Goal: Task Accomplishment & Management: Complete application form

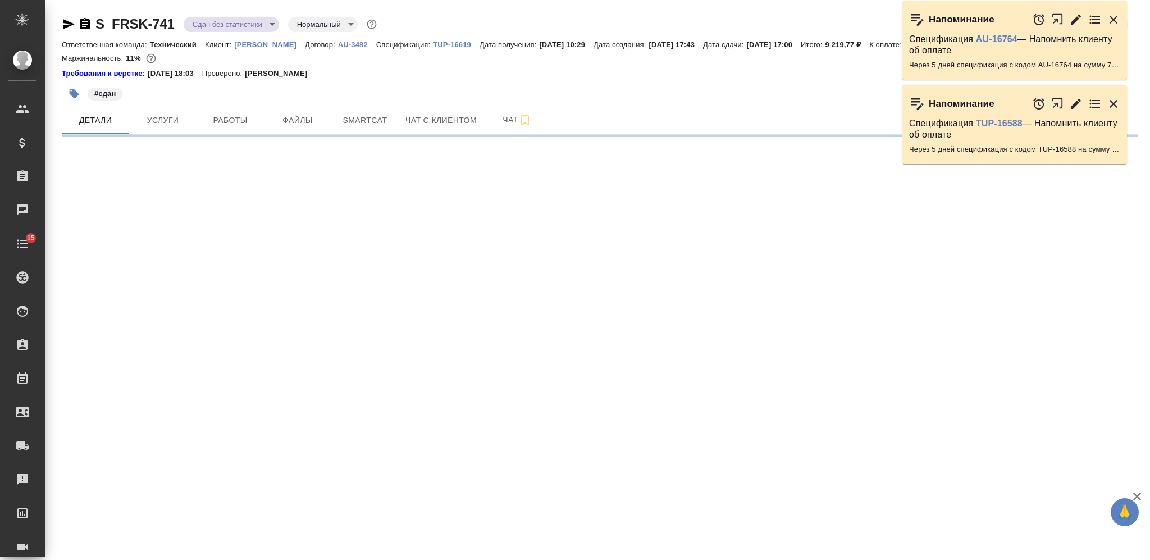
select select "RU"
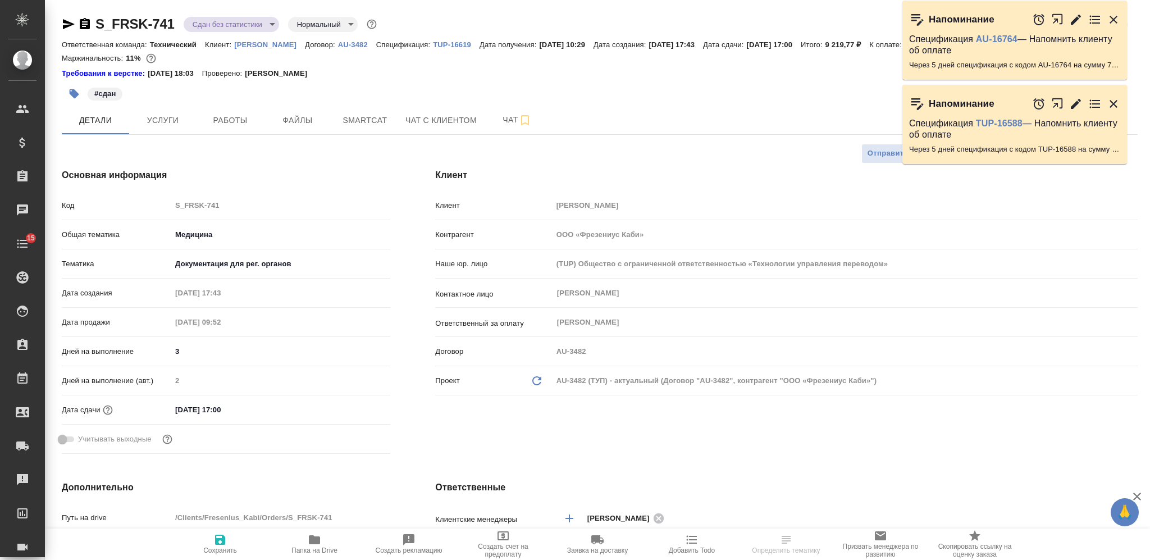
type textarea "x"
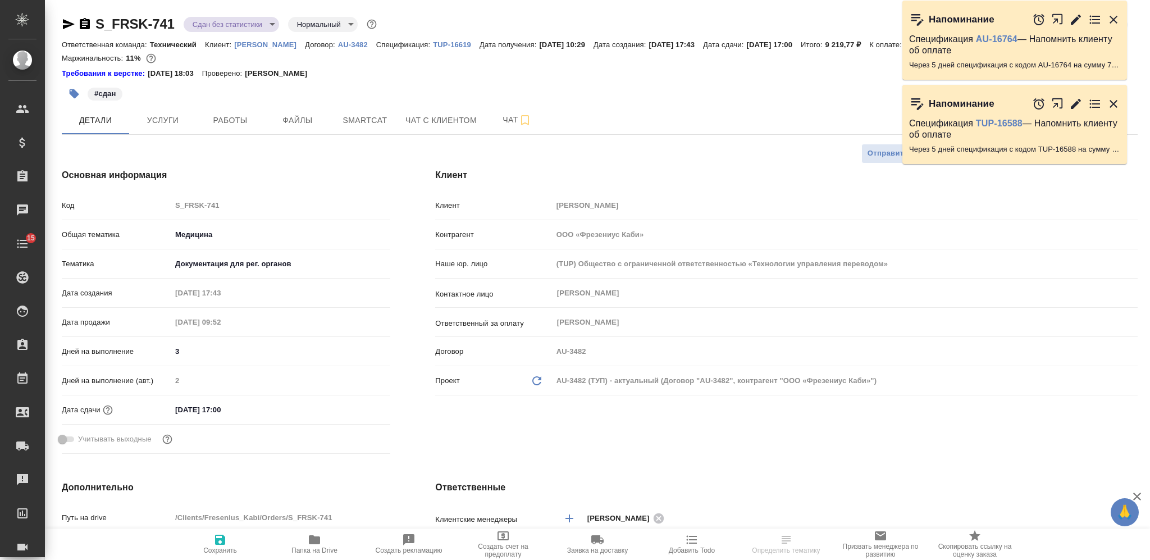
type textarea "x"
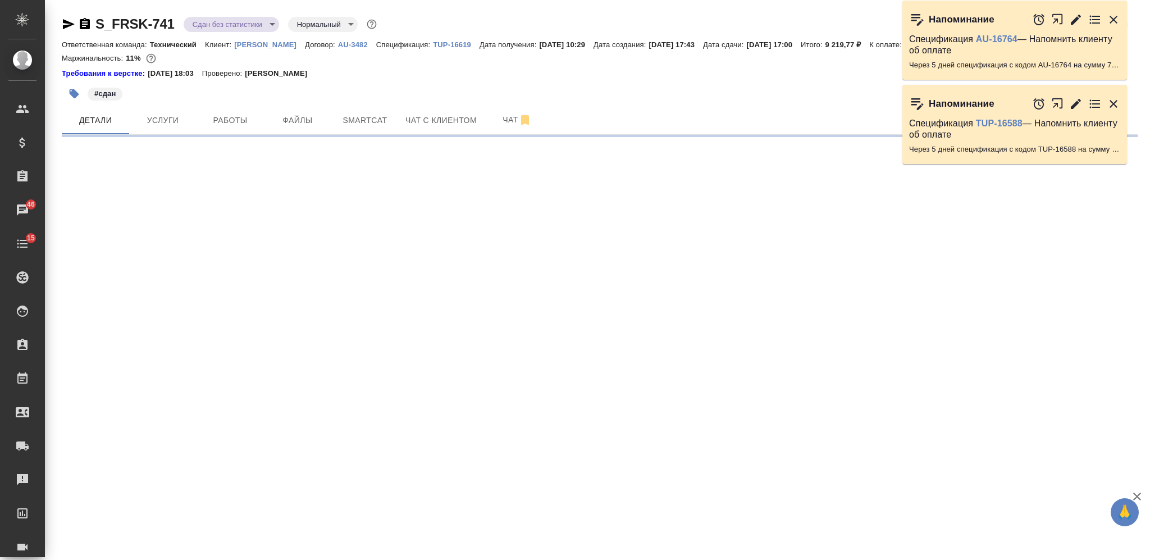
select select "RU"
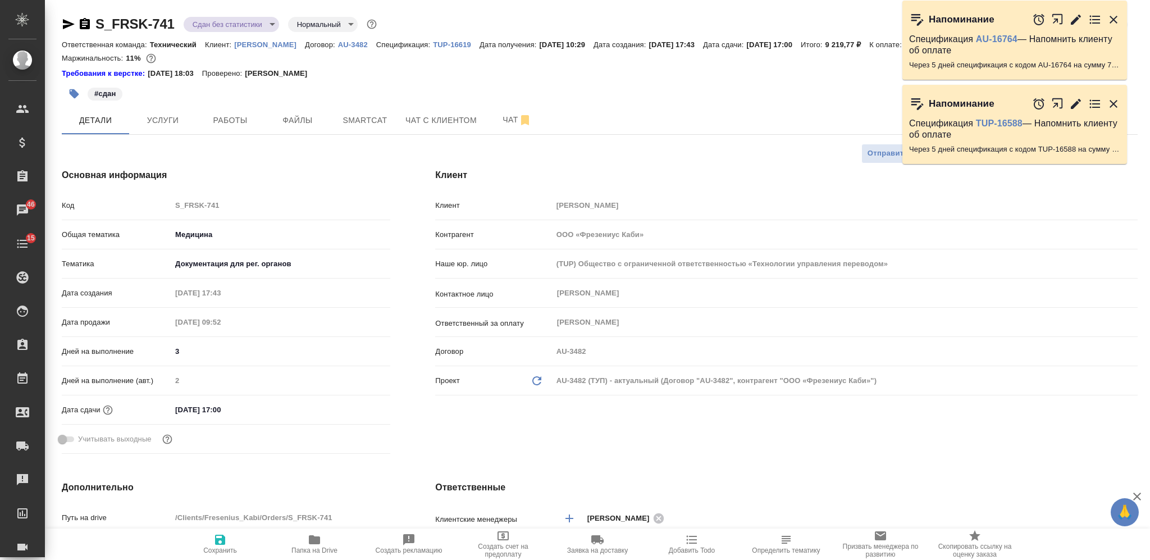
type textarea "x"
click at [245, 43] on p "[PERSON_NAME]" at bounding box center [269, 44] width 71 height 8
type textarea "x"
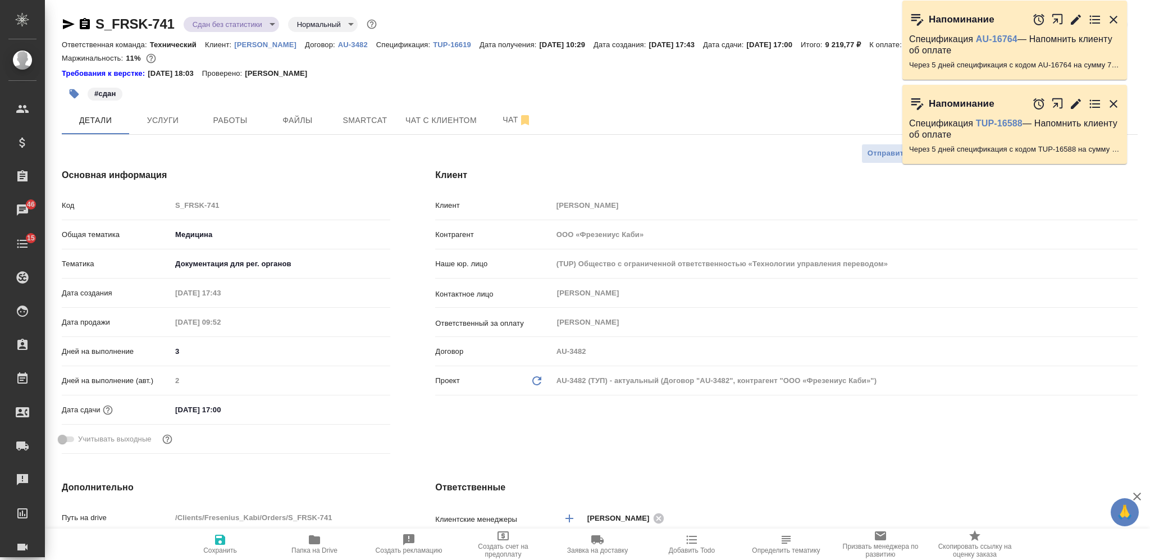
type textarea "x"
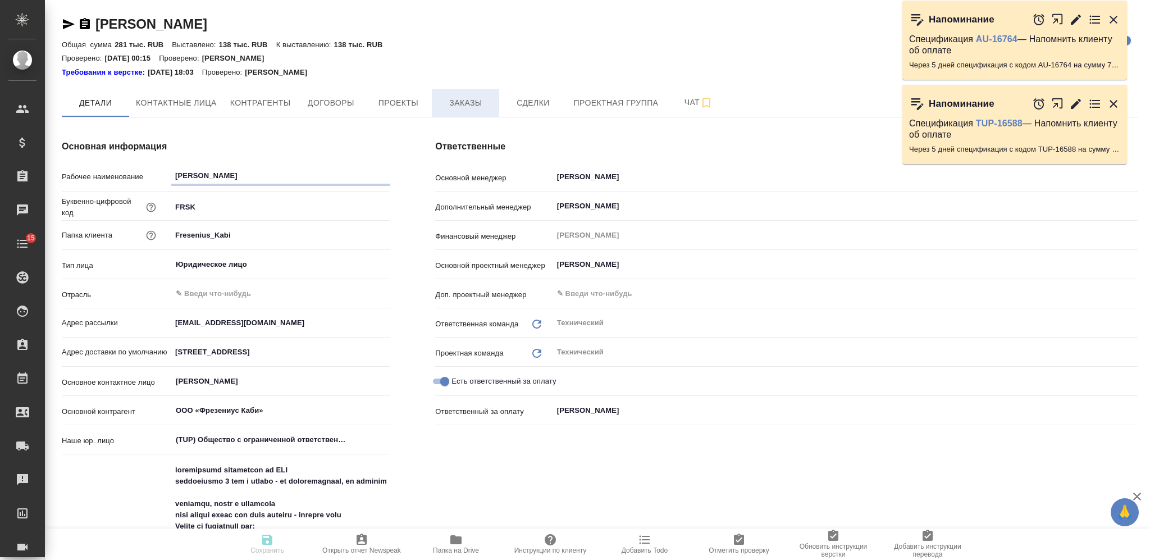
click at [456, 92] on button "Заказы" at bounding box center [465, 103] width 67 height 28
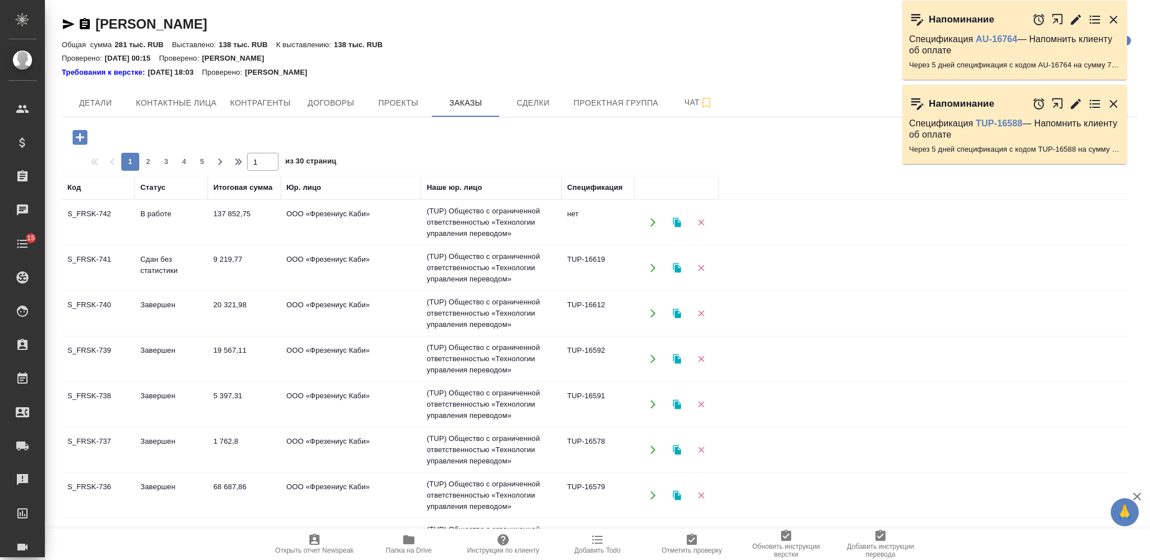
click at [84, 133] on icon "button" at bounding box center [79, 137] width 15 height 15
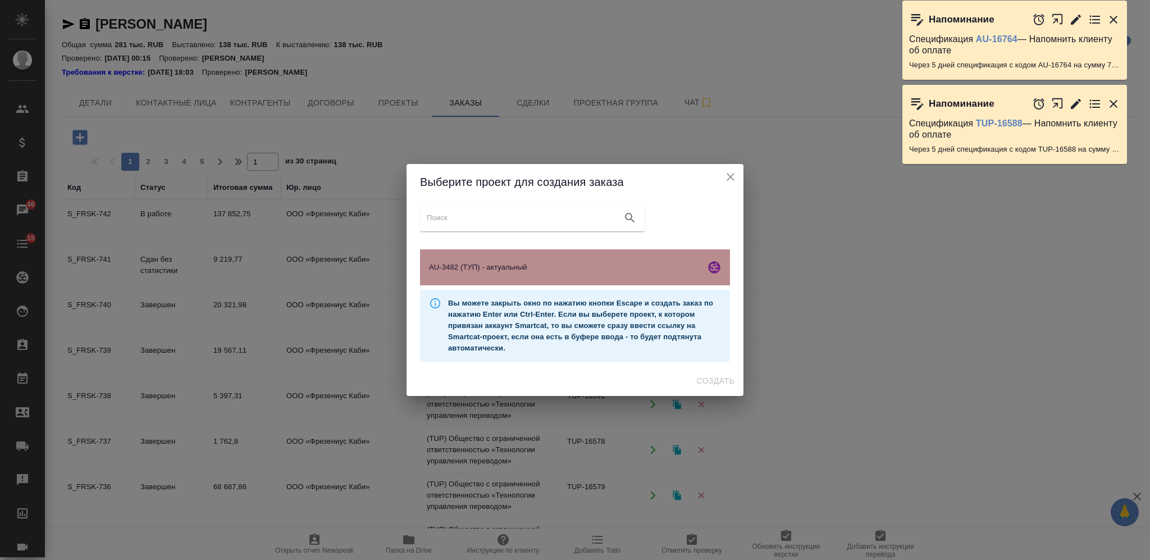
click at [495, 256] on div "AU-3482 (ТУП) - актуальный" at bounding box center [575, 267] width 310 height 36
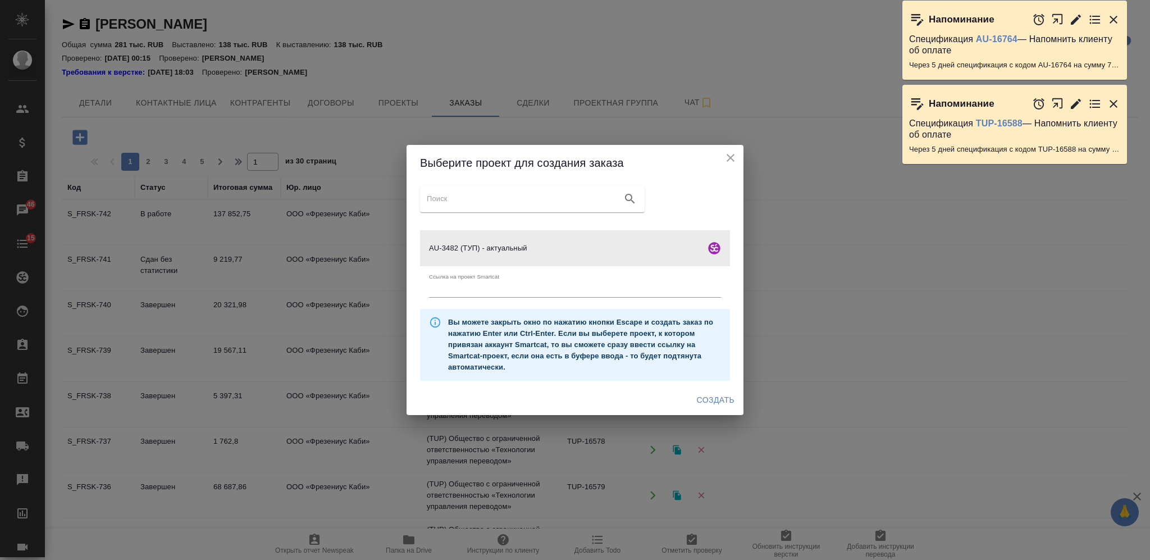
click at [705, 400] on span "Создать" at bounding box center [716, 400] width 38 height 14
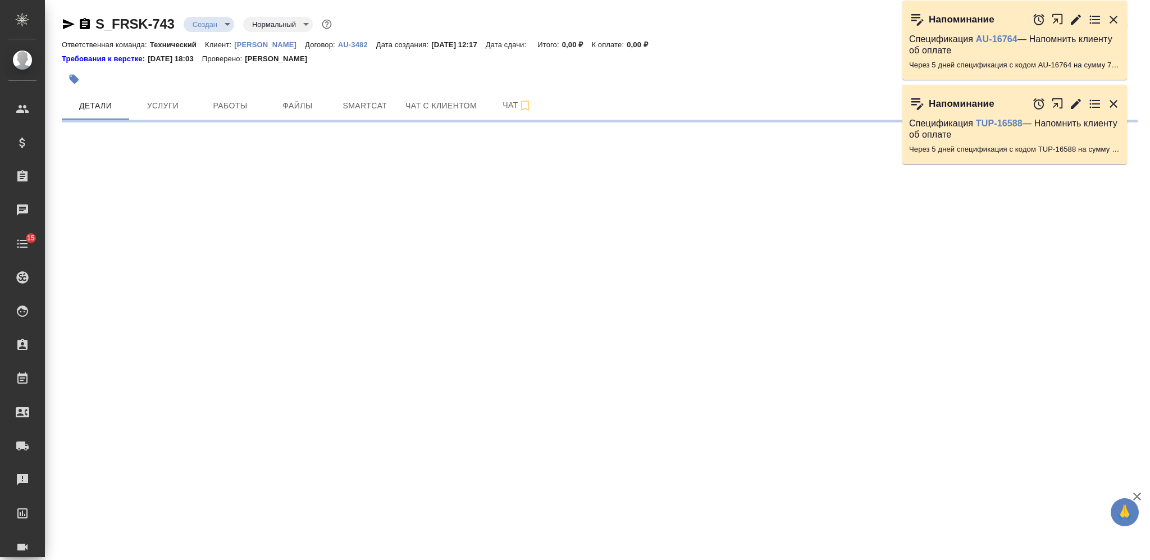
select select "RU"
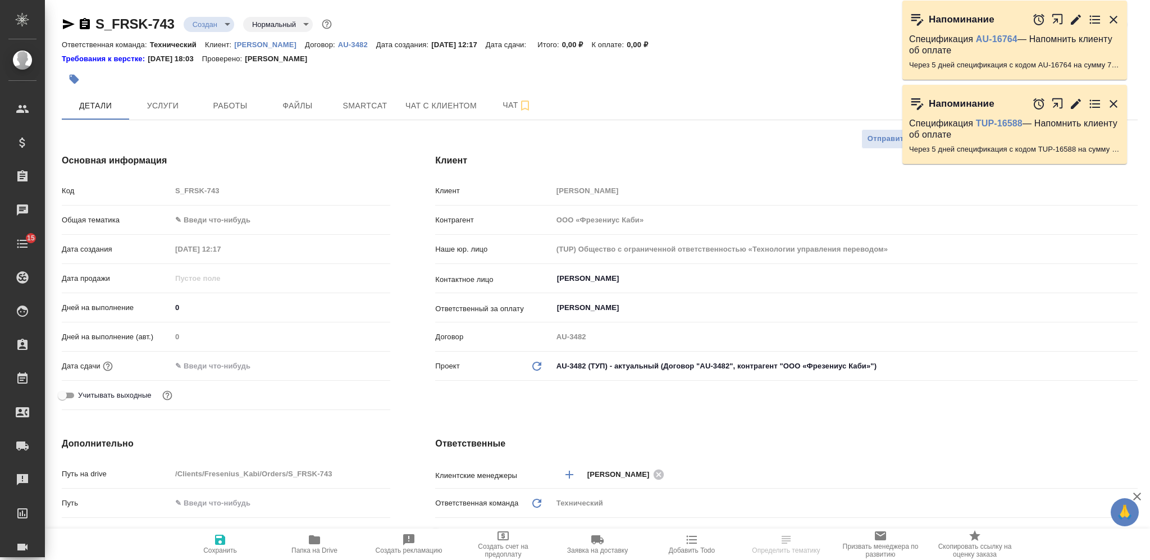
type textarea "x"
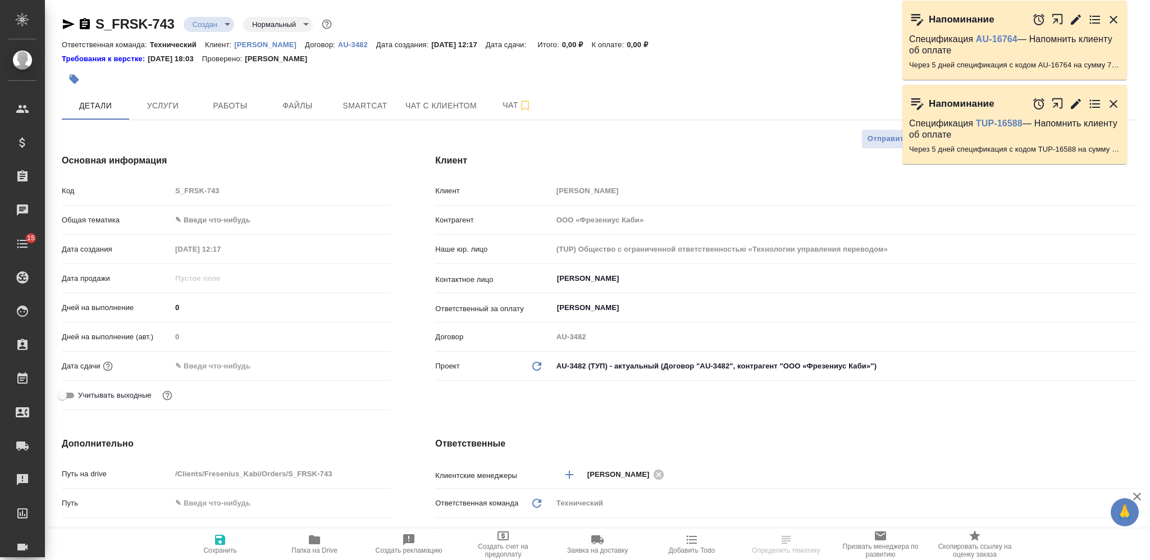
type textarea "x"
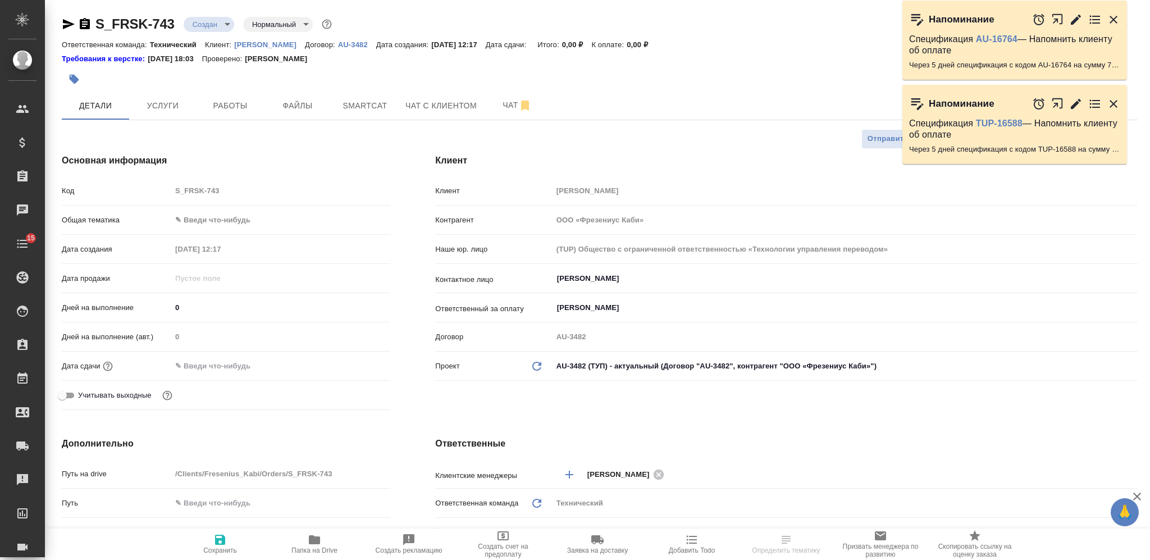
type textarea "x"
select select "RU"
type textarea "x"
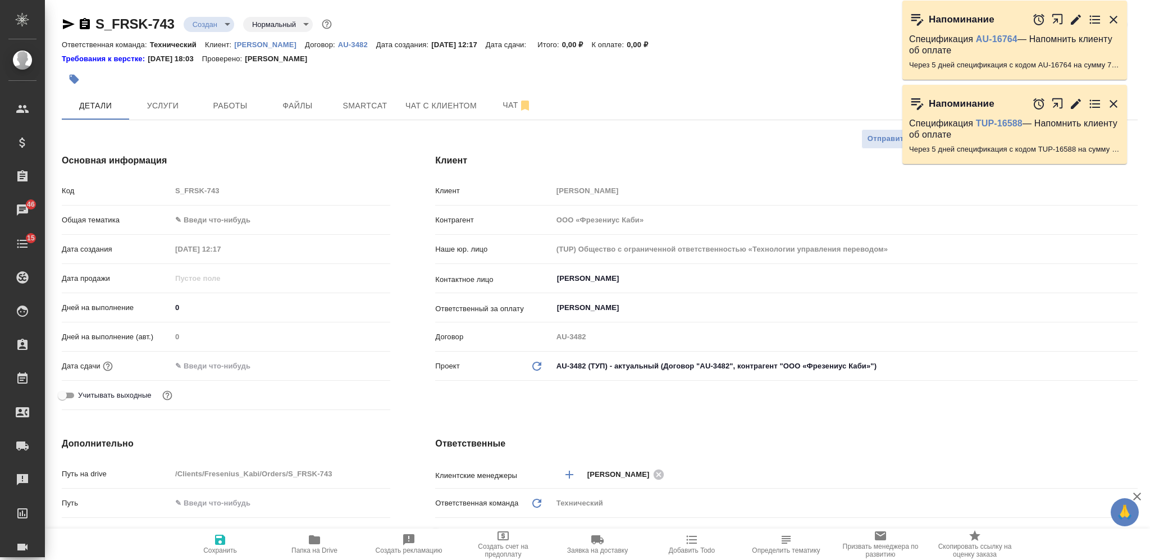
type textarea "x"
click at [291, 107] on span "Файлы" at bounding box center [298, 106] width 54 height 14
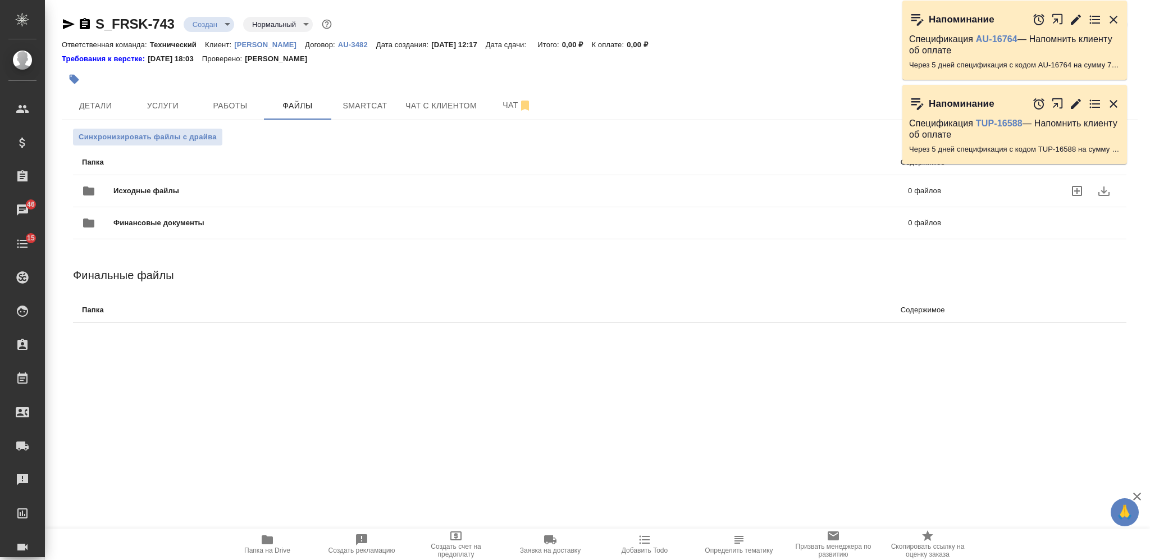
click at [302, 195] on span "Исходные файлы" at bounding box center [328, 190] width 430 height 11
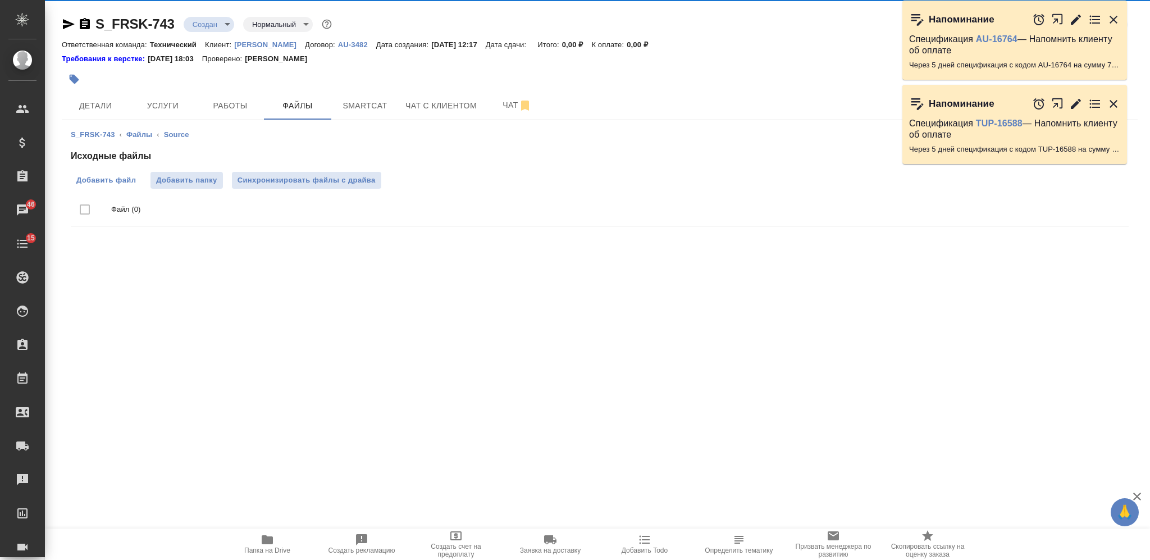
click at [115, 177] on span "Добавить файл" at bounding box center [106, 180] width 60 height 11
click at [0, 0] on input "Добавить файл" at bounding box center [0, 0] width 0 height 0
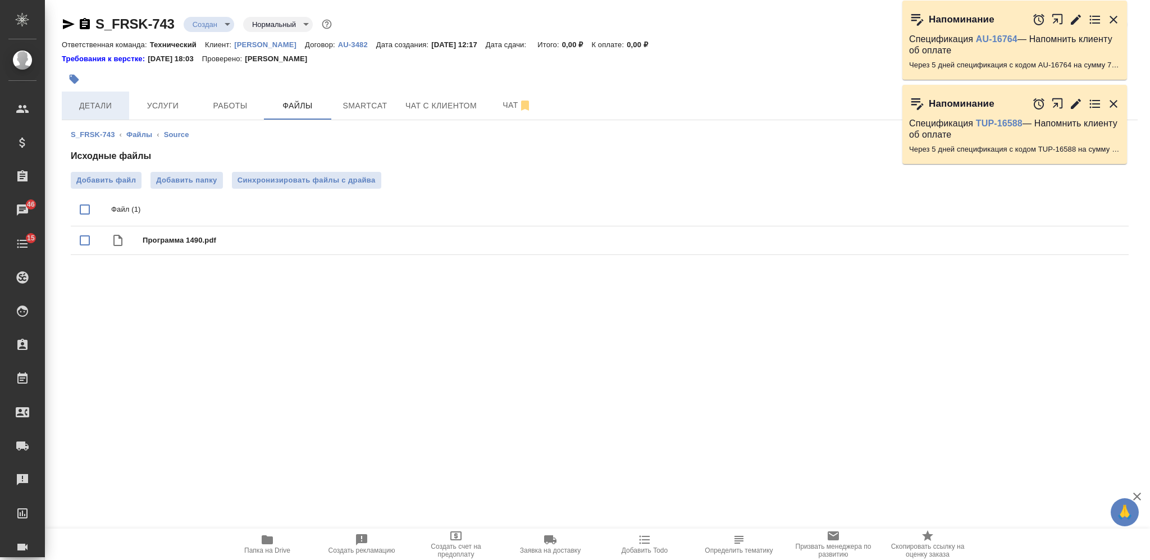
click at [106, 103] on span "Детали" at bounding box center [96, 106] width 54 height 14
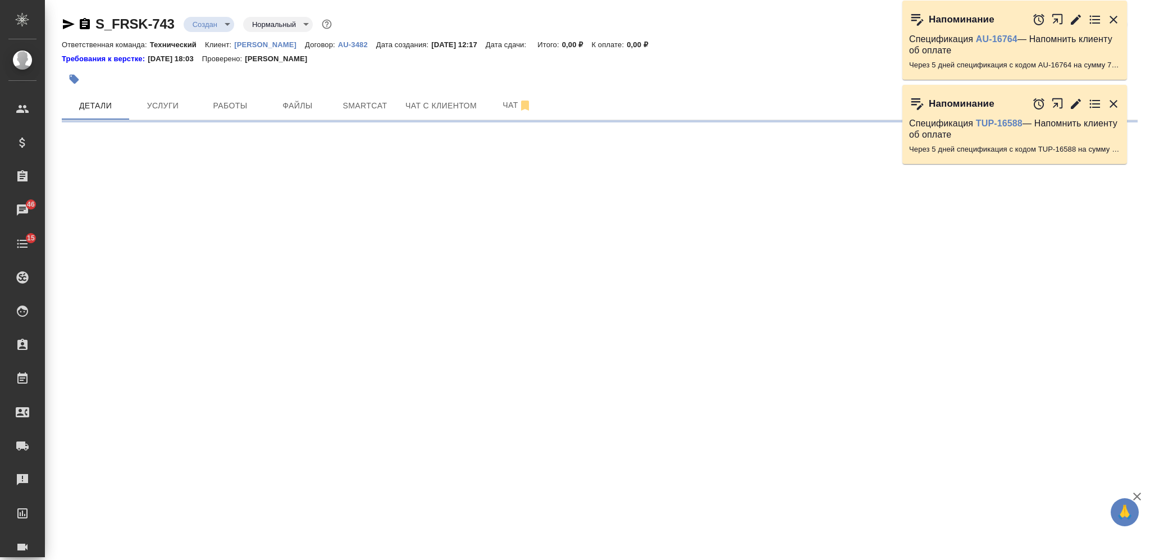
select select "RU"
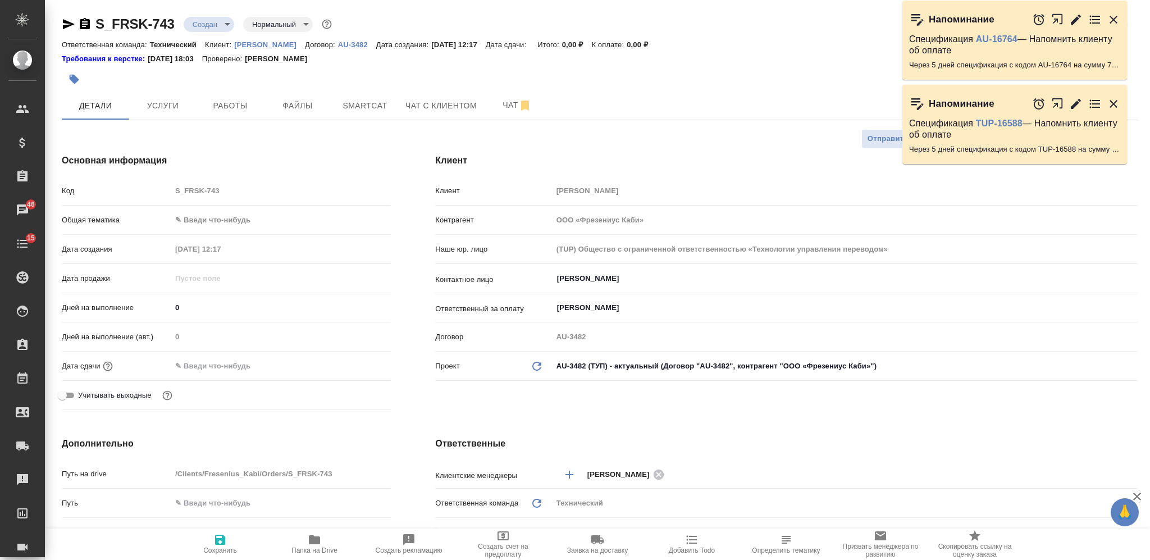
type textarea "x"
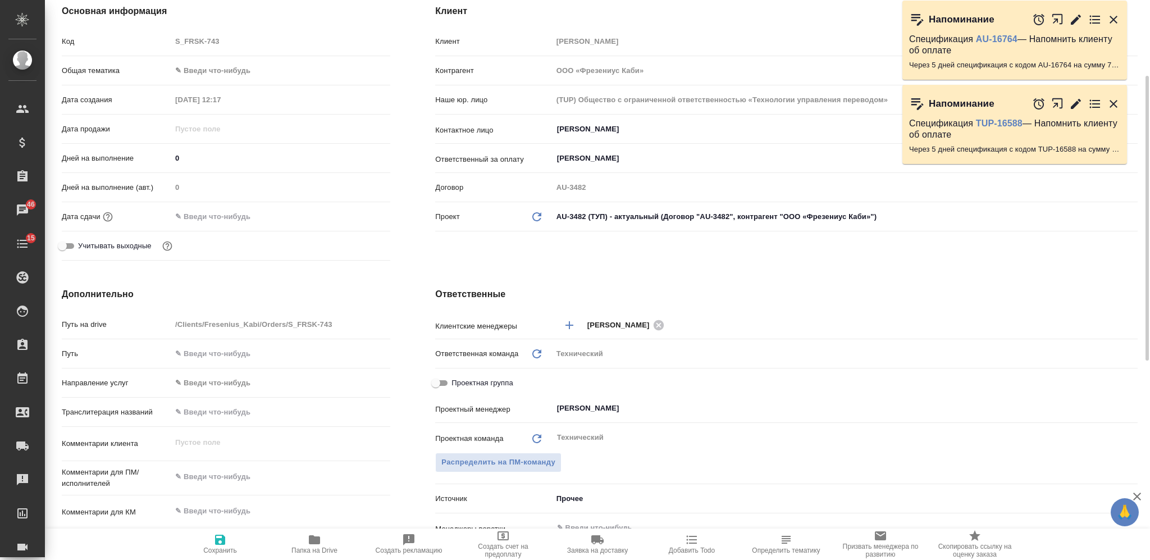
type textarea "x"
click at [225, 468] on textarea at bounding box center [281, 477] width 218 height 19
type textarea "р"
type textarea "x"
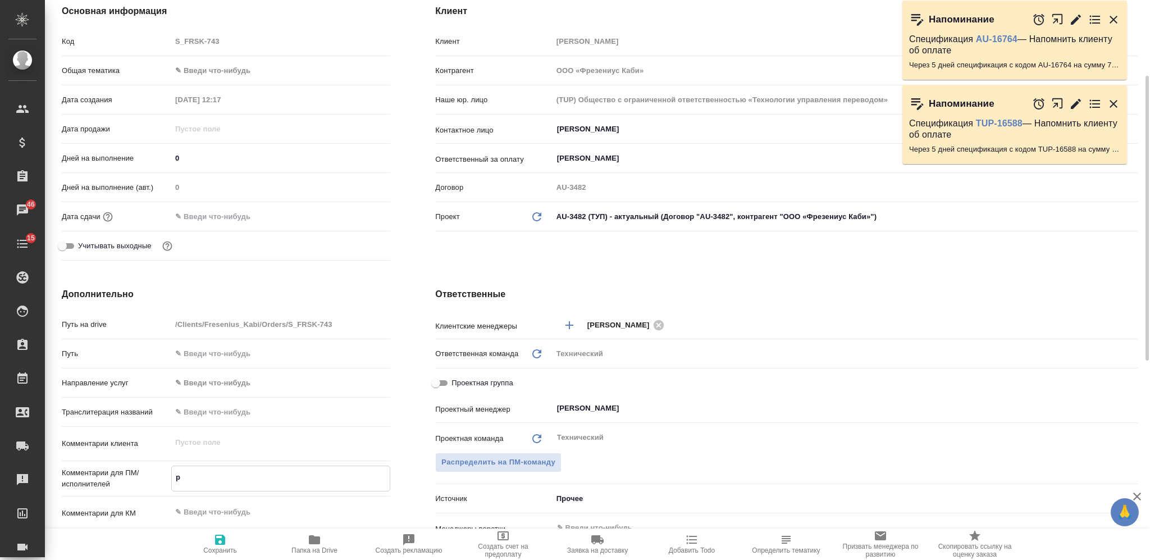
type textarea "x"
type textarea "ру"
type textarea "x"
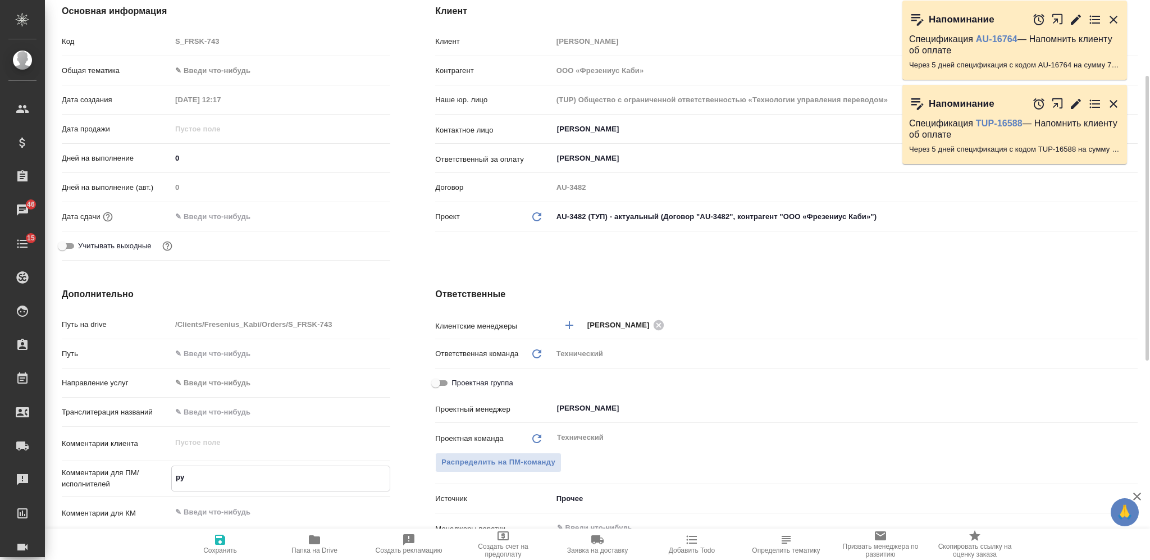
type textarea "x"
type textarea "рус"
type textarea "x"
type textarea "рус-"
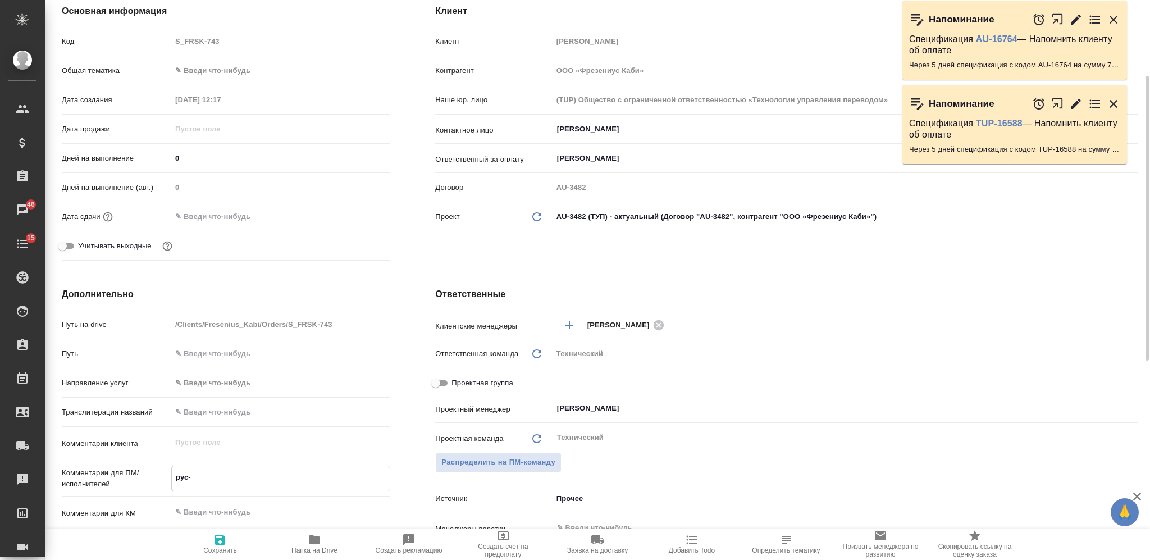
type textarea "x"
type textarea "рус-а"
type textarea "x"
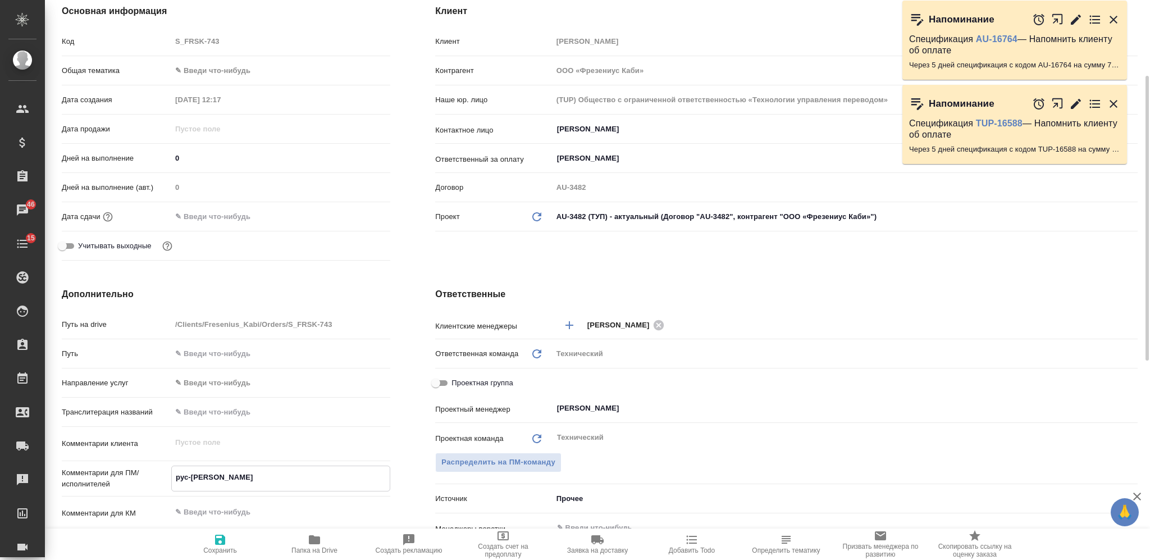
type textarea "x"
type textarea "рус-ан"
type textarea "x"
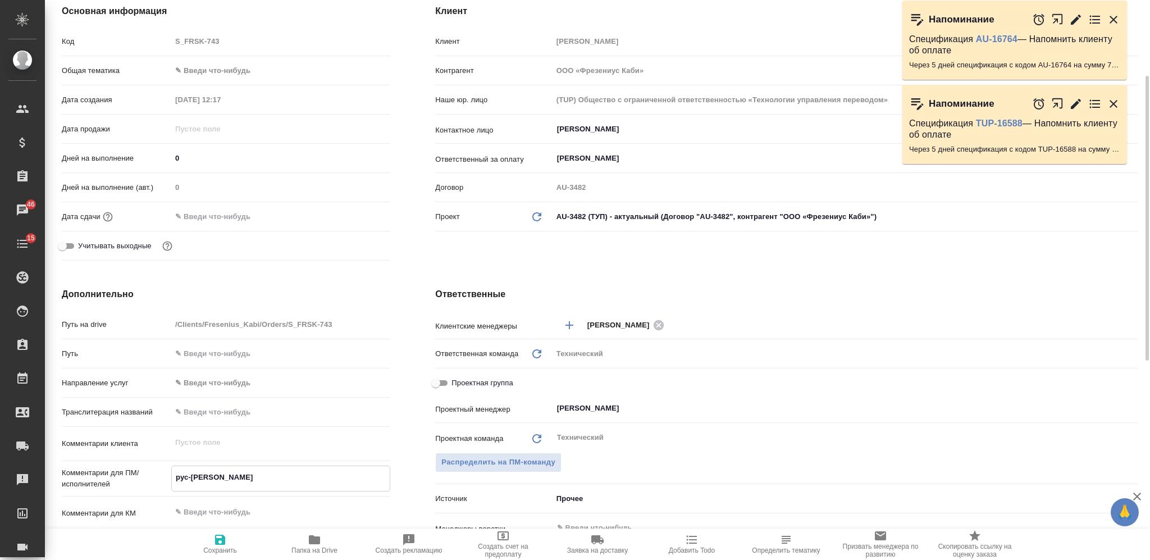
type textarea "x"
type textarea "рус-анг"
type textarea "x"
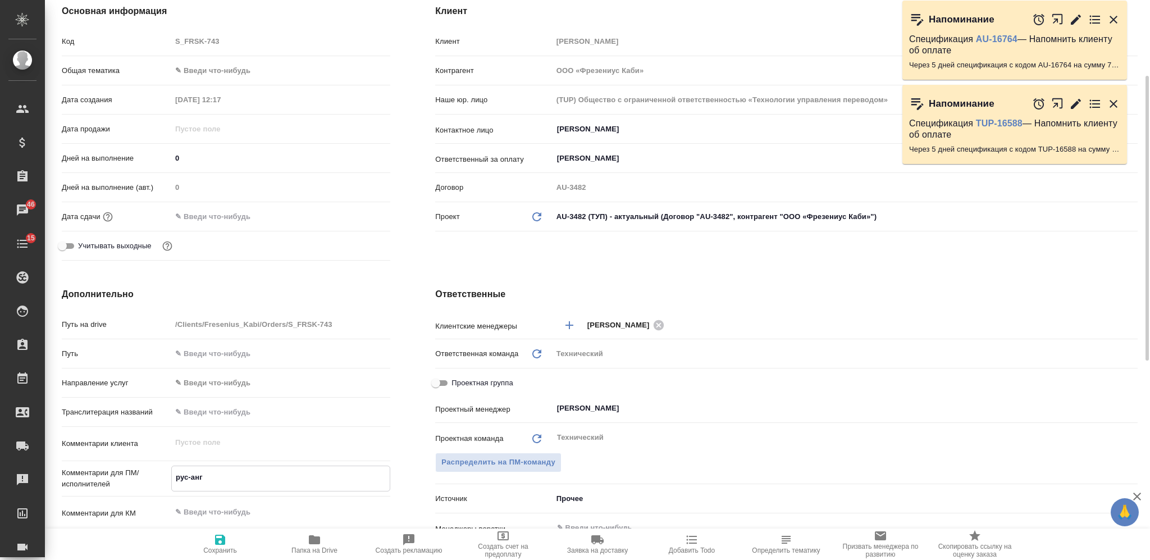
type textarea "рус-англ"
type textarea "x"
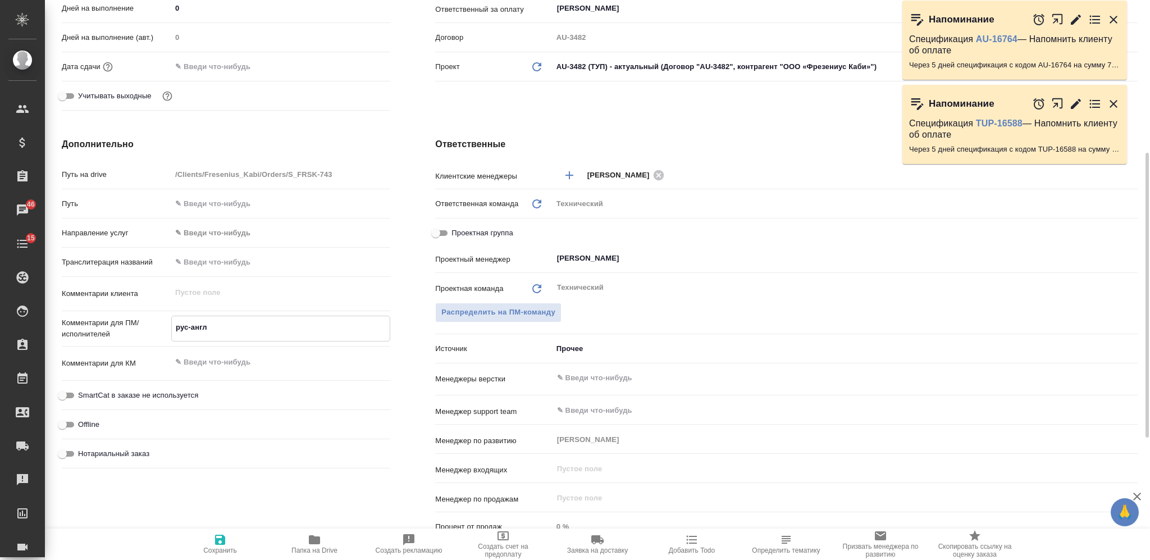
type textarea "рус-англ"
click at [648, 375] on input "text" at bounding box center [826, 377] width 541 height 13
type textarea "x"
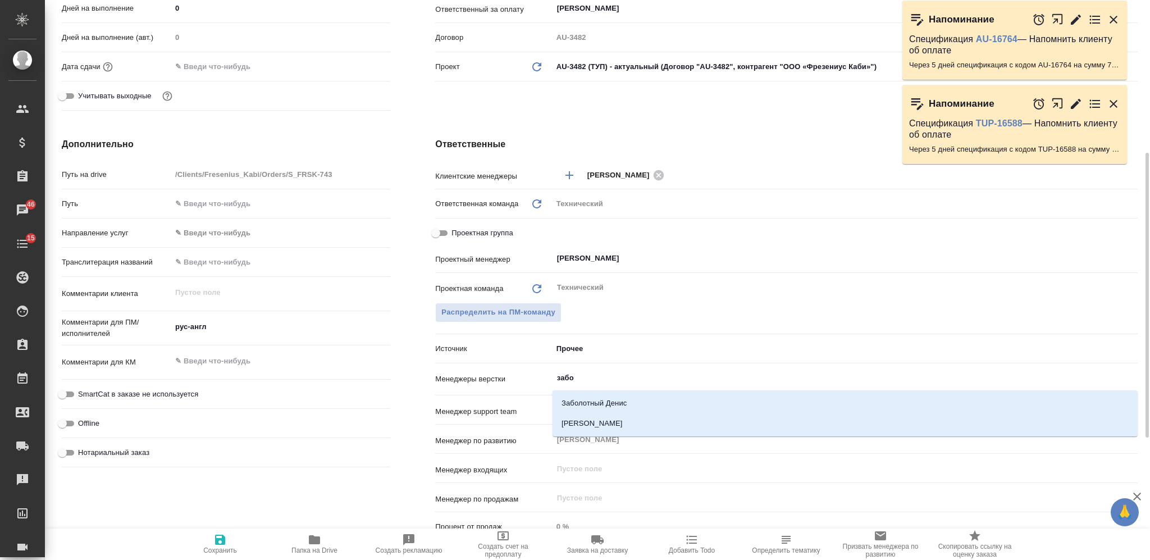
type input "забор"
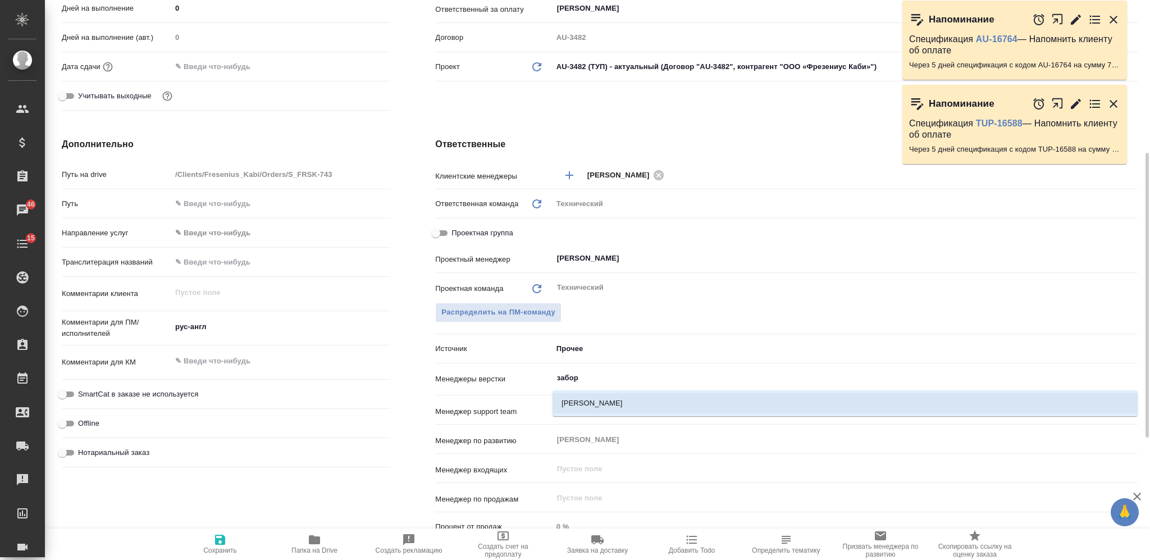
drag, startPoint x: 630, startPoint y: 405, endPoint x: 594, endPoint y: 423, distance: 39.9
click at [630, 404] on li "[PERSON_NAME]" at bounding box center [845, 403] width 585 height 20
type textarea "x"
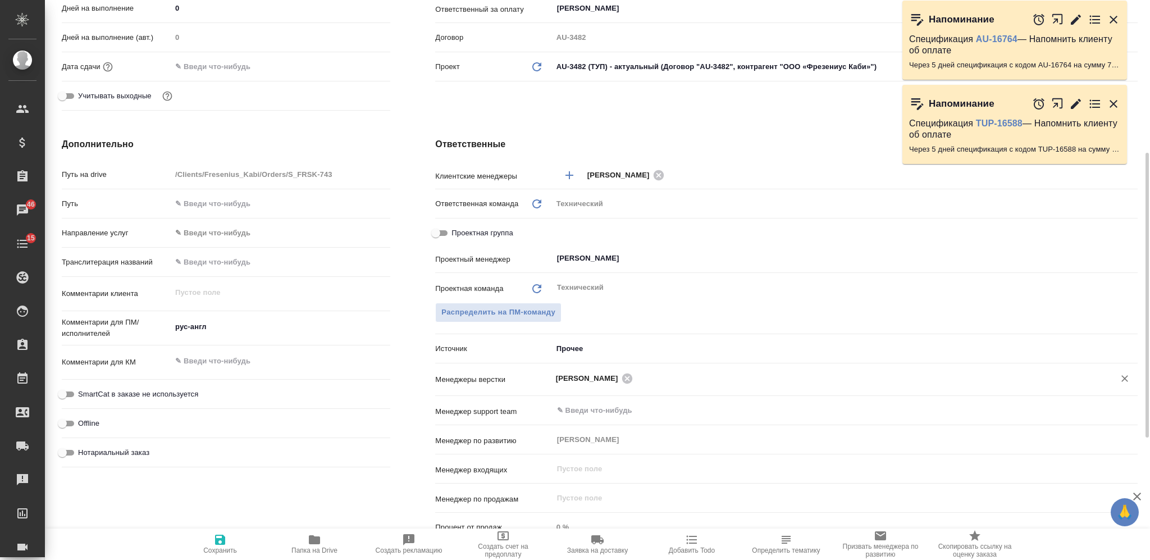
click at [222, 548] on span "Сохранить" at bounding box center [220, 550] width 34 height 8
type textarea "x"
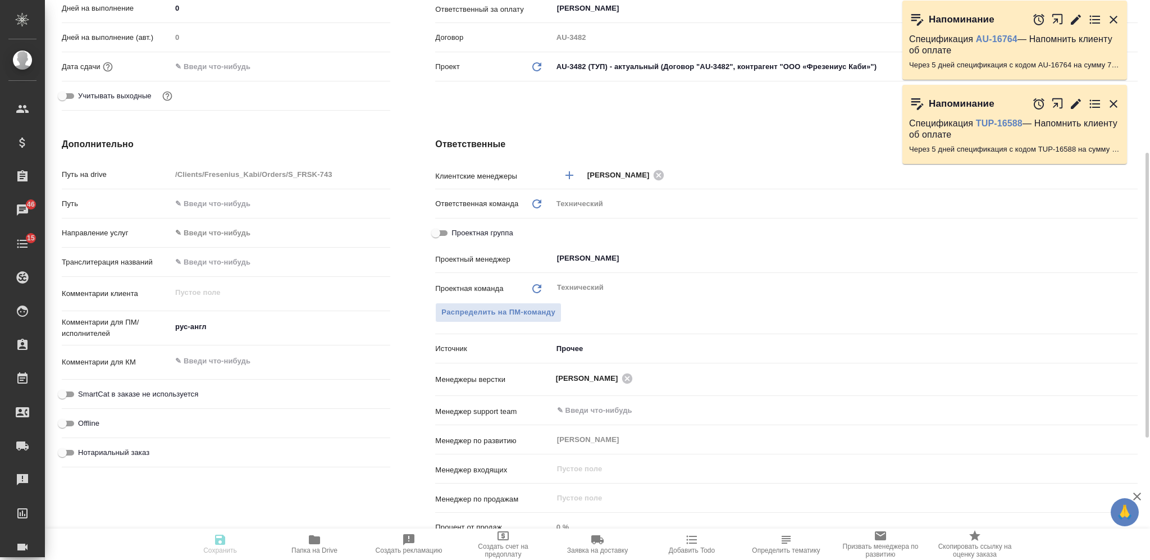
type textarea "x"
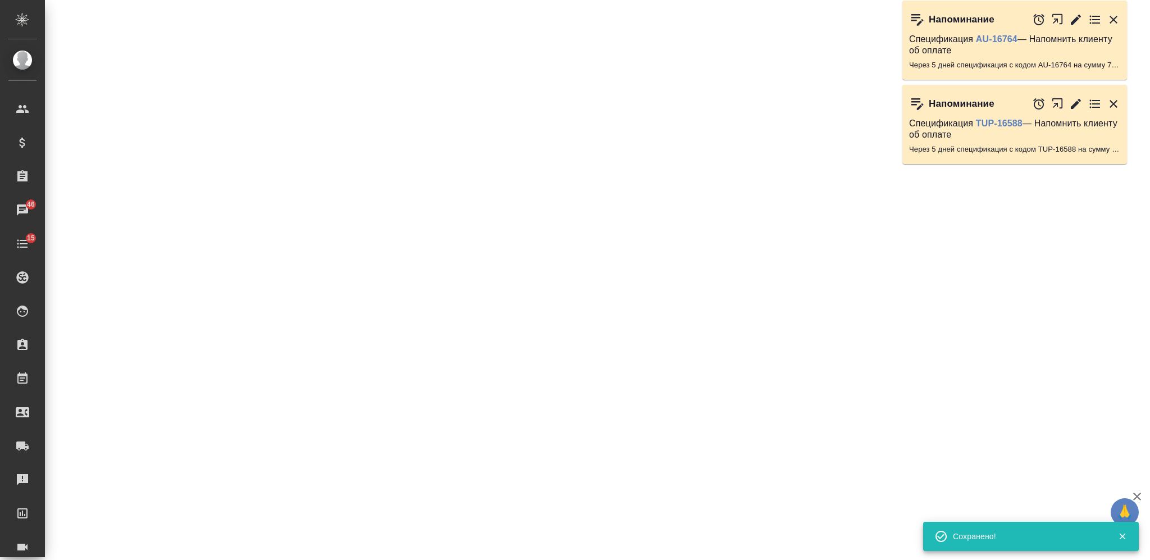
select select "RU"
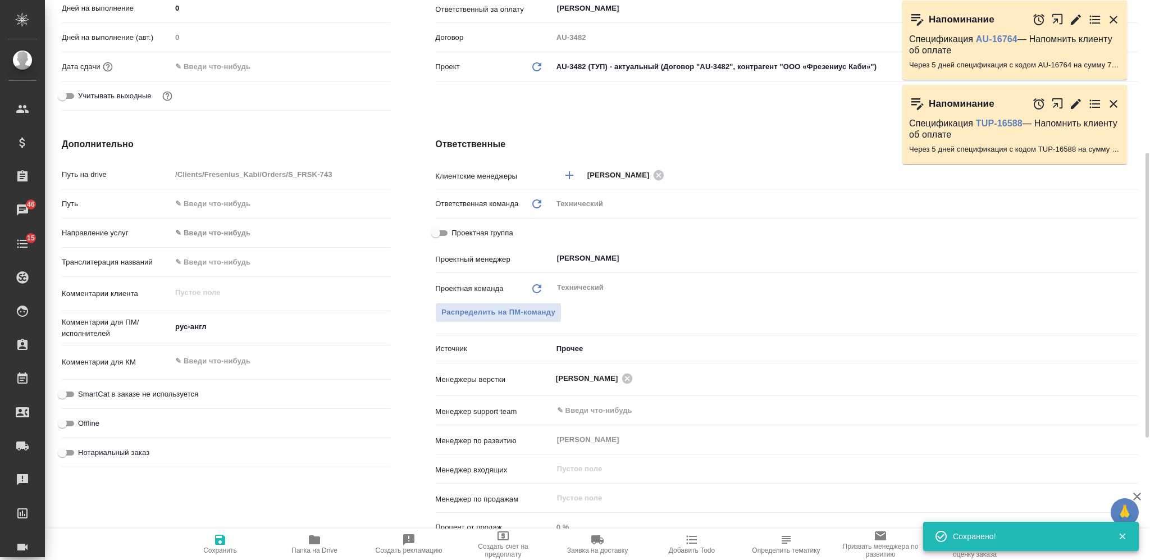
type textarea "x"
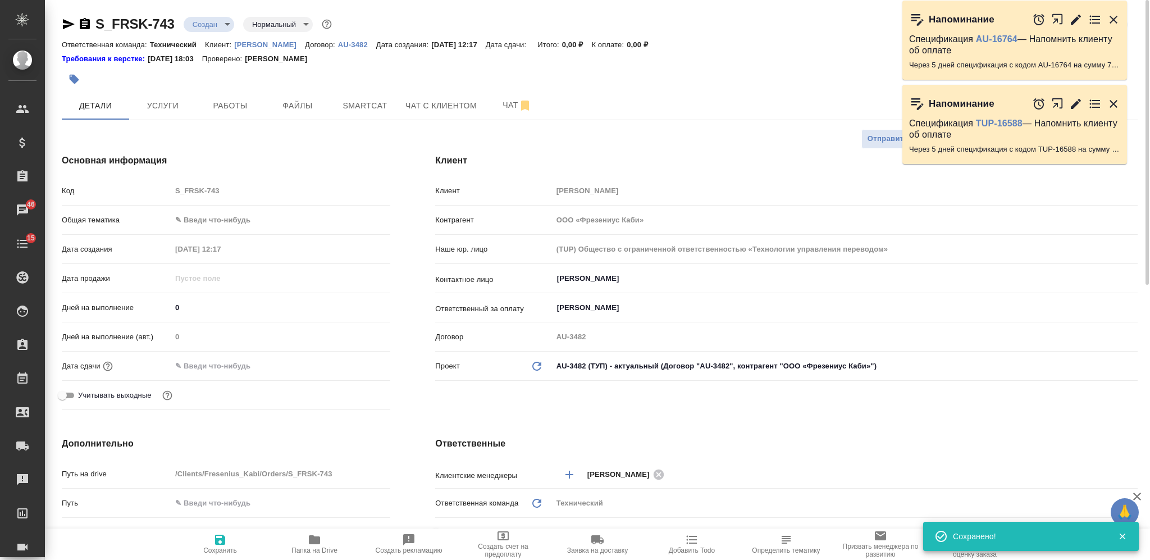
click at [204, 19] on body "🙏 .cls-1 fill:#fff; AWATERA Nikiforova Valeria Клиенты Спецификации Заказы 46 Ч…" at bounding box center [575, 280] width 1150 height 560
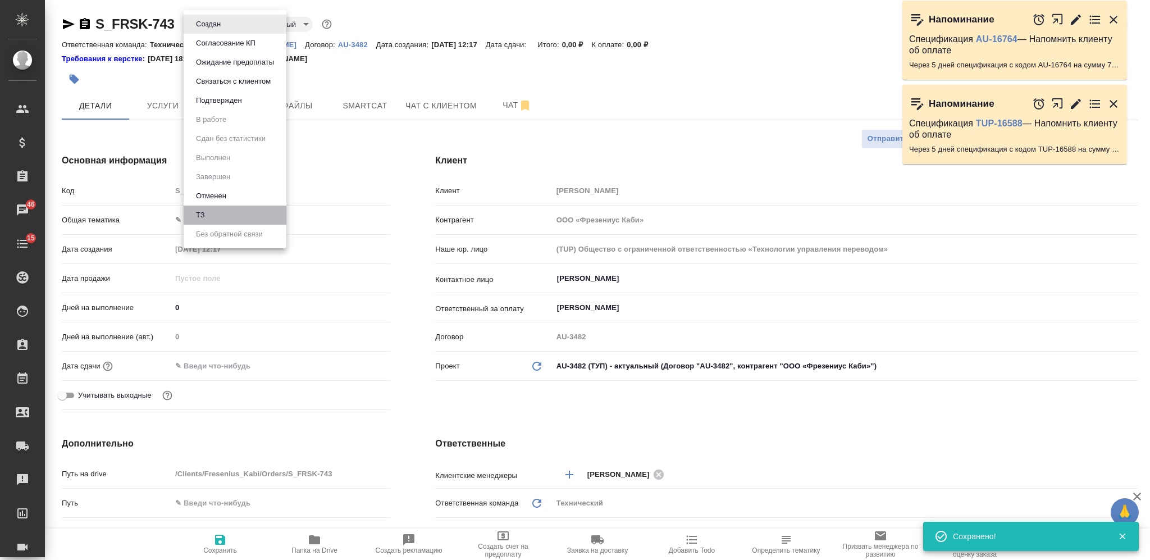
click at [221, 209] on li "ТЗ" at bounding box center [235, 215] width 103 height 19
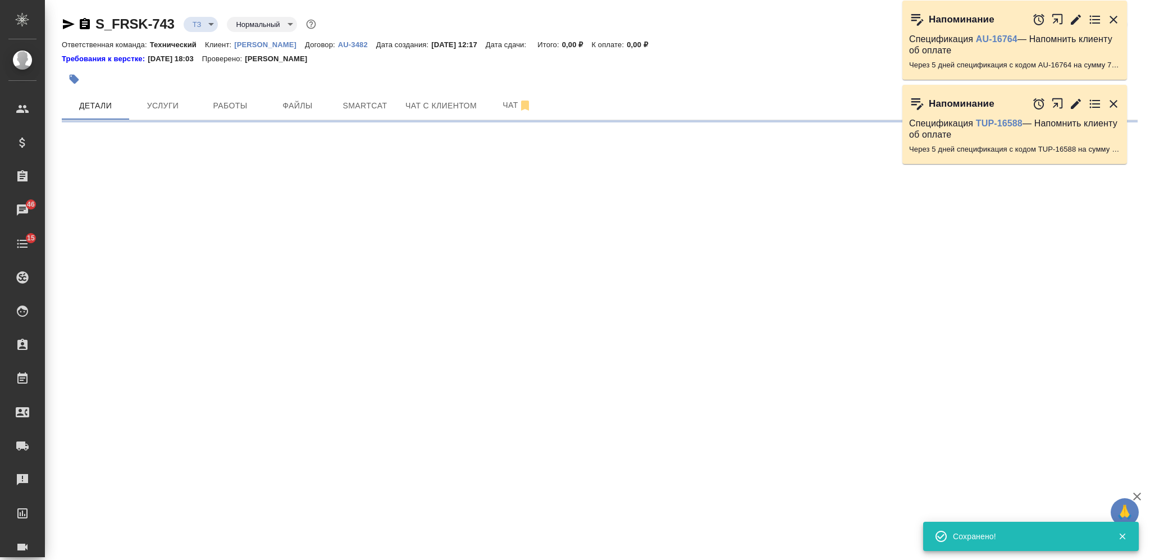
click at [165, 110] on span "Услуги" at bounding box center [163, 106] width 54 height 14
select select "RU"
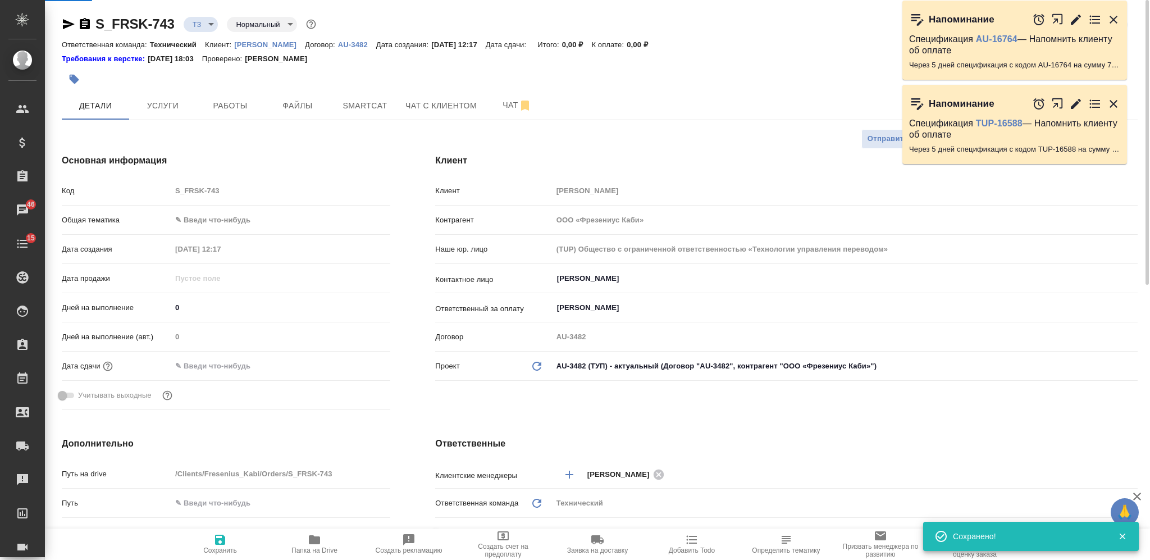
type textarea "x"
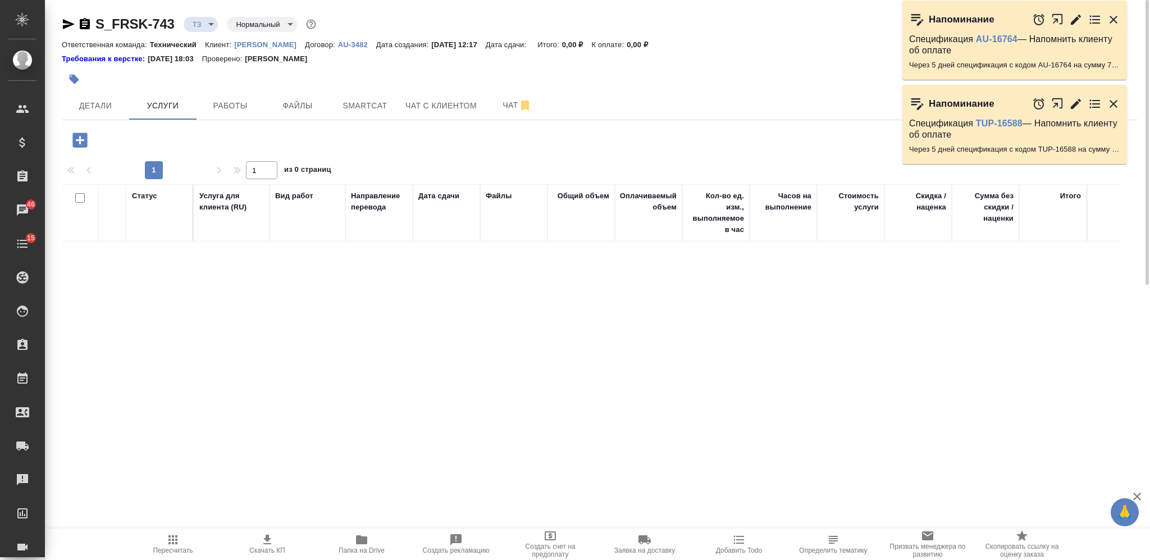
click at [72, 139] on icon "button" at bounding box center [80, 140] width 20 height 20
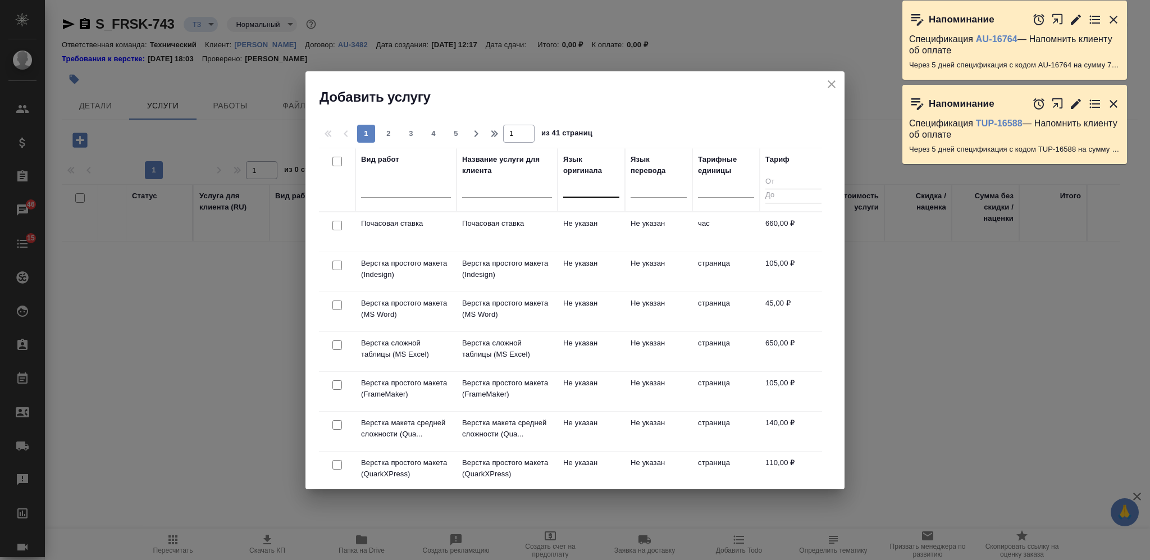
click at [592, 188] on div at bounding box center [591, 186] width 56 height 16
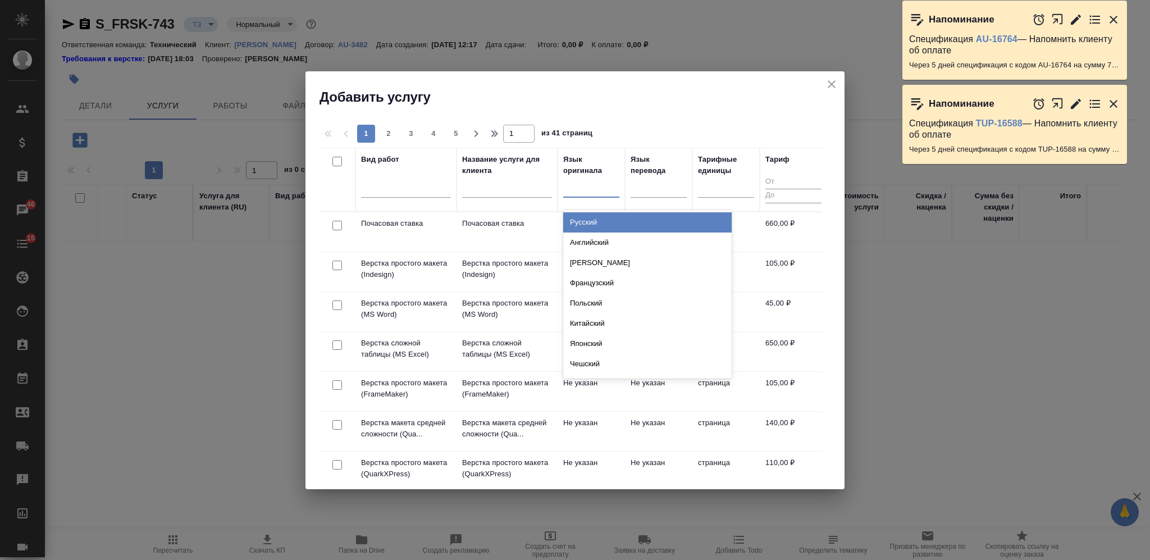
click at [587, 217] on div "Русский" at bounding box center [647, 222] width 168 height 20
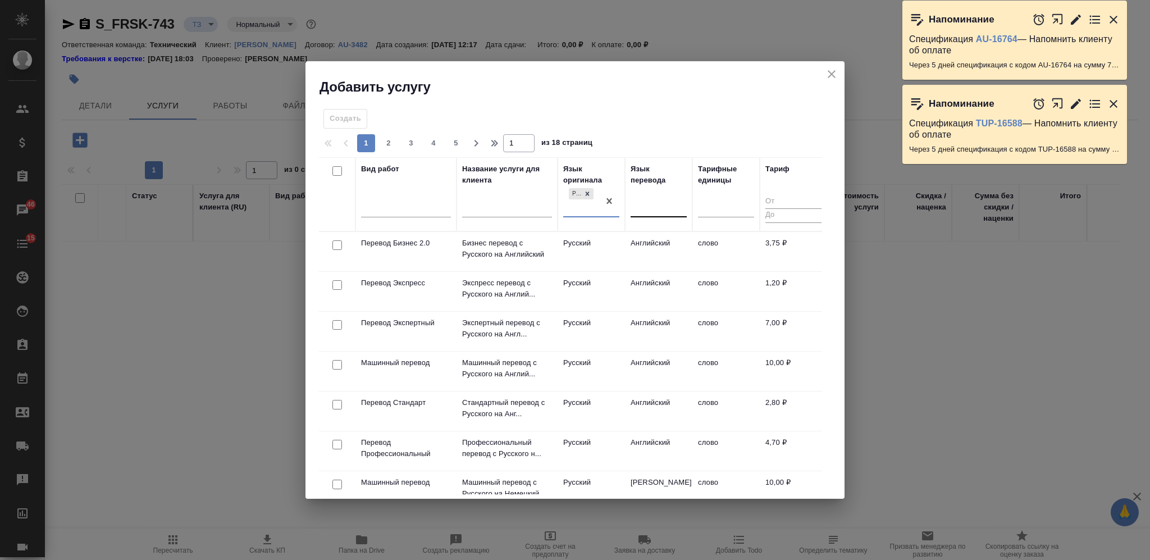
click at [653, 209] on div at bounding box center [659, 206] width 56 height 16
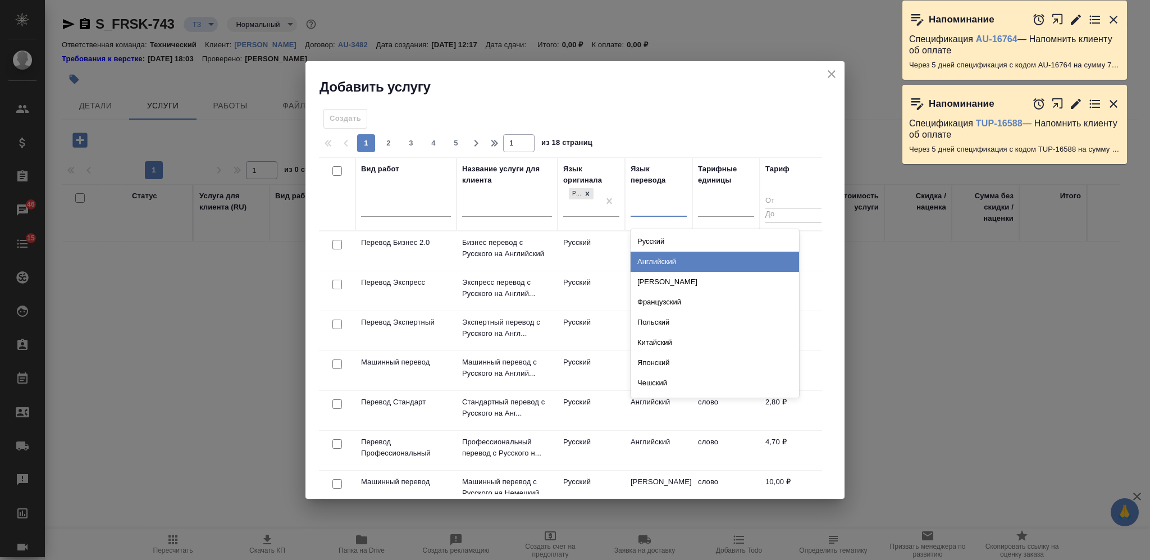
click at [659, 258] on div "Английский" at bounding box center [715, 262] width 168 height 20
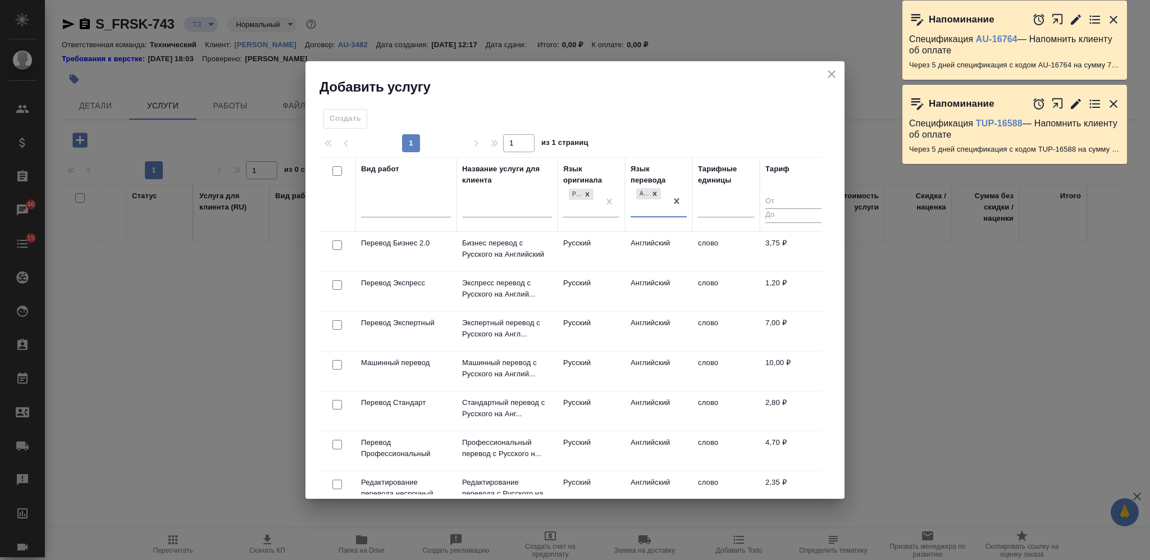
click at [338, 405] on input "checkbox" at bounding box center [337, 405] width 10 height 10
checkbox input "true"
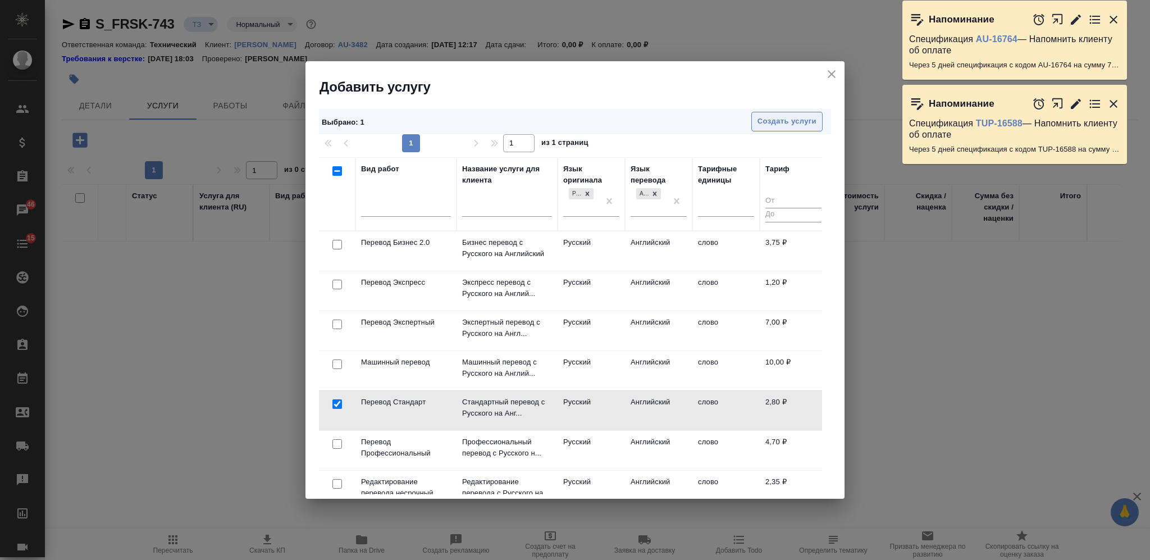
click at [792, 115] on span "Создать услуги" at bounding box center [787, 121] width 59 height 13
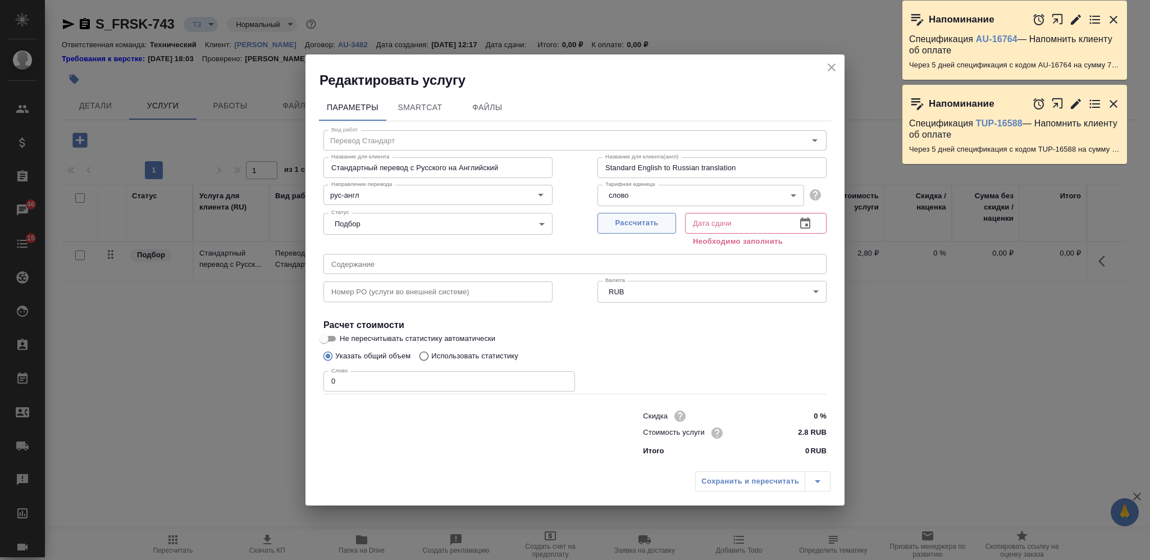
click at [633, 226] on span "Рассчитать" at bounding box center [637, 223] width 66 height 13
type input "24.09.2025 12:19"
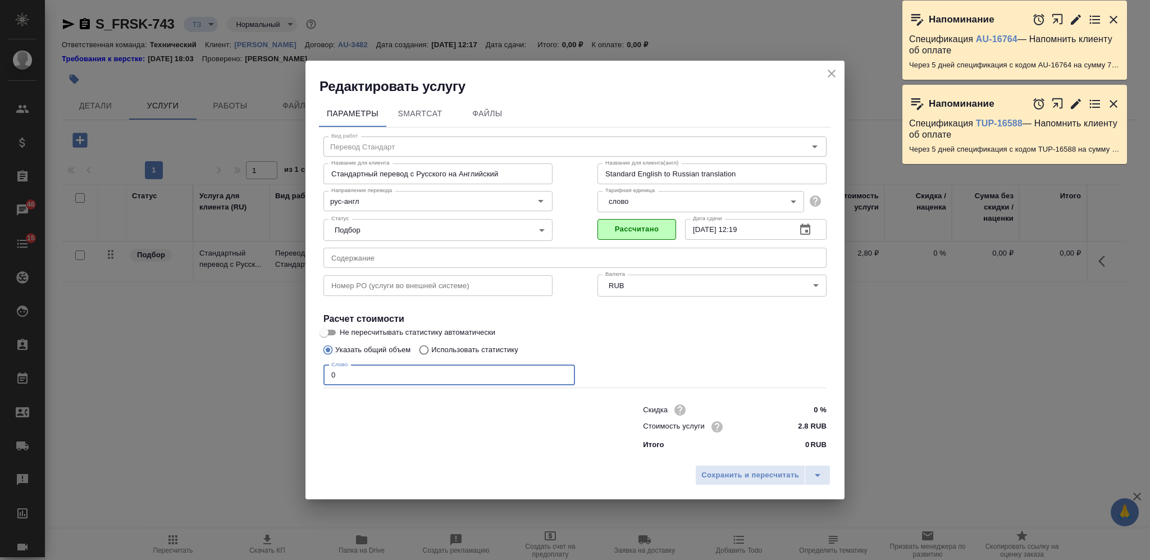
drag, startPoint x: 334, startPoint y: 385, endPoint x: 321, endPoint y: 385, distance: 12.9
click at [322, 385] on div "Вид работ Перевод Стандарт Вид работ Название для клиента Стандартный перевод с…" at bounding box center [575, 290] width 512 height 327
type input "1"
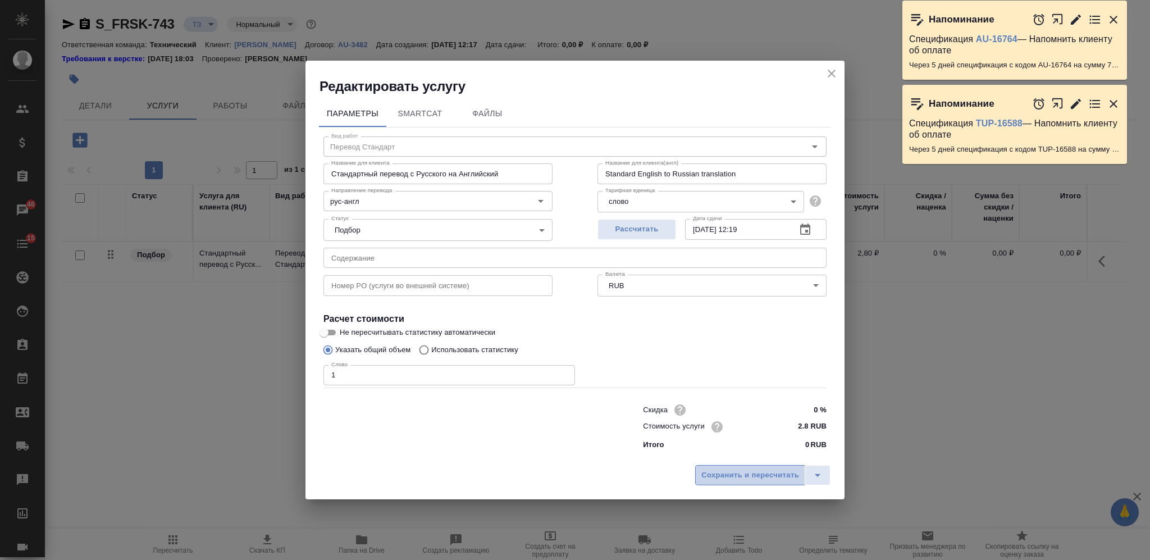
click at [742, 469] on span "Сохранить и пересчитать" at bounding box center [750, 475] width 98 height 13
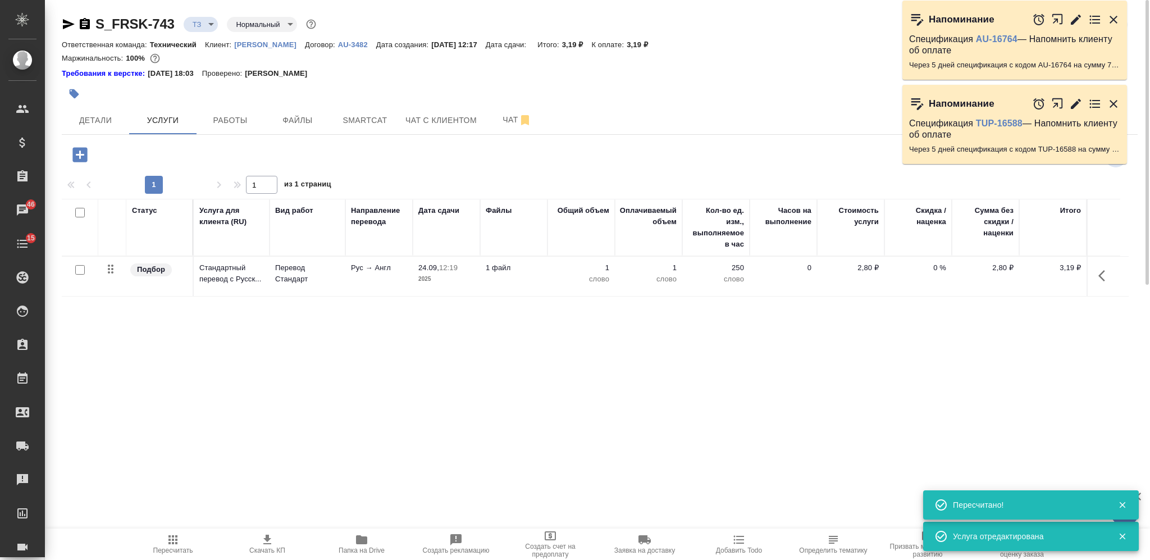
click at [80, 216] on input "checkbox" at bounding box center [80, 213] width 10 height 10
checkbox input "true"
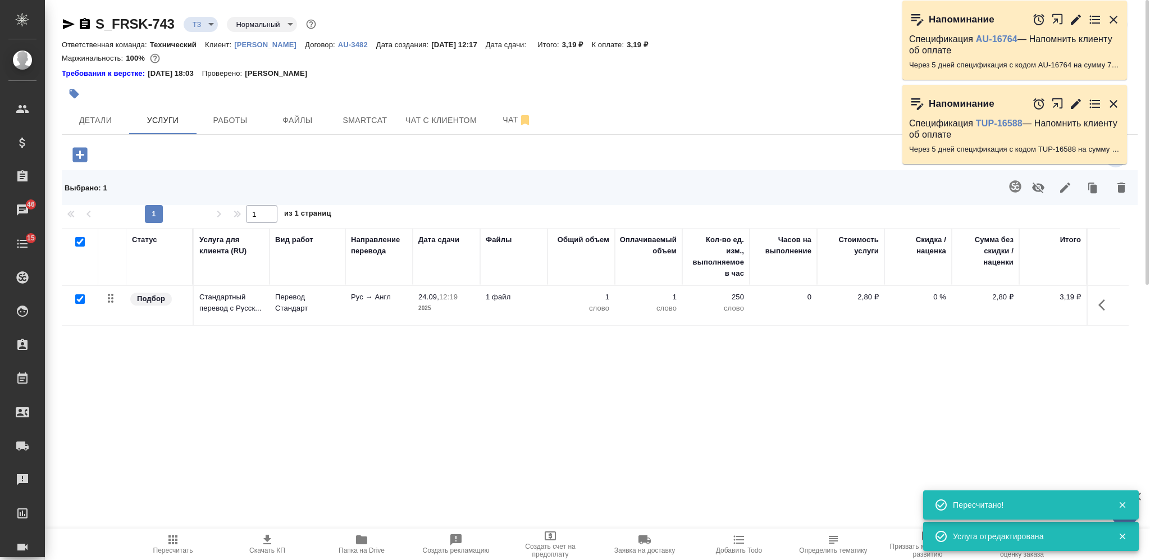
click at [1014, 184] on icon "button" at bounding box center [1015, 186] width 12 height 12
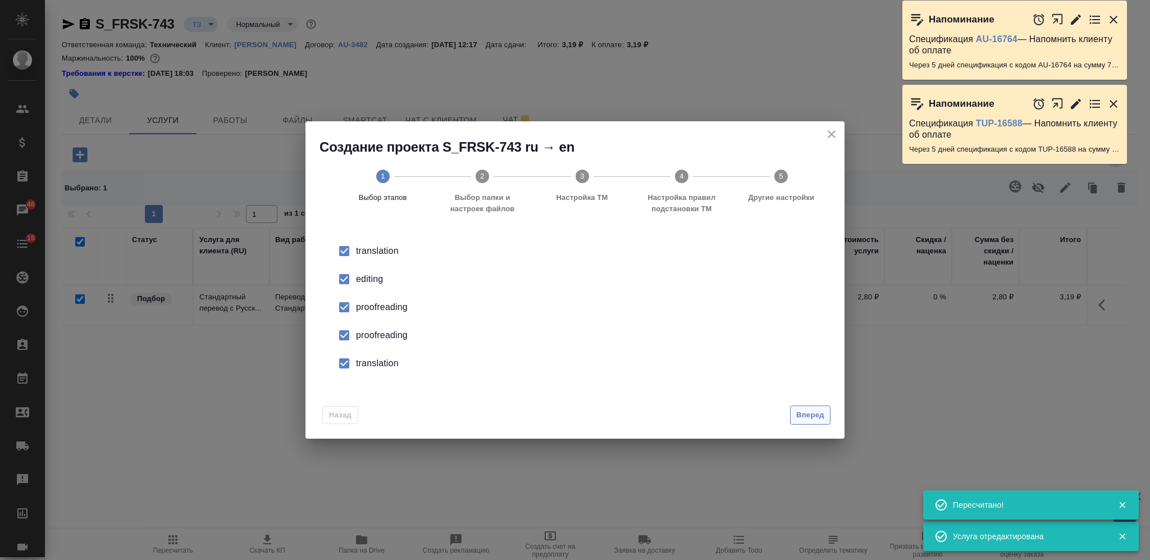
click at [800, 405] on button "Вперед" at bounding box center [810, 415] width 40 height 20
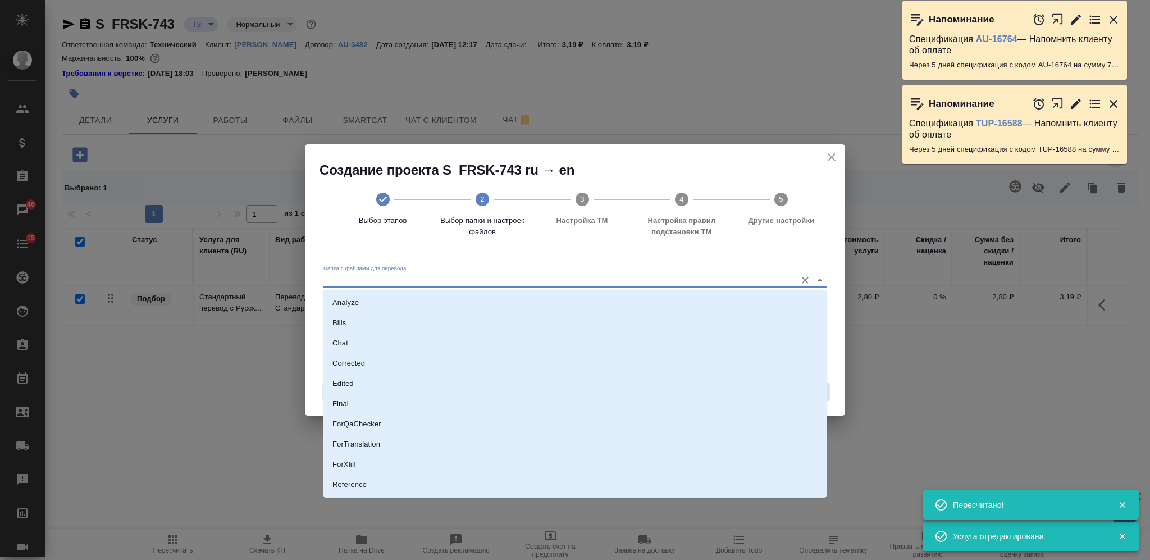
click at [611, 276] on input "Папка с файлами для перевода" at bounding box center [556, 280] width 467 height 13
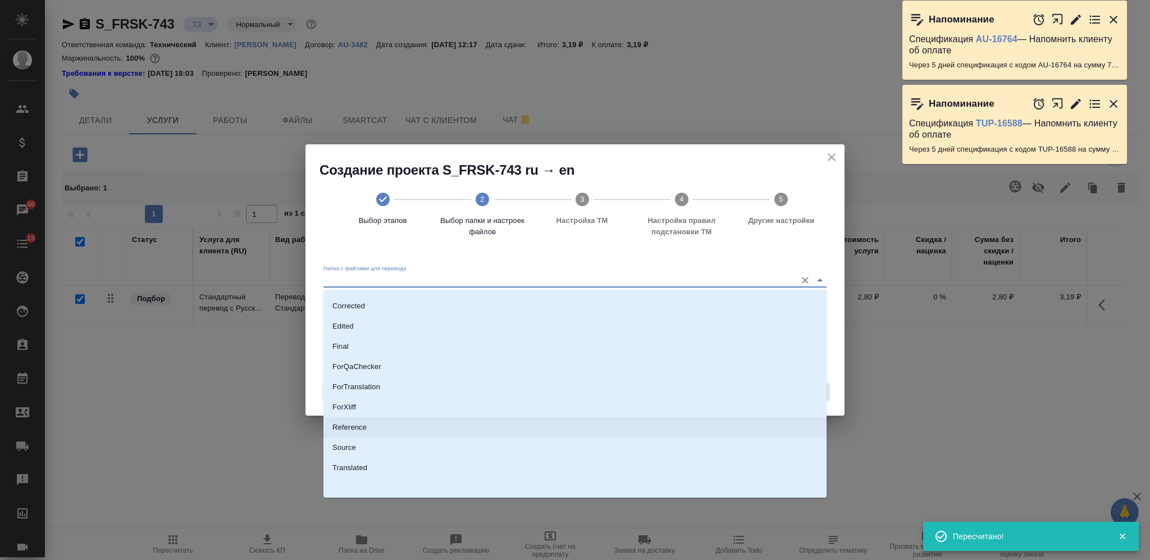
scroll to position [58, 0]
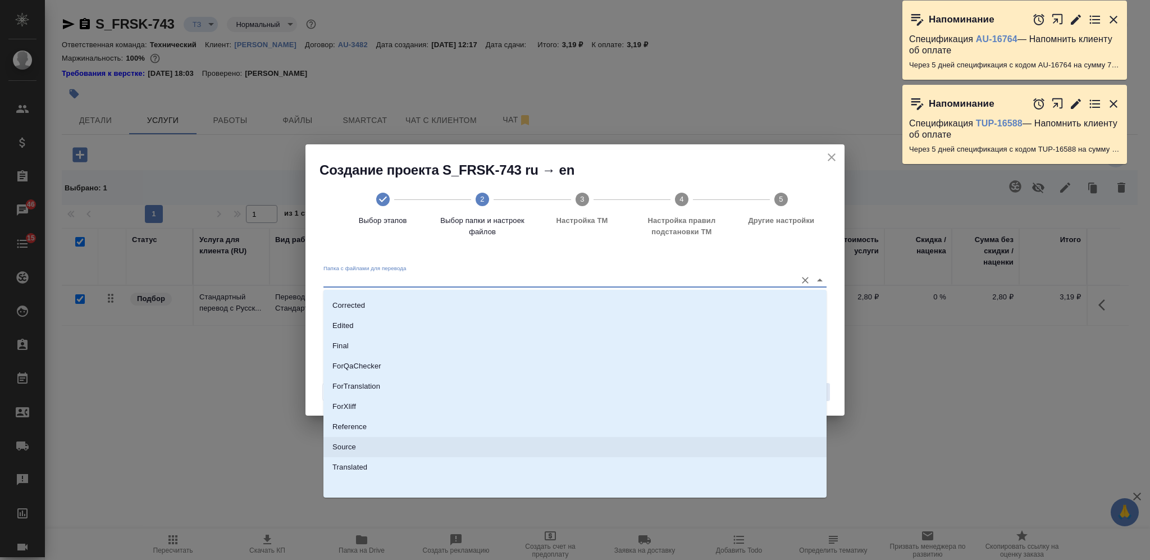
click at [555, 444] on li "Source" at bounding box center [574, 447] width 503 height 20
type input "Source"
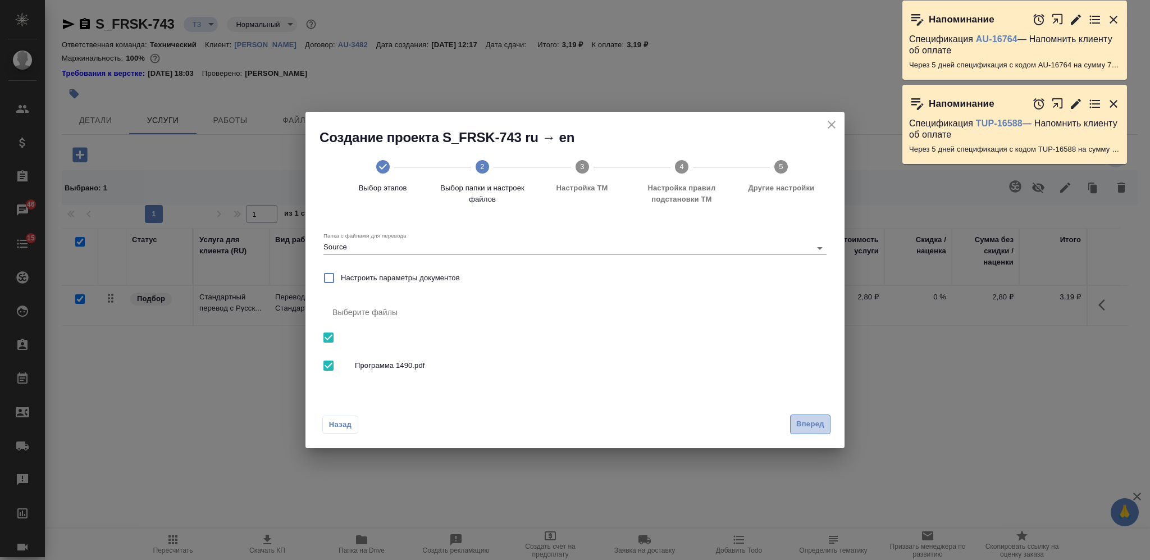
click at [819, 430] on span "Вперед" at bounding box center [810, 424] width 28 height 13
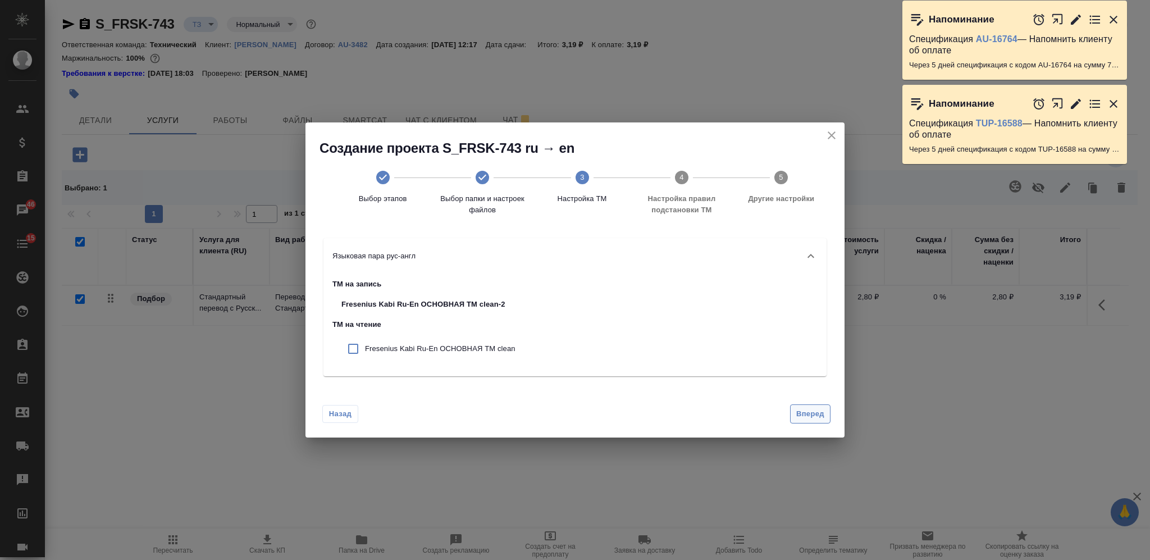
click at [811, 409] on span "Вперед" at bounding box center [810, 414] width 28 height 13
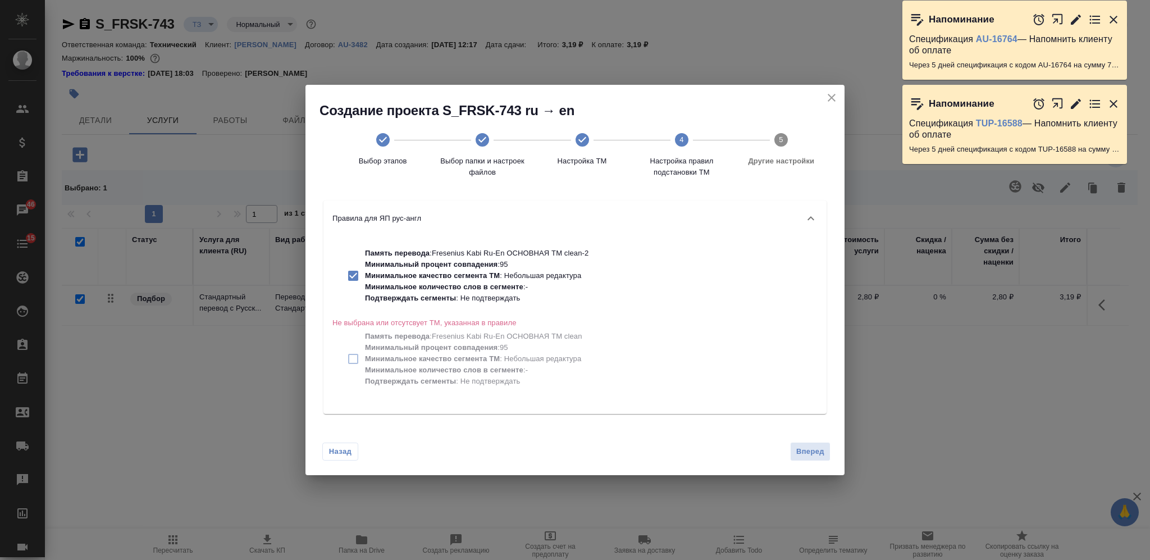
click at [581, 147] on span "Настройка ТМ" at bounding box center [582, 157] width 90 height 20
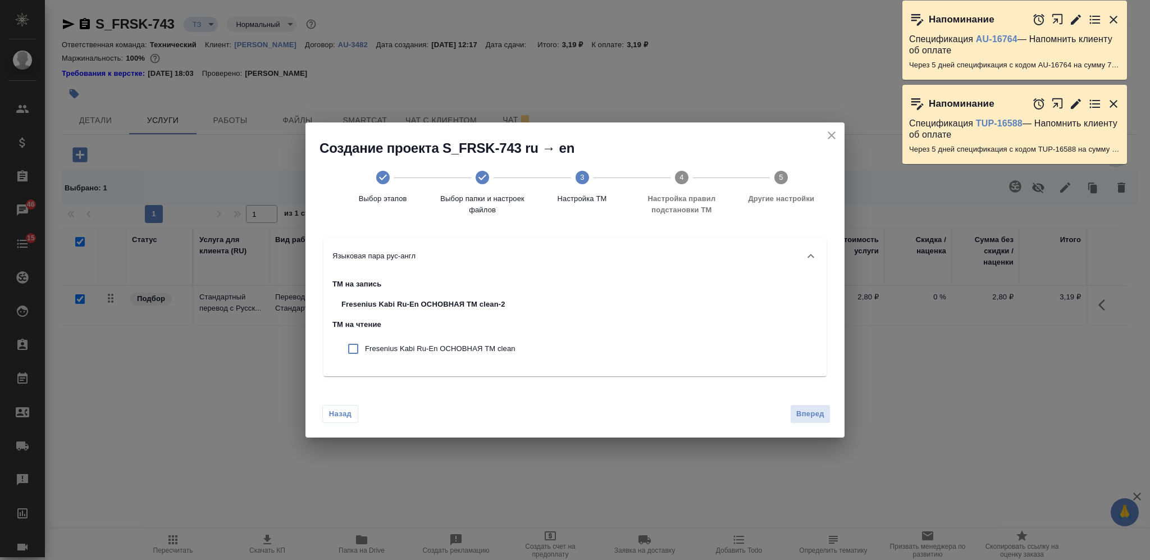
click at [347, 348] on input "checkbox" at bounding box center [353, 349] width 24 height 24
checkbox input "true"
click at [815, 418] on span "Вперед" at bounding box center [810, 414] width 28 height 13
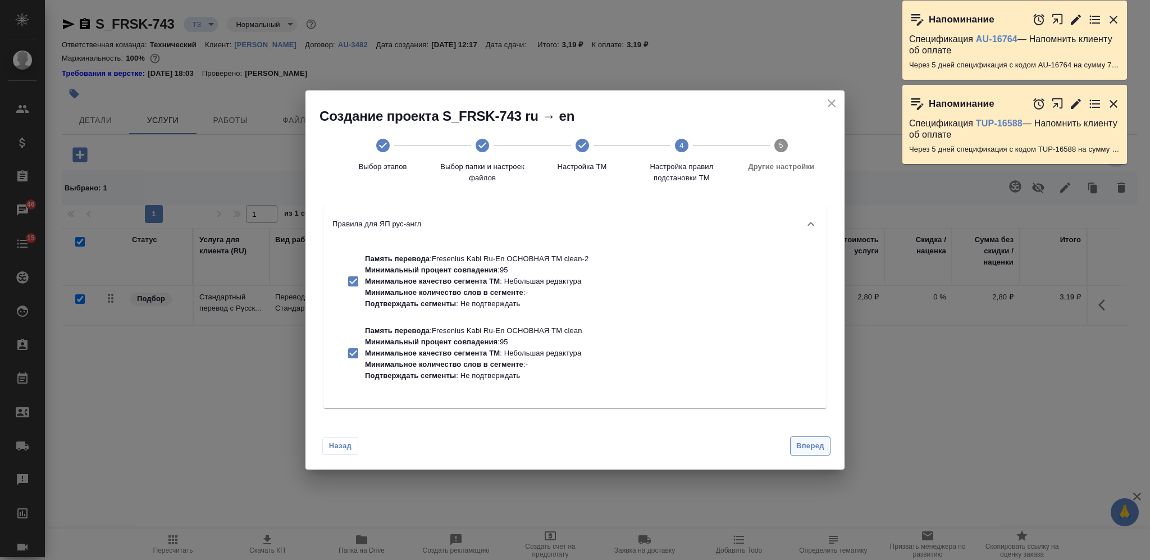
click at [815, 444] on span "Вперед" at bounding box center [810, 446] width 28 height 13
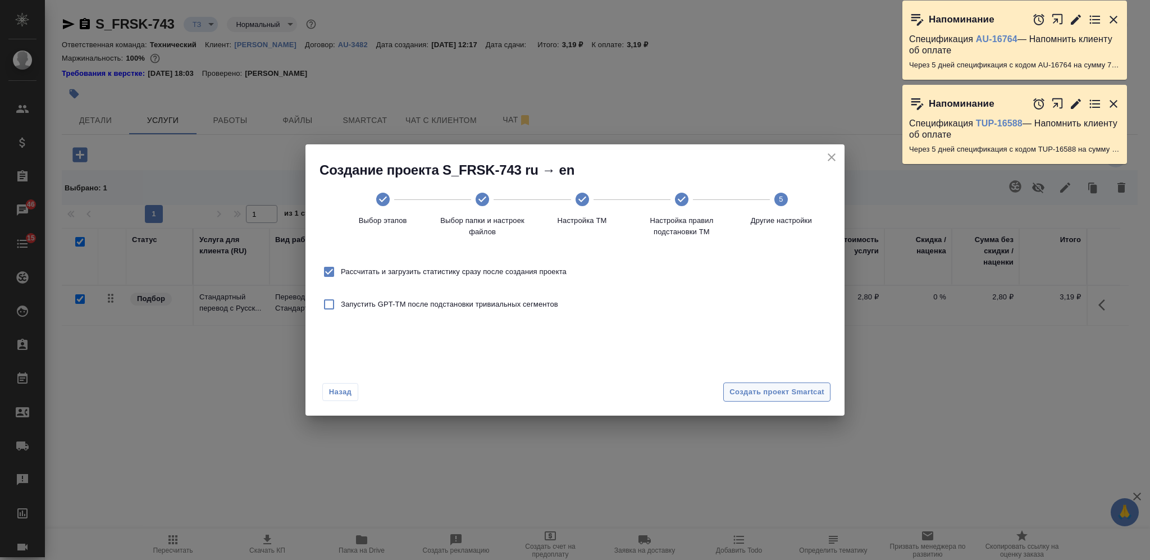
click at [806, 398] on span "Создать проект Smartcat" at bounding box center [777, 392] width 95 height 13
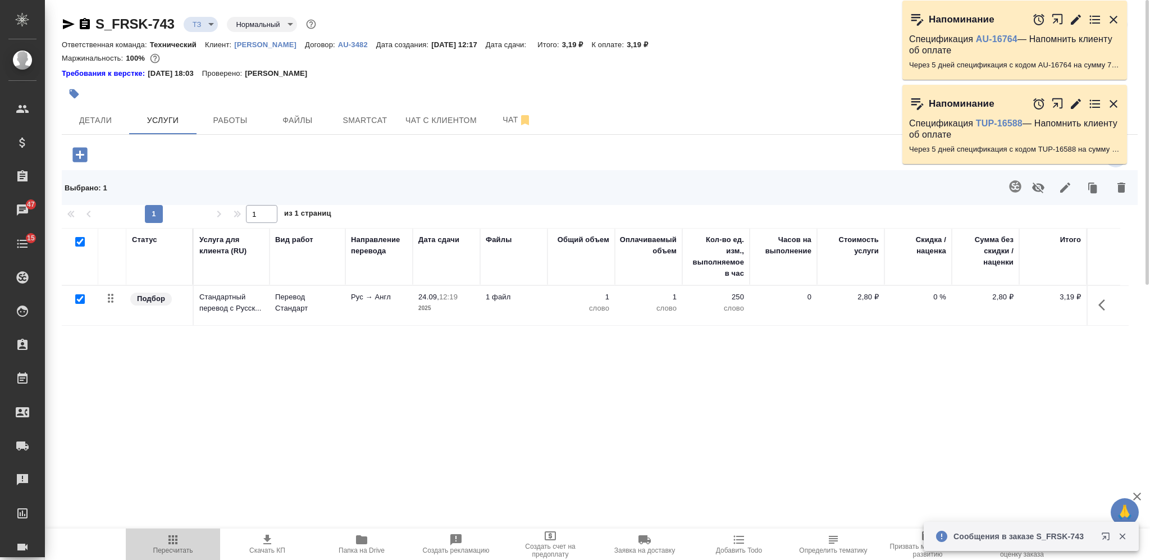
click at [180, 537] on span "Пересчитать" at bounding box center [173, 543] width 81 height 21
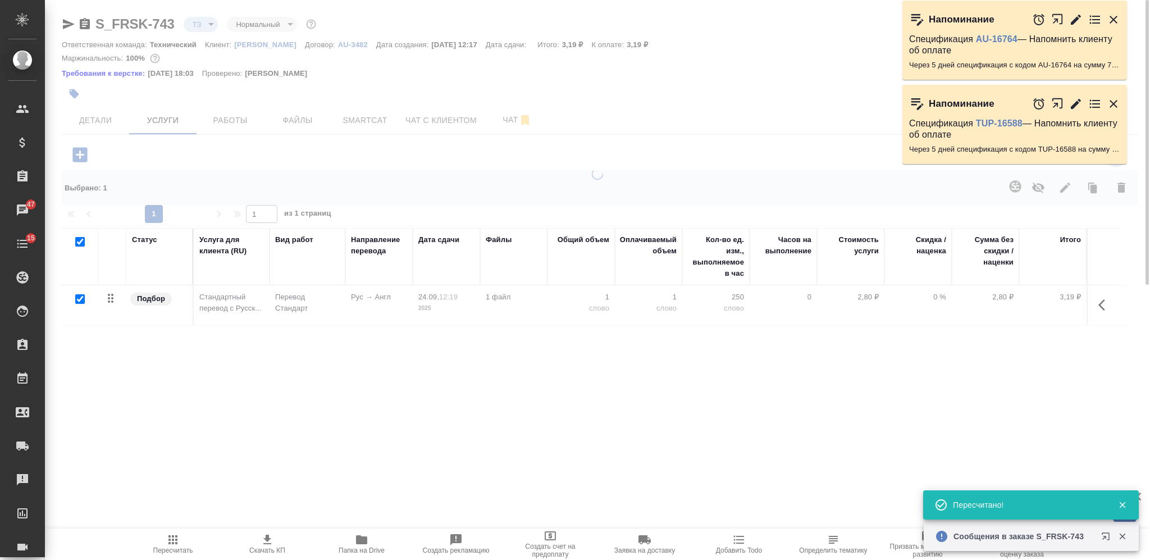
type input "new"
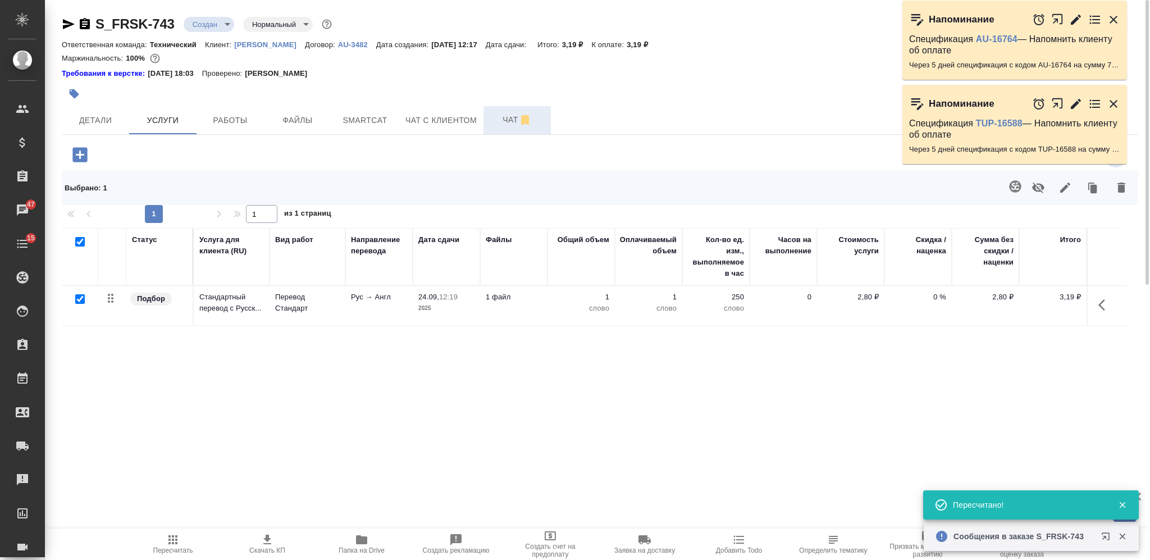
click at [490, 117] on span "Чат" at bounding box center [517, 120] width 54 height 14
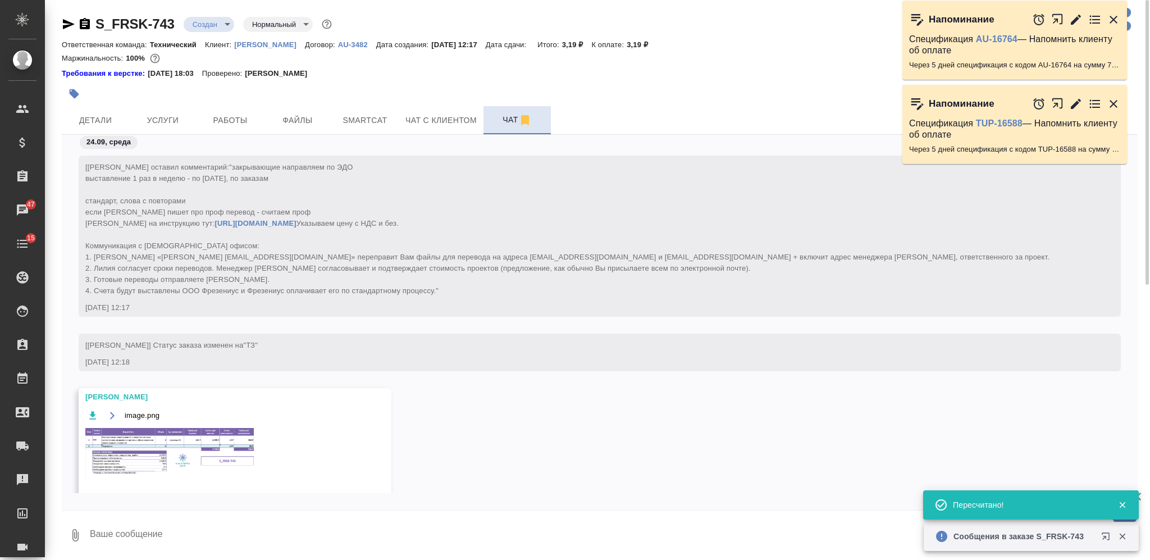
scroll to position [74, 0]
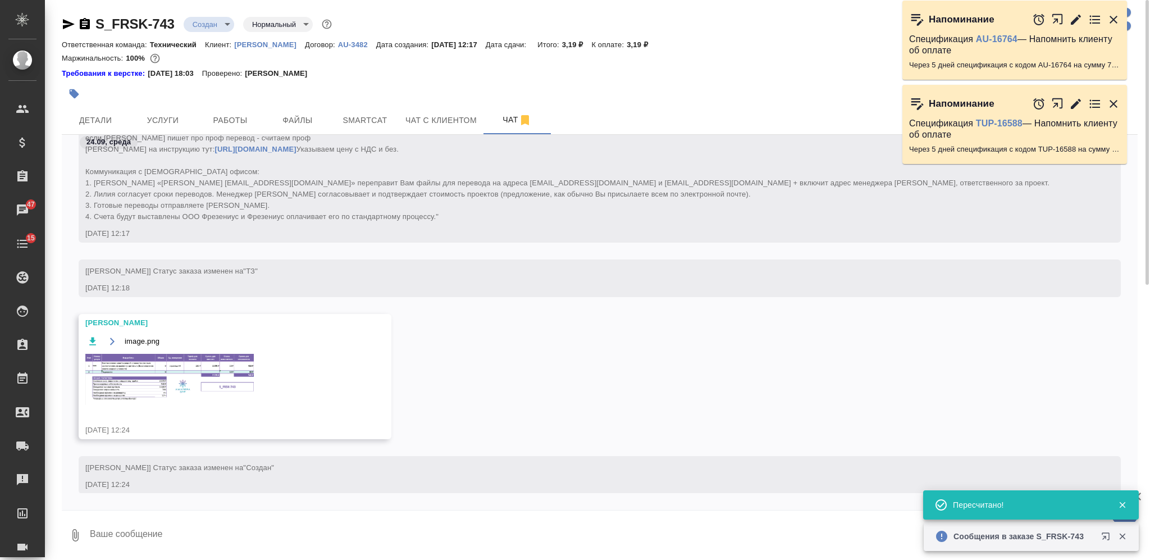
click at [202, 403] on img at bounding box center [169, 379] width 168 height 51
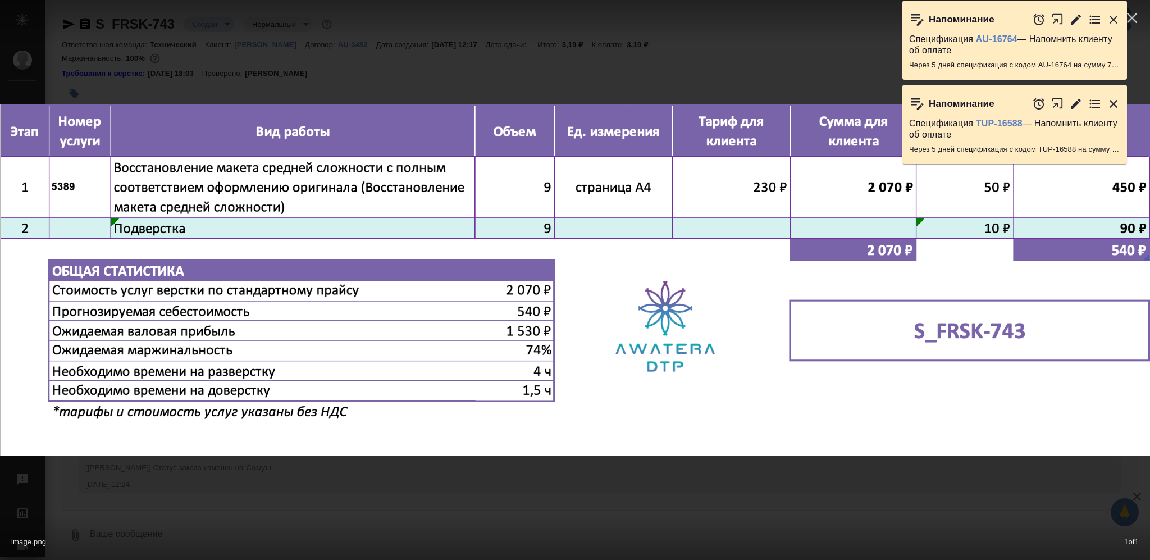
click at [569, 485] on div "image.png 1 of 1" at bounding box center [575, 280] width 1150 height 560
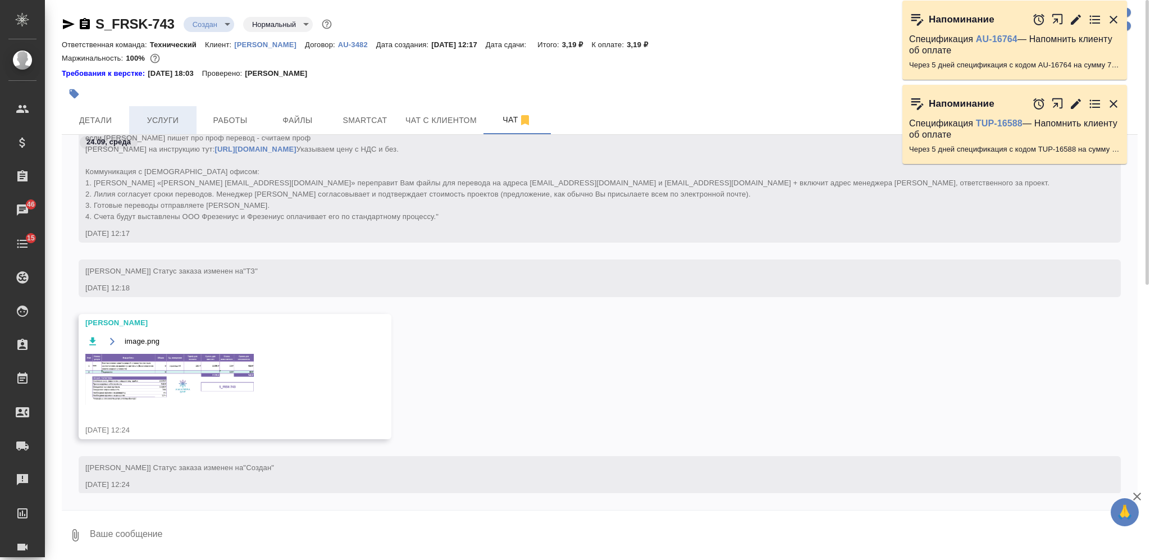
click at [175, 106] on button "Услуги" at bounding box center [162, 120] width 67 height 28
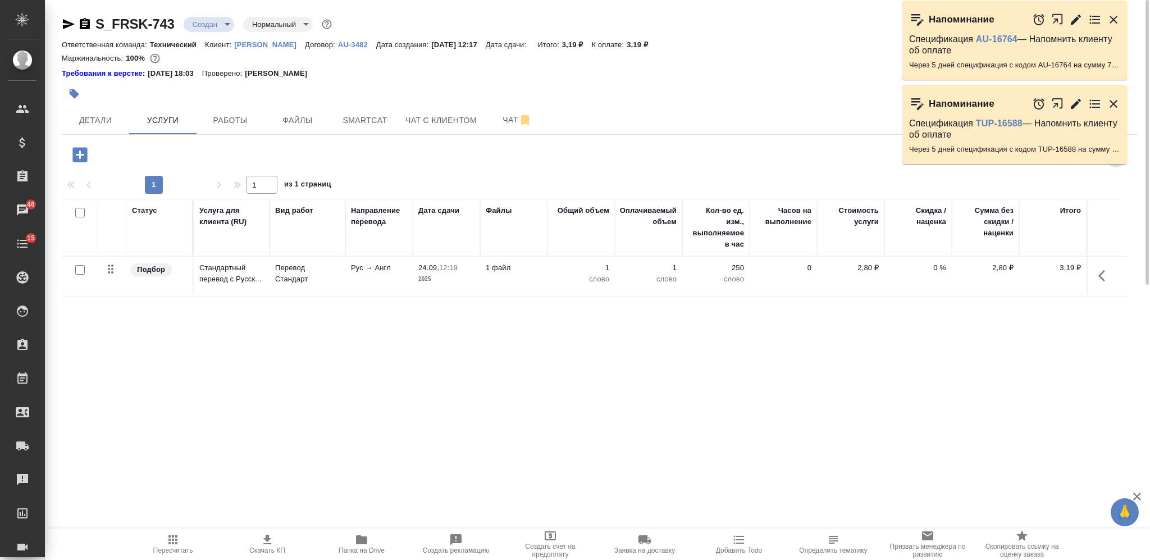
click at [87, 153] on icon "button" at bounding box center [80, 155] width 20 height 20
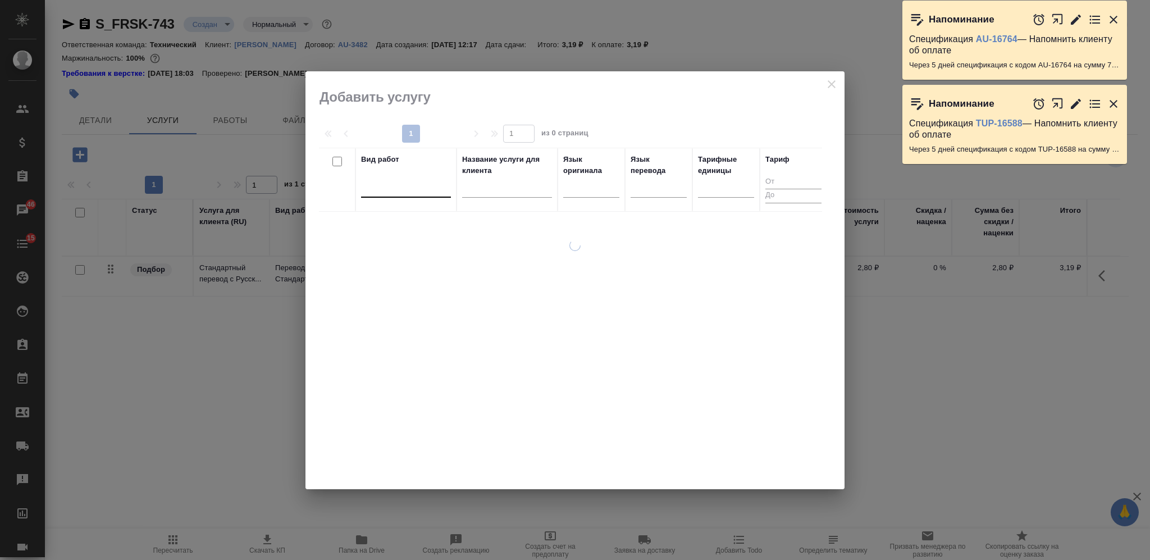
click at [397, 190] on div at bounding box center [406, 186] width 90 height 16
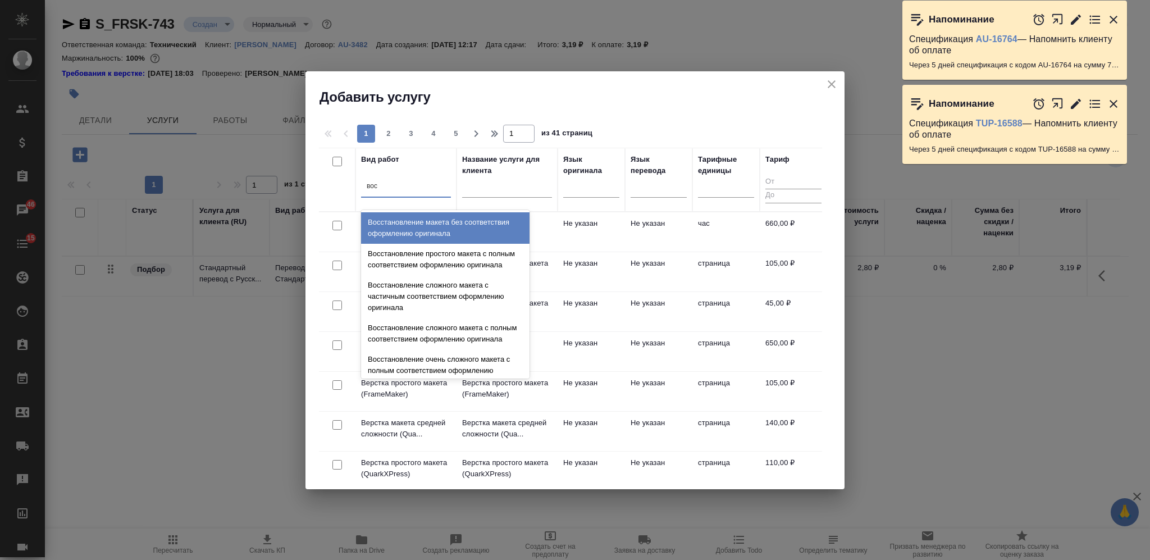
type input "восс"
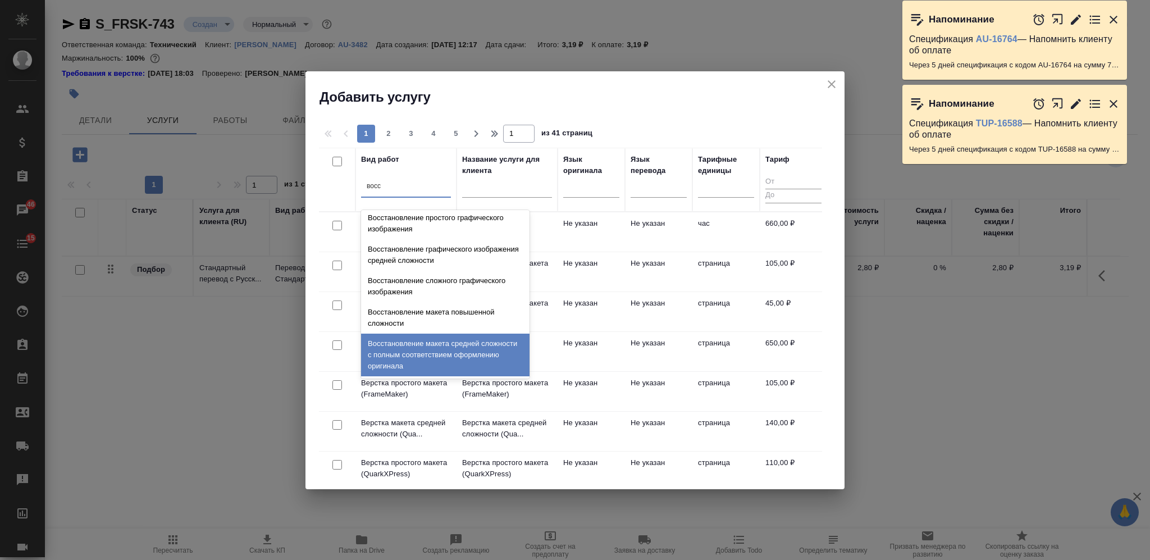
click at [466, 349] on div "Восстановление макета средней сложности с полным соответствием оформлению ориги…" at bounding box center [445, 355] width 168 height 43
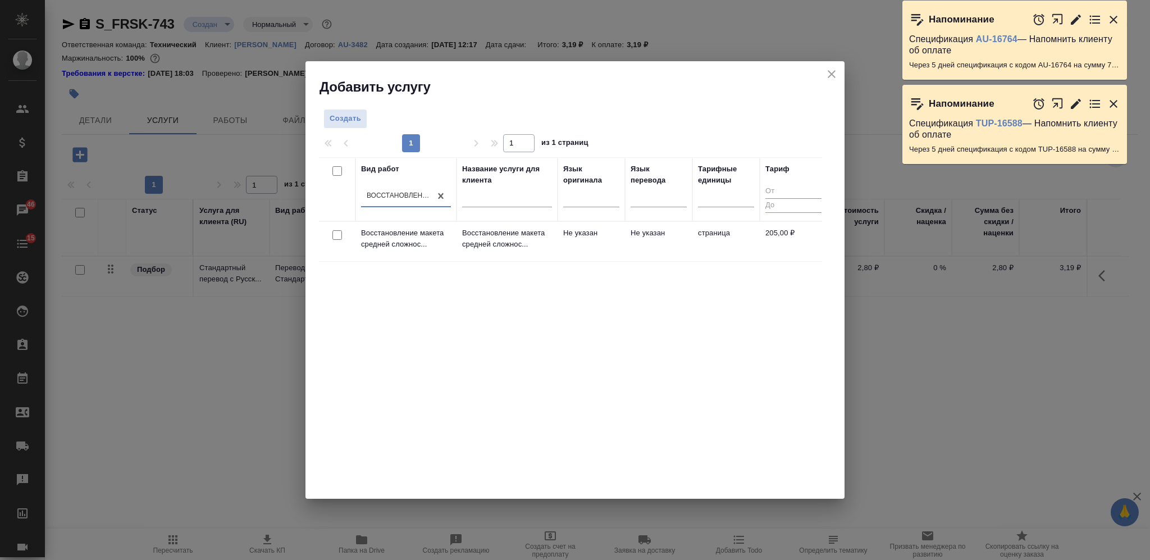
click at [338, 230] on input "checkbox" at bounding box center [337, 235] width 10 height 10
checkbox input "true"
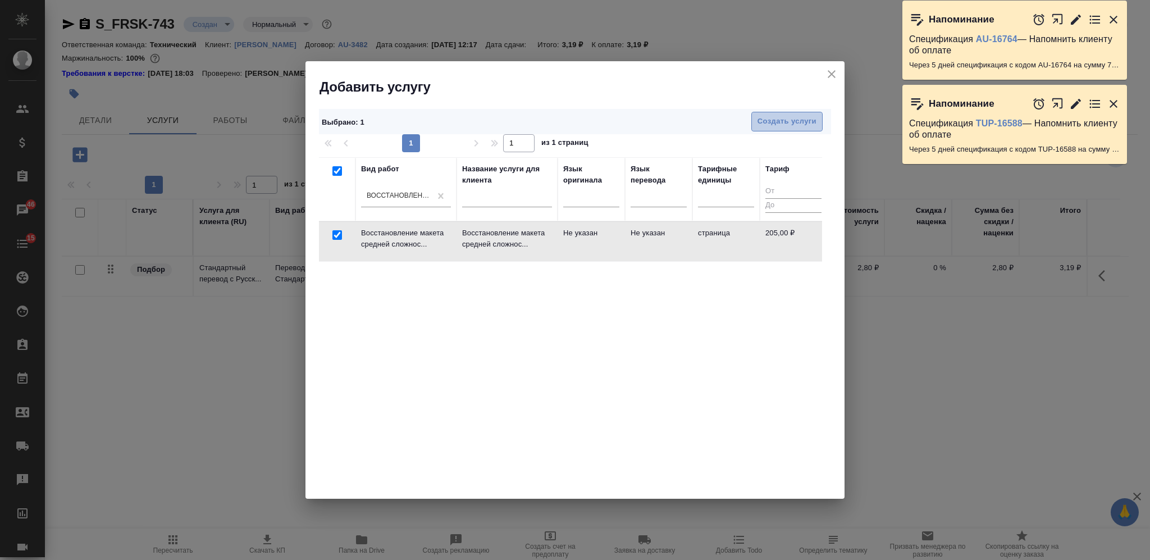
click at [776, 114] on button "Создать услуги" at bounding box center [786, 122] width 71 height 20
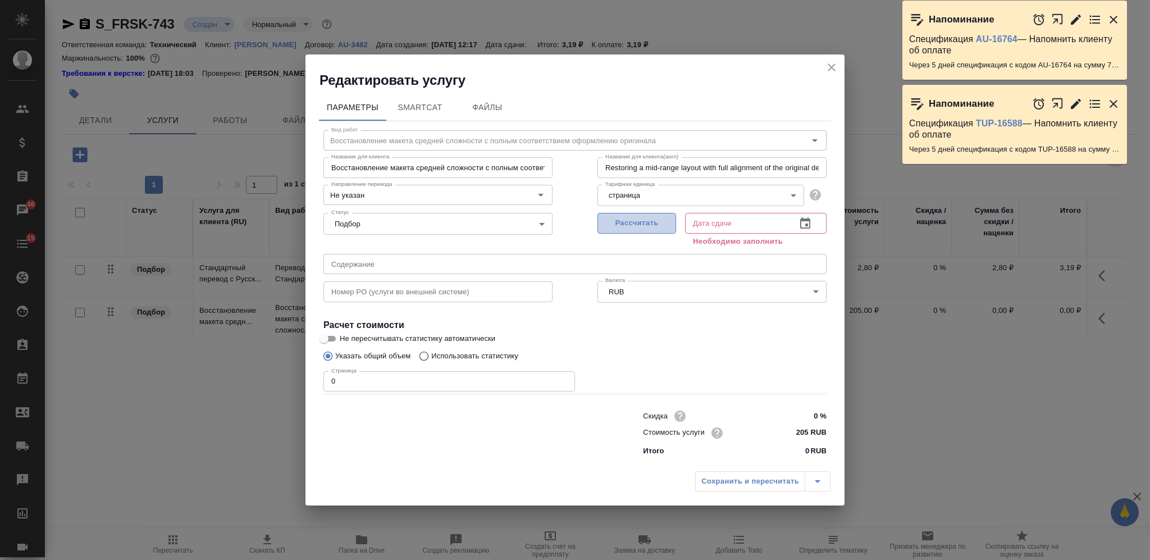
click at [659, 218] on span "Рассчитать" at bounding box center [637, 223] width 66 height 13
type input "24.09.2025 12:25"
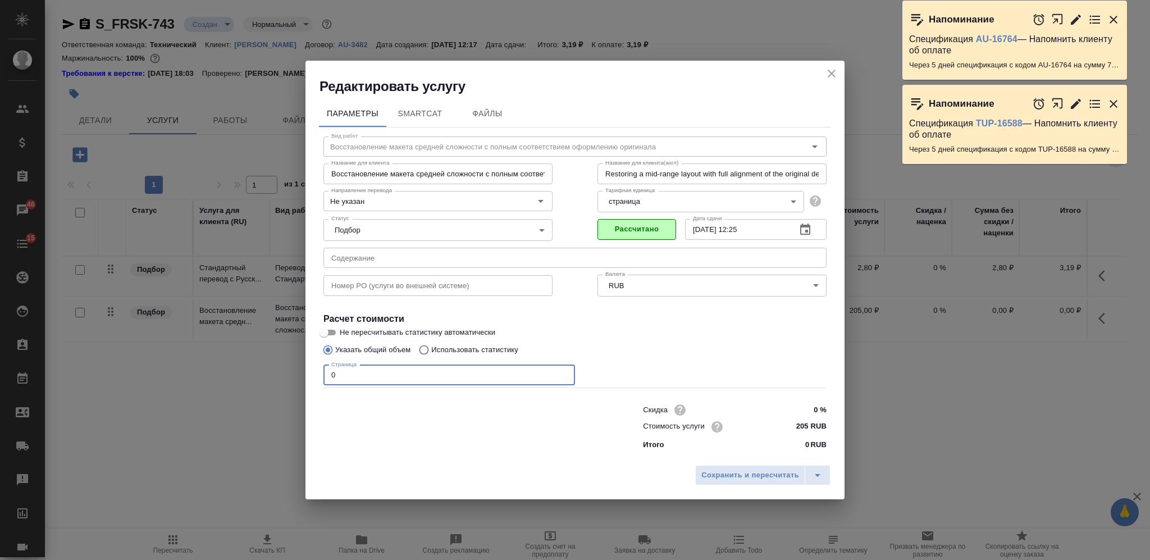
drag, startPoint x: 357, startPoint y: 372, endPoint x: 321, endPoint y: 379, distance: 37.2
click at [321, 379] on div "Вид работ Восстановление макета средней сложности с полным соответствием оформл…" at bounding box center [575, 290] width 512 height 327
drag, startPoint x: 343, startPoint y: 381, endPoint x: 307, endPoint y: 373, distance: 36.7
click at [307, 373] on div "Параметры SmartCat Файлы Вид работ Восстановление макета средней сложности с по…" at bounding box center [575, 277] width 539 height 364
type input "9"
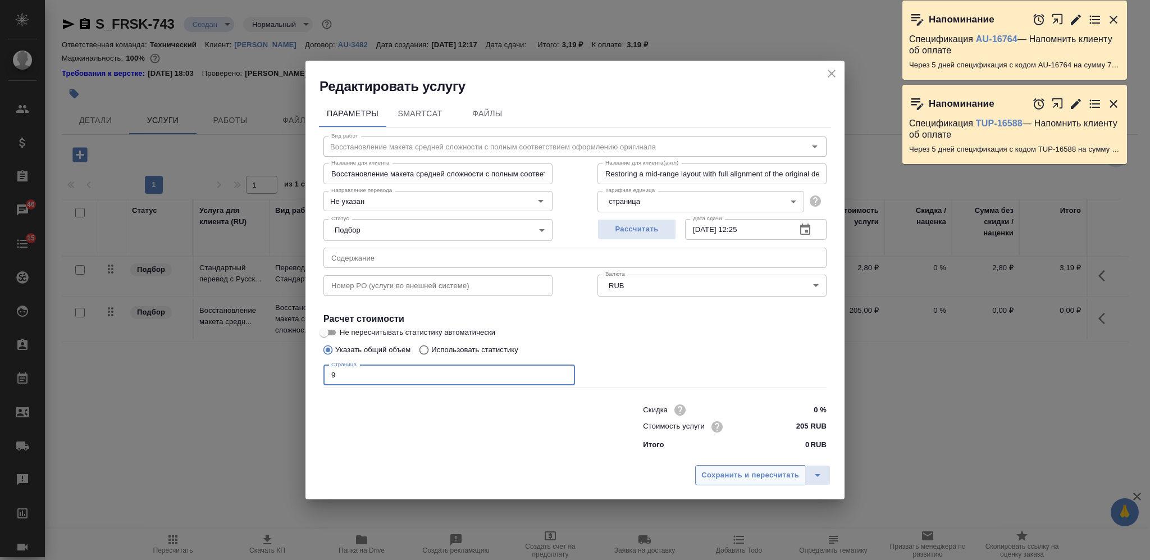
click at [786, 476] on span "Сохранить и пересчитать" at bounding box center [750, 475] width 98 height 13
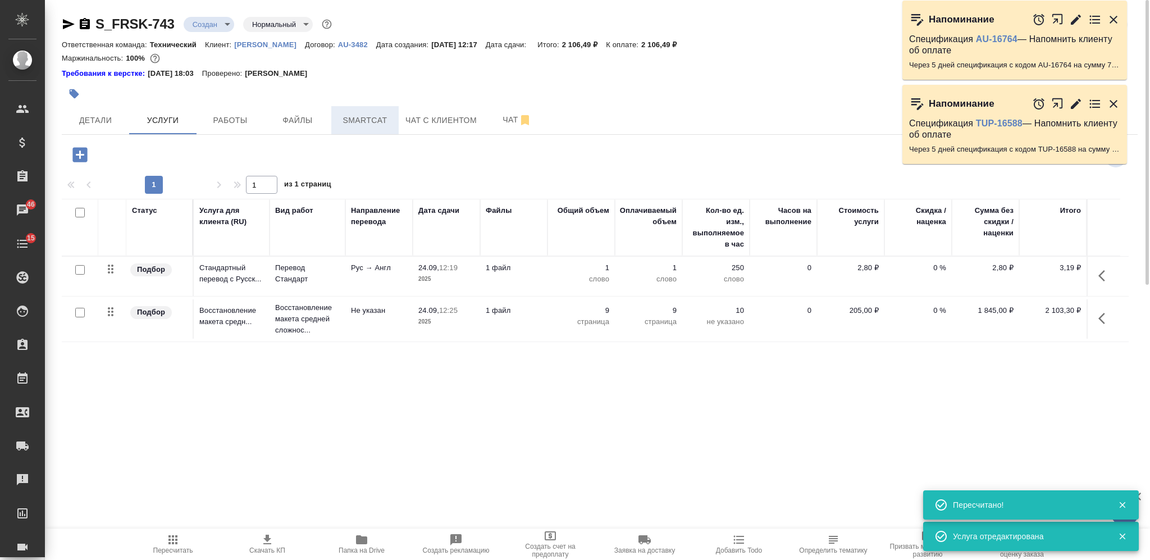
click at [388, 120] on span "Smartcat" at bounding box center [365, 120] width 54 height 14
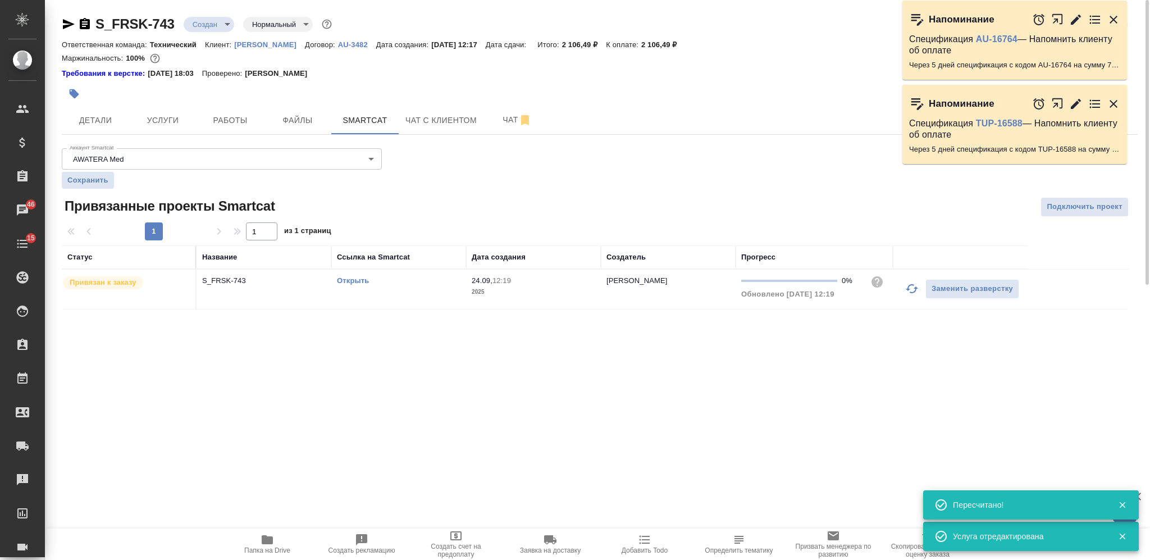
click at [350, 288] on td "Открыть" at bounding box center [398, 289] width 135 height 39
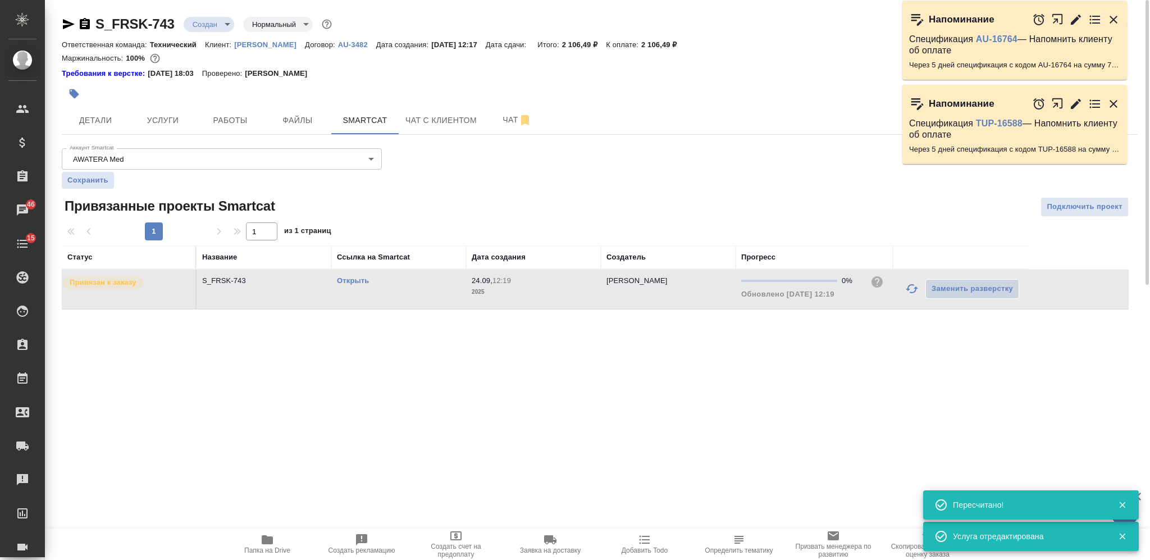
click at [345, 277] on link "Открыть" at bounding box center [353, 280] width 32 height 8
click at [176, 123] on span "Услуги" at bounding box center [163, 120] width 54 height 14
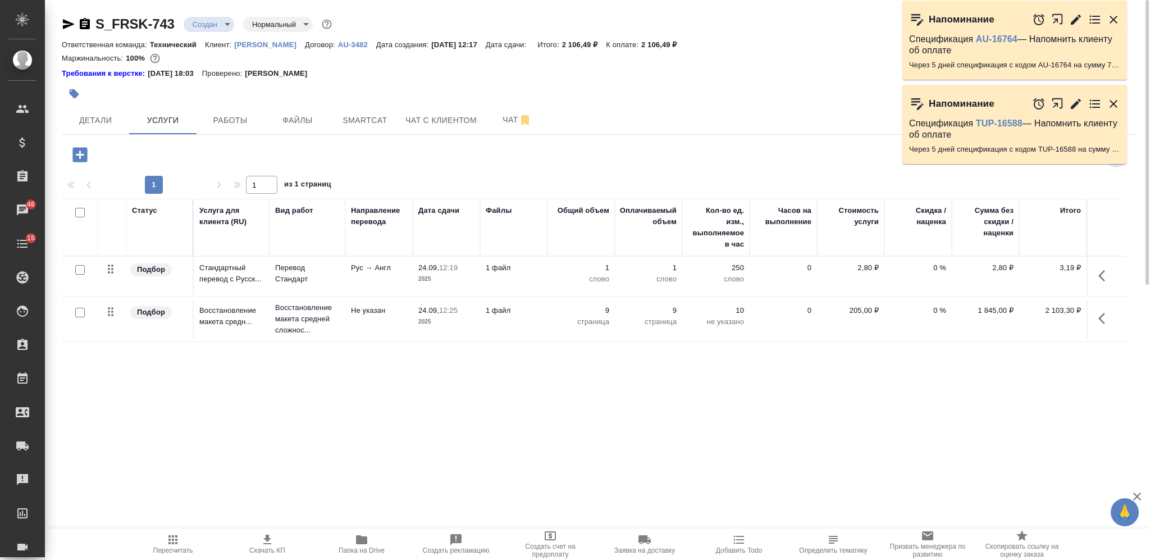
click at [525, 276] on td "1 файл" at bounding box center [513, 276] width 67 height 39
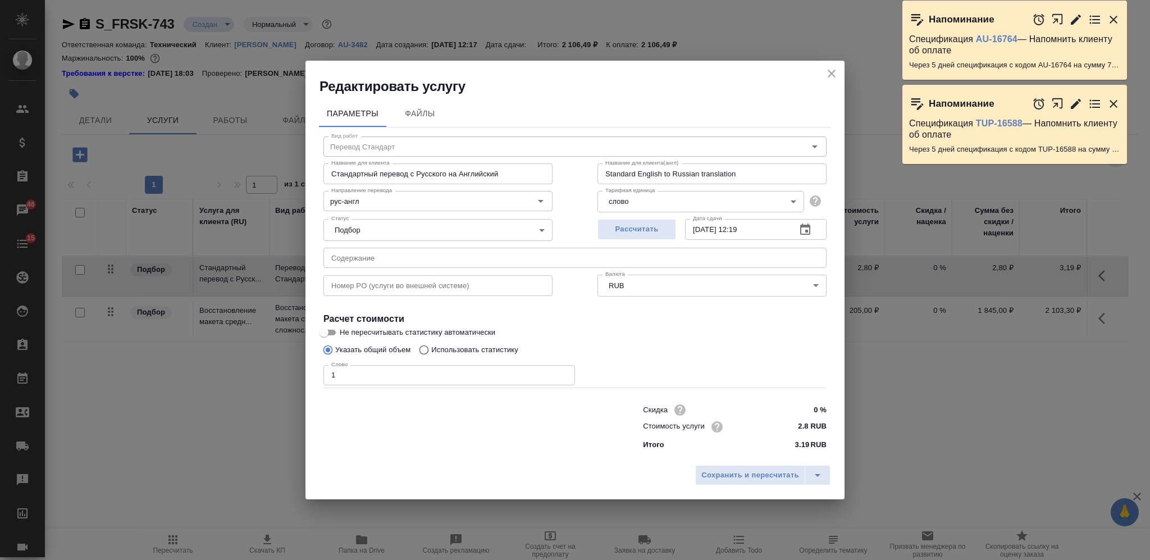
click at [463, 348] on p "Использовать статистику" at bounding box center [474, 349] width 87 height 11
click at [431, 348] on input "Использовать статистику" at bounding box center [422, 349] width 18 height 21
radio input "true"
radio input "false"
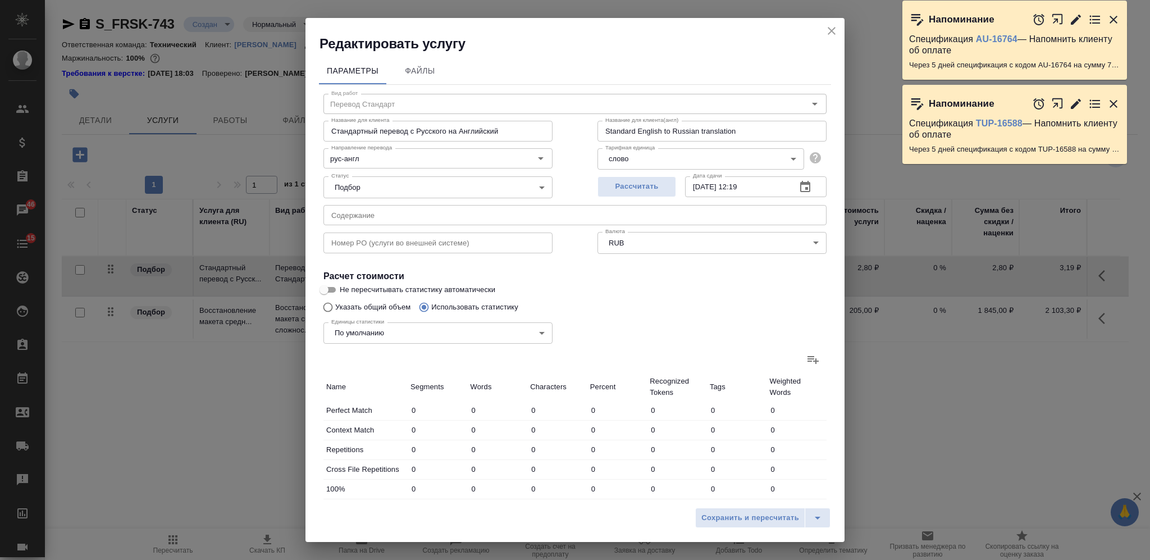
click at [806, 358] on icon at bounding box center [812, 359] width 13 height 13
click at [0, 0] on input "file" at bounding box center [0, 0] width 0 height 0
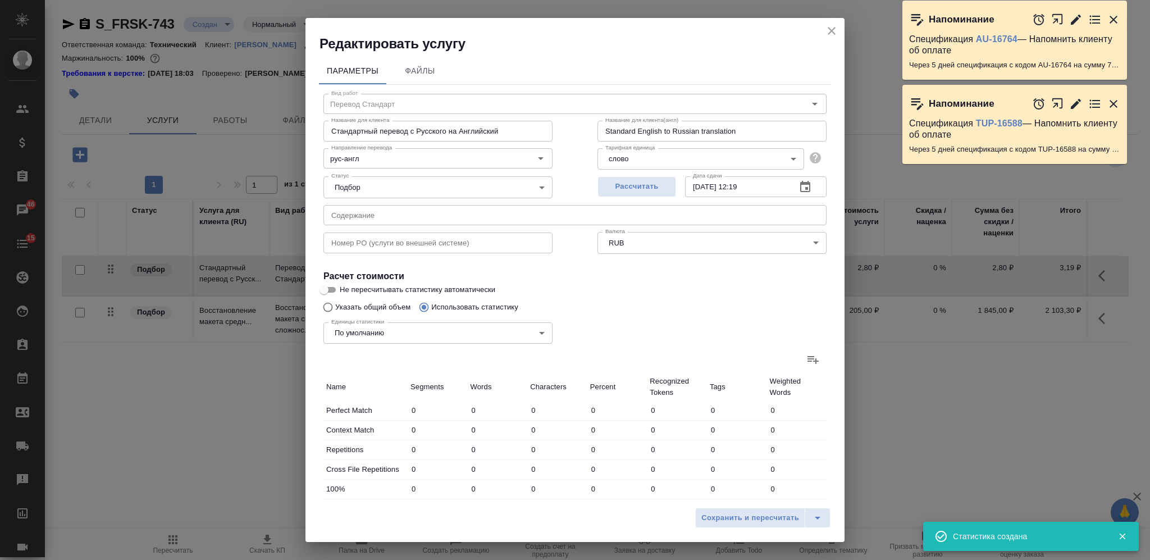
scroll to position [207, 0]
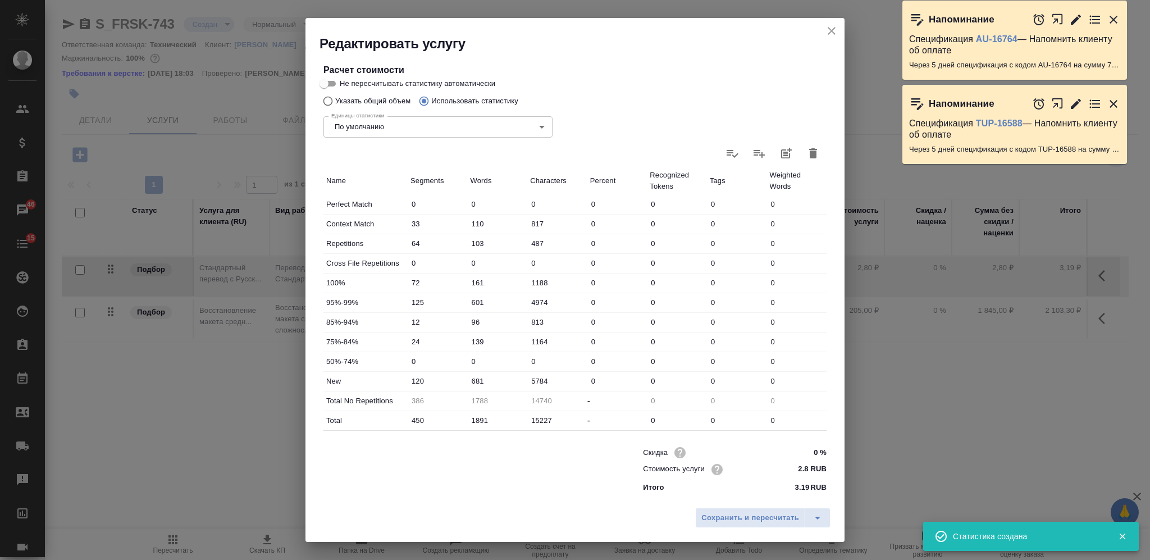
type input "33"
type input "110"
type input "817"
type input "64"
type input "103"
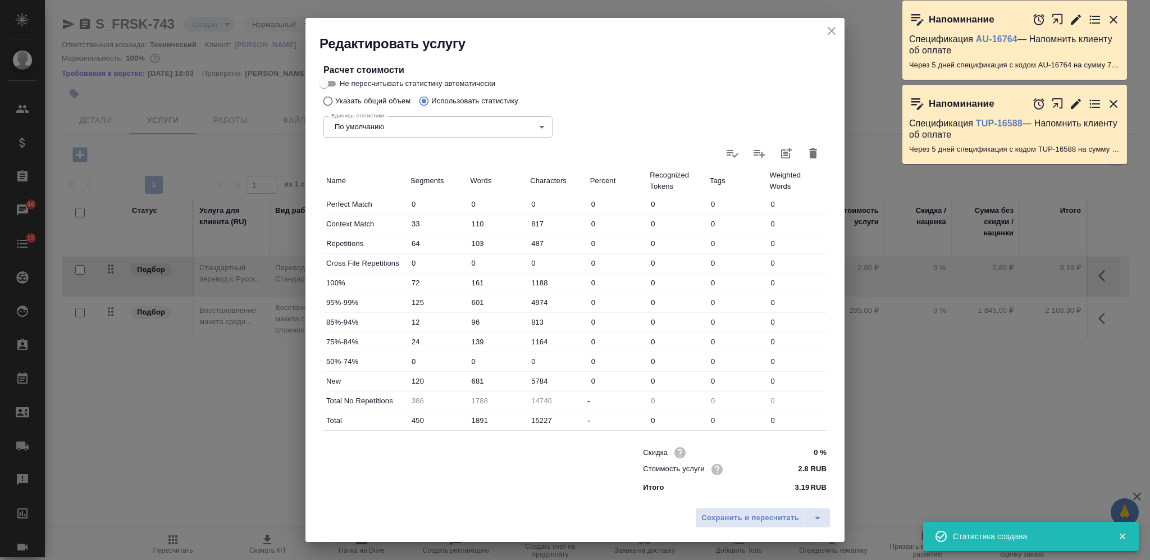
type input "487"
type input "72"
type input "161"
type input "1188"
type input "125"
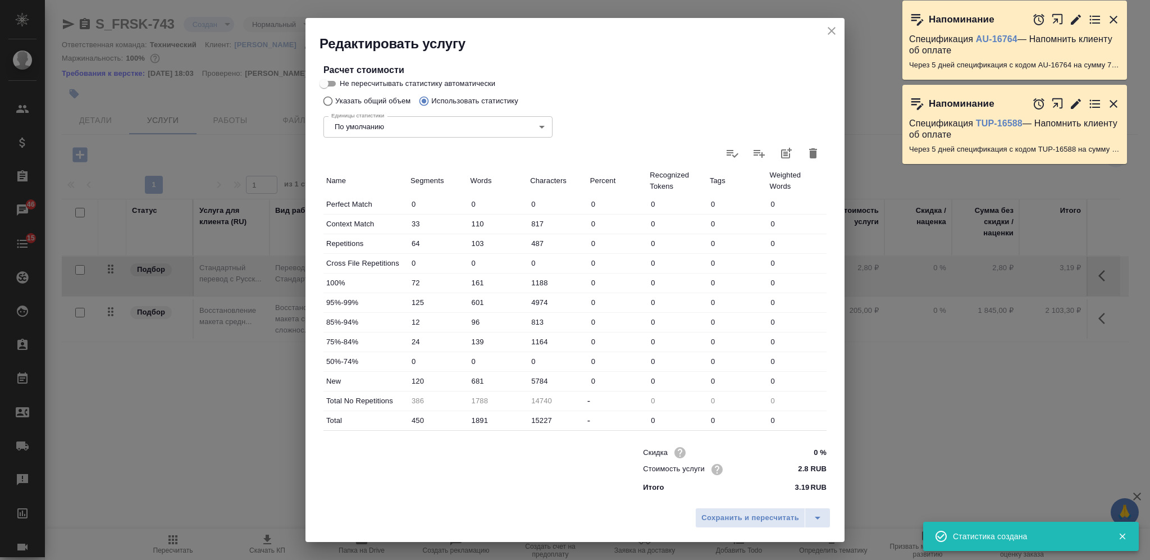
type input "601"
type input "4974"
type input "12"
type input "96"
type input "813"
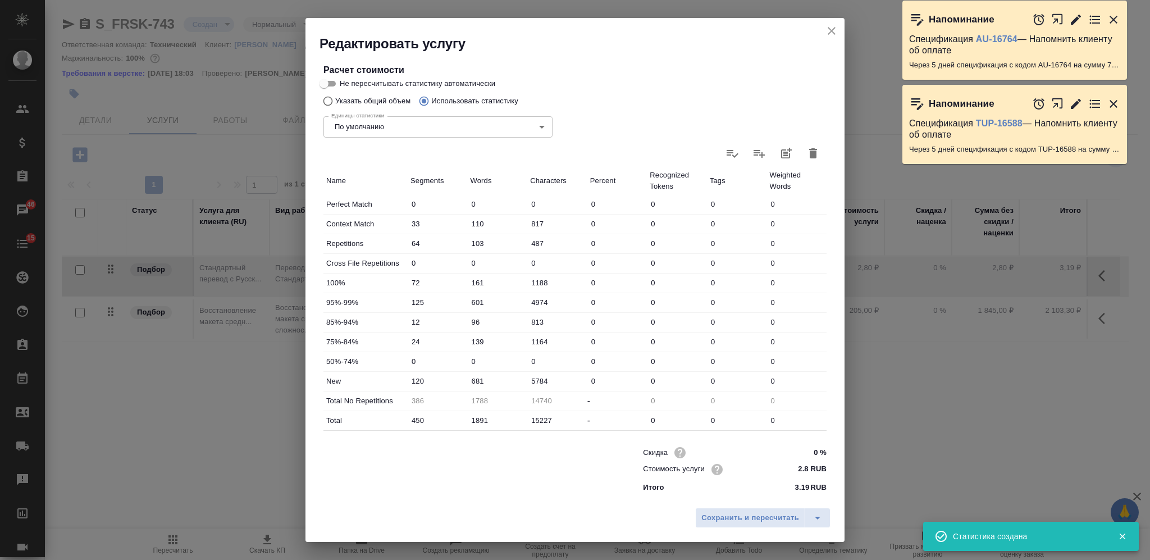
type input "24"
type input "139"
type input "1164"
type input "120"
type input "681"
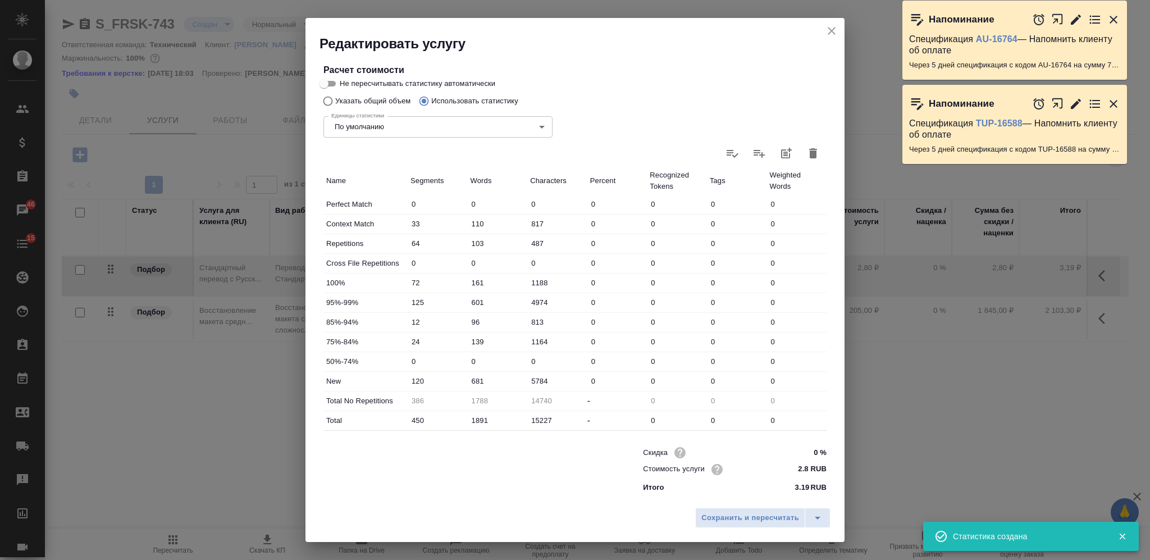
type input "5784"
type input "386"
type input "1788"
type input "14740"
type input "450"
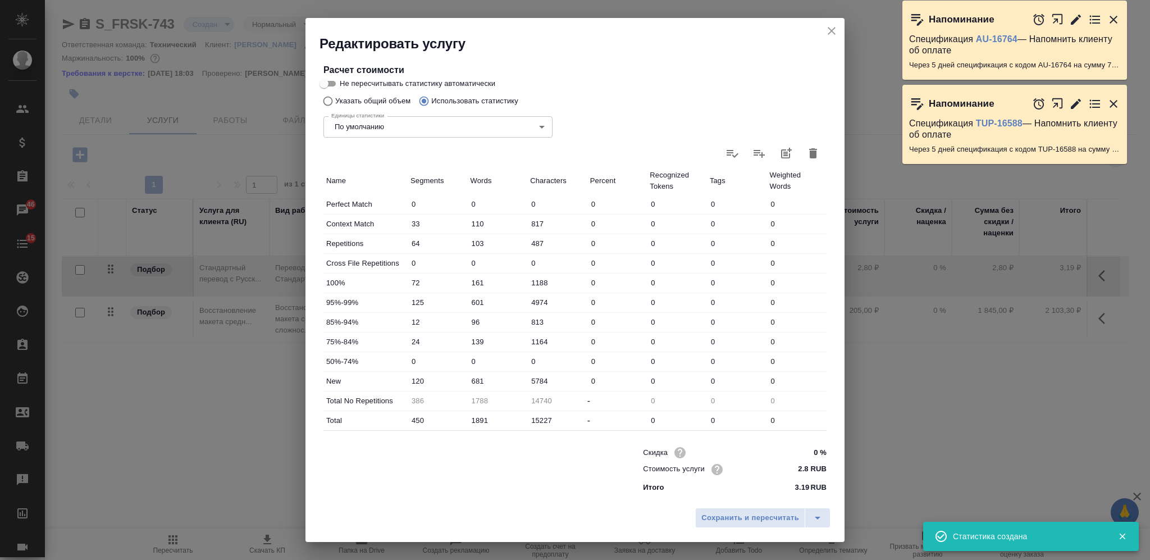
type input "1891"
type input "15227"
drag, startPoint x: 471, startPoint y: 383, endPoint x: 466, endPoint y: 384, distance: 5.7
click at [468, 384] on input "681" at bounding box center [497, 381] width 59 height 16
drag, startPoint x: 476, startPoint y: 380, endPoint x: 470, endPoint y: 381, distance: 6.2
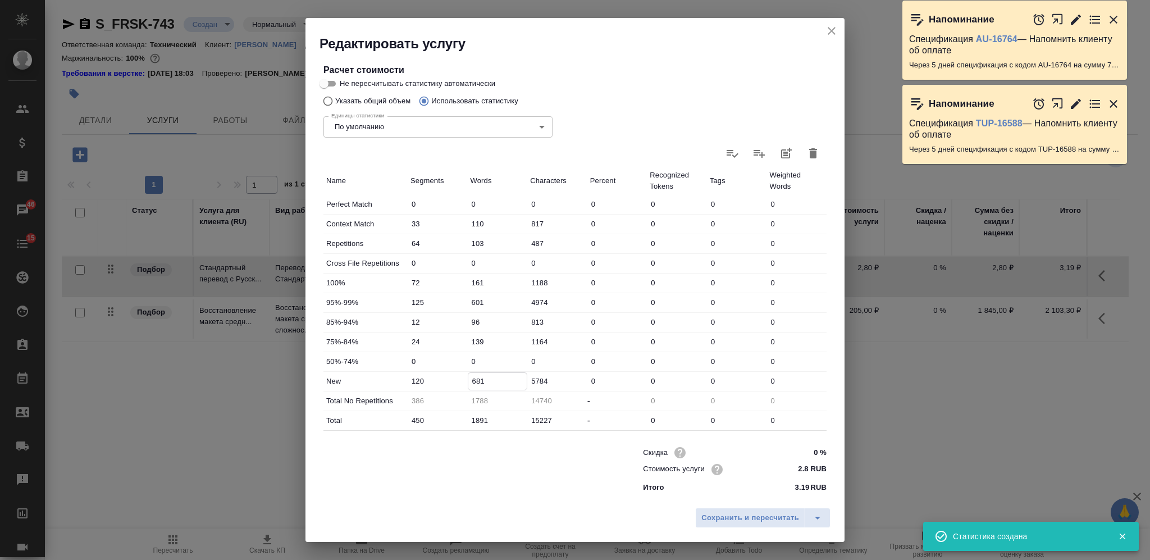
click at [470, 381] on input "681" at bounding box center [497, 381] width 59 height 16
type input "781"
click at [712, 525] on button "Сохранить и пересчитать" at bounding box center [750, 518] width 110 height 20
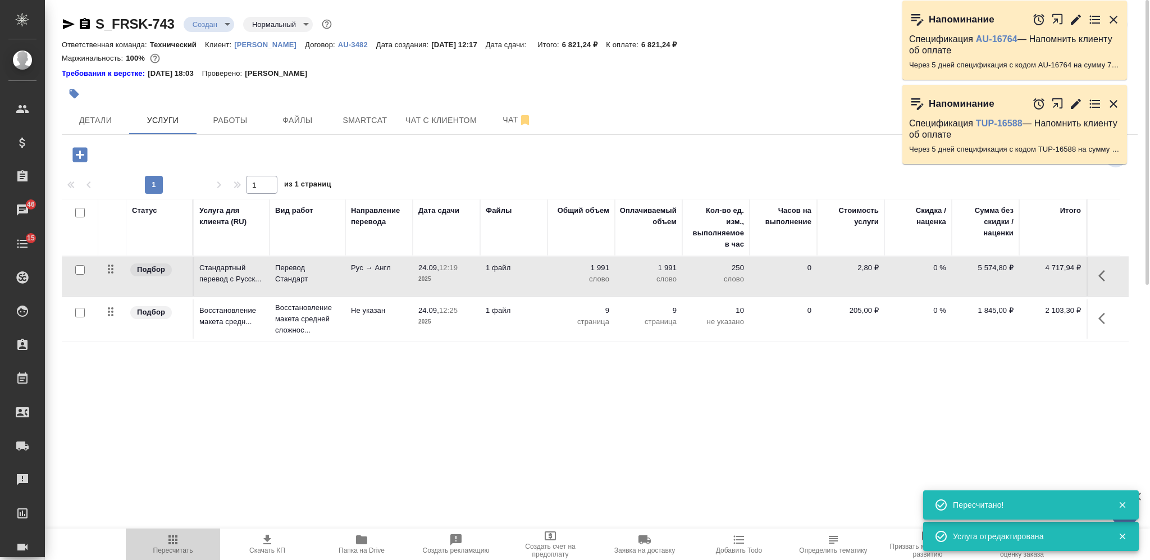
click at [177, 552] on span "Пересчитать" at bounding box center [173, 550] width 40 height 8
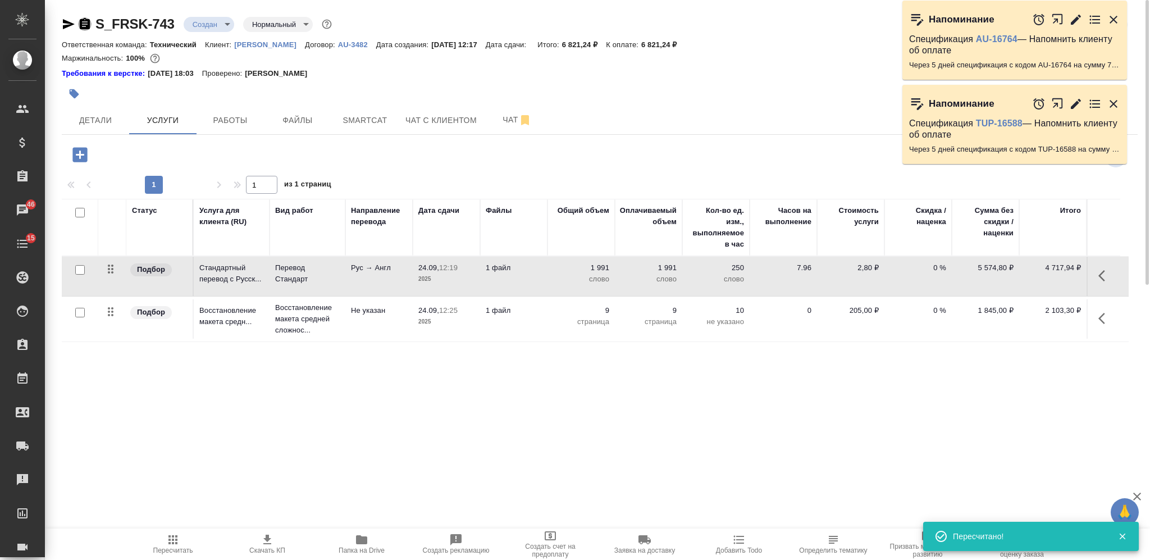
click at [88, 26] on icon "button" at bounding box center [85, 23] width 10 height 11
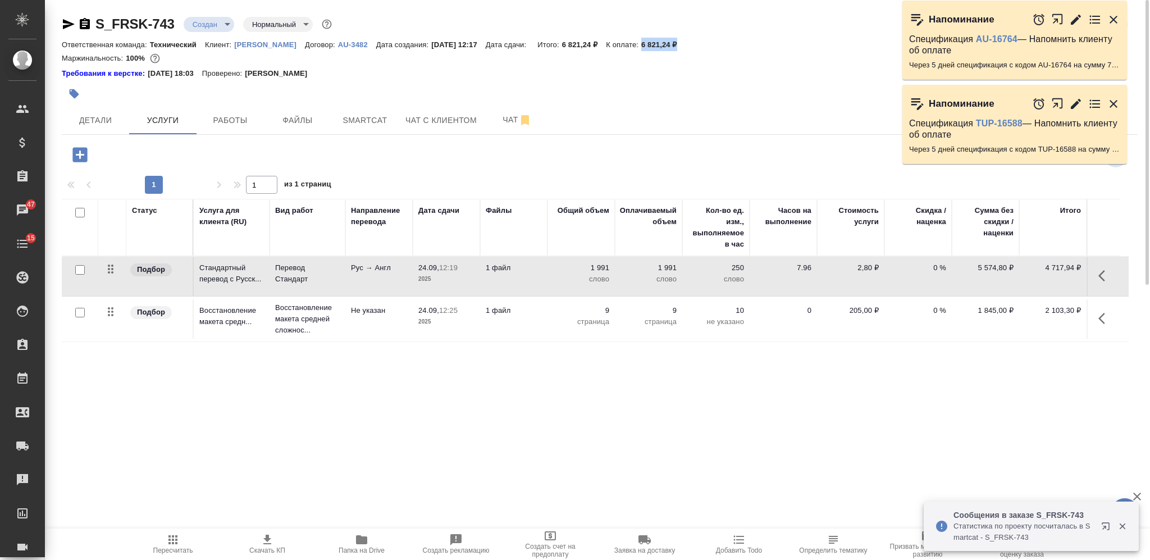
drag, startPoint x: 676, startPoint y: 46, endPoint x: 648, endPoint y: 48, distance: 28.1
click at [648, 48] on p "6 821,24 ₽" at bounding box center [663, 44] width 44 height 8
copy p "6 821,24 ₽"
click at [250, 545] on span "Скачать КП" at bounding box center [267, 543] width 81 height 21
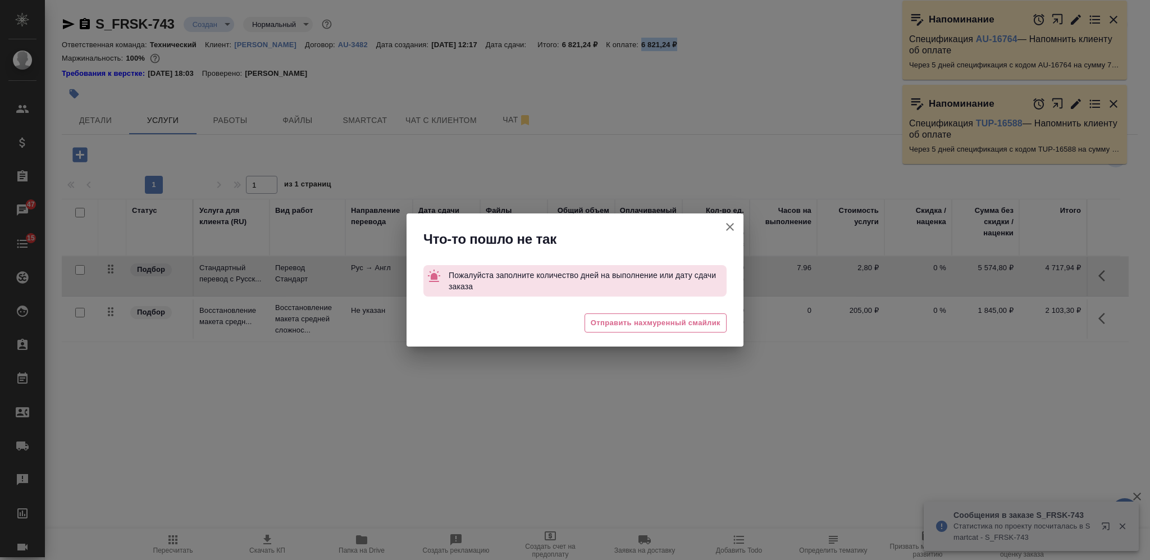
click at [734, 225] on icon "button" at bounding box center [729, 226] width 13 height 13
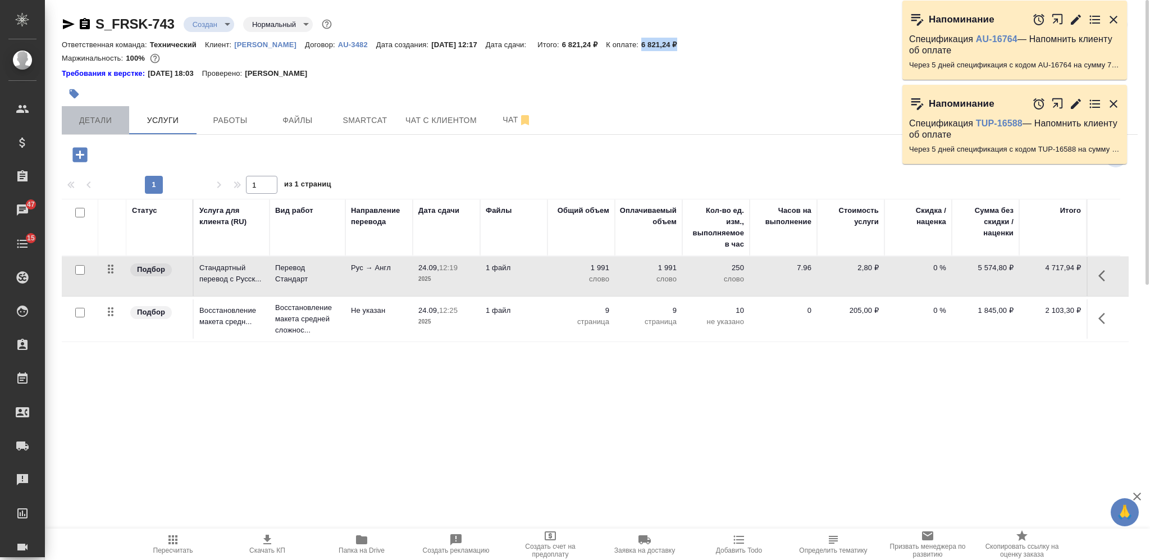
click at [107, 118] on span "Детали" at bounding box center [96, 120] width 54 height 14
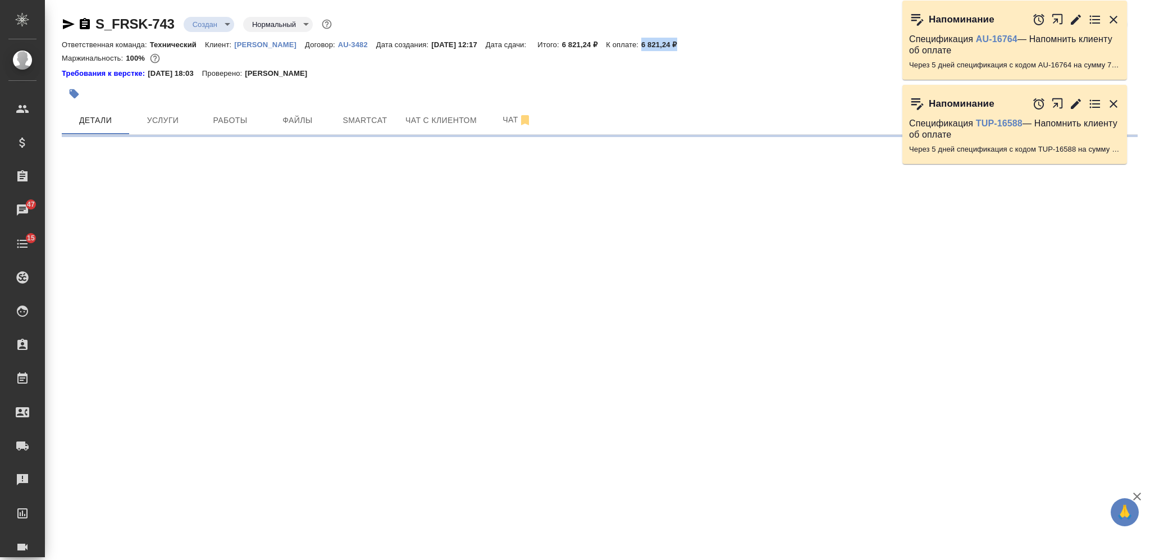
select select "RU"
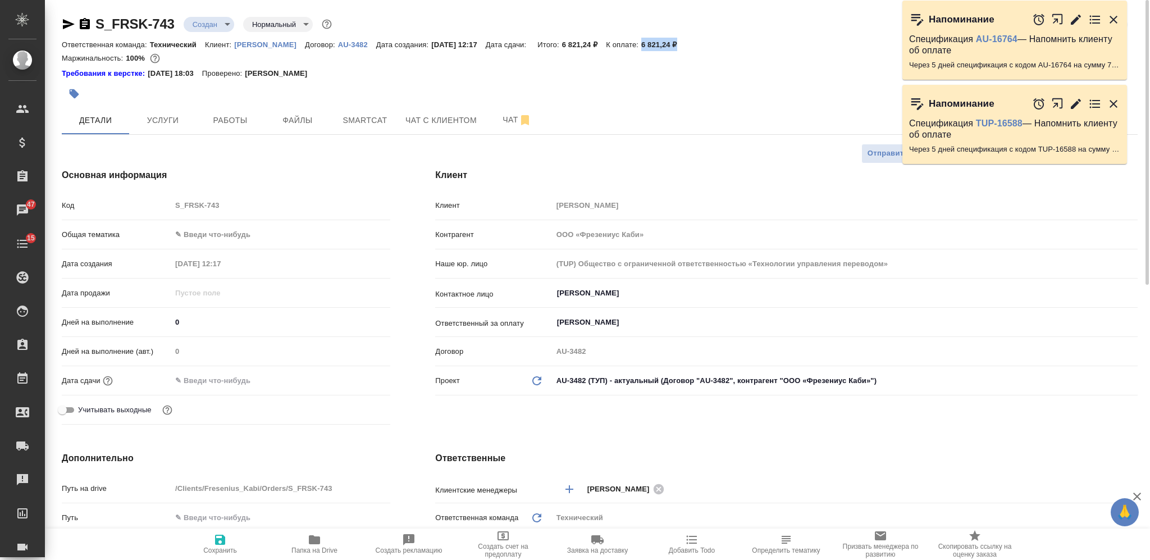
type textarea "x"
type input "[PERSON_NAME]"
type input "Комаров Роман"
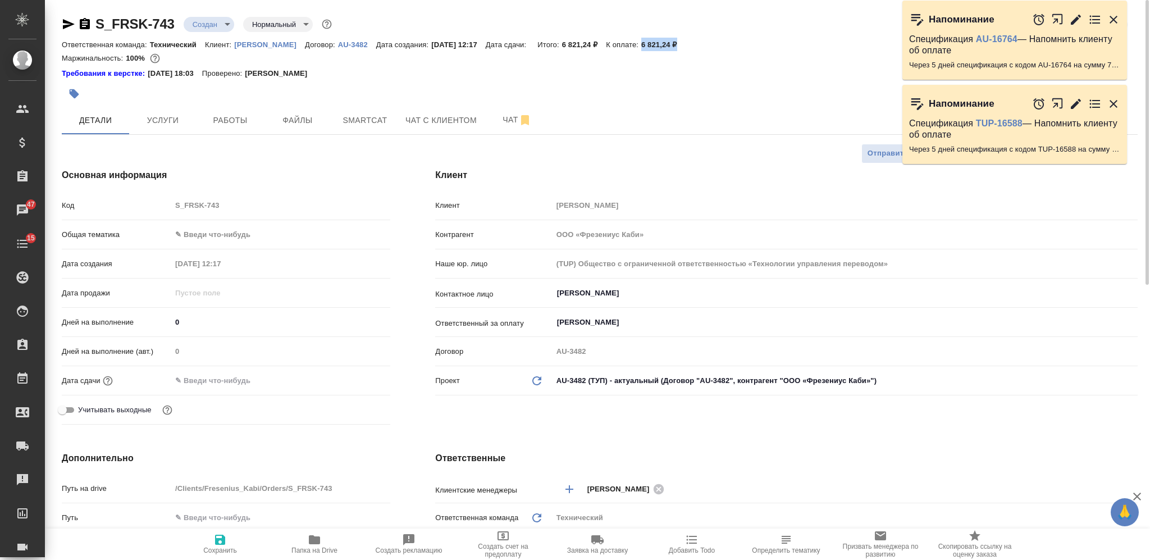
click at [220, 543] on icon "button" at bounding box center [219, 539] width 13 height 13
type textarea "x"
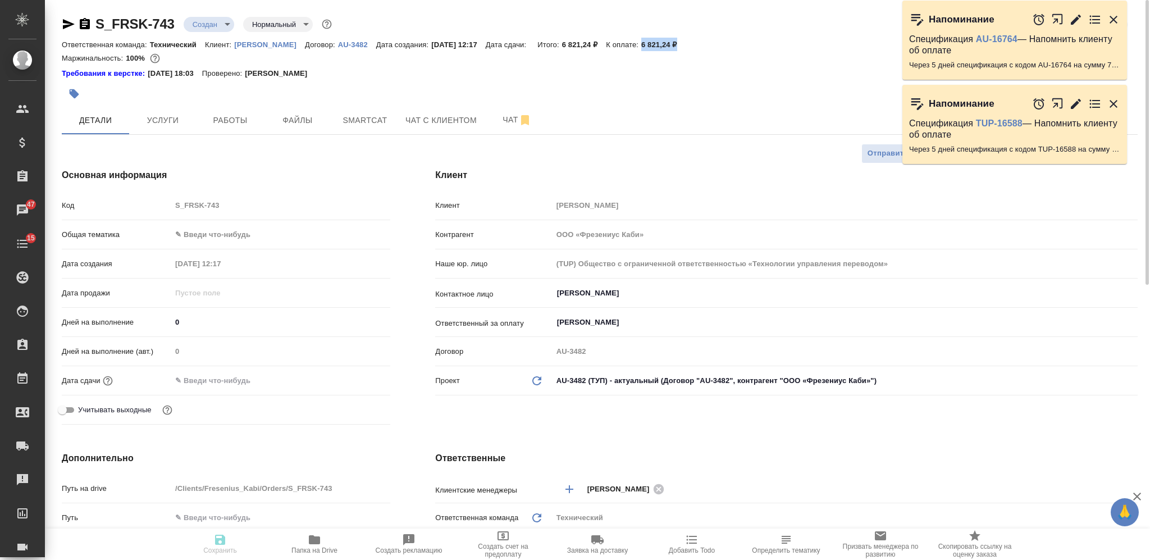
type textarea "x"
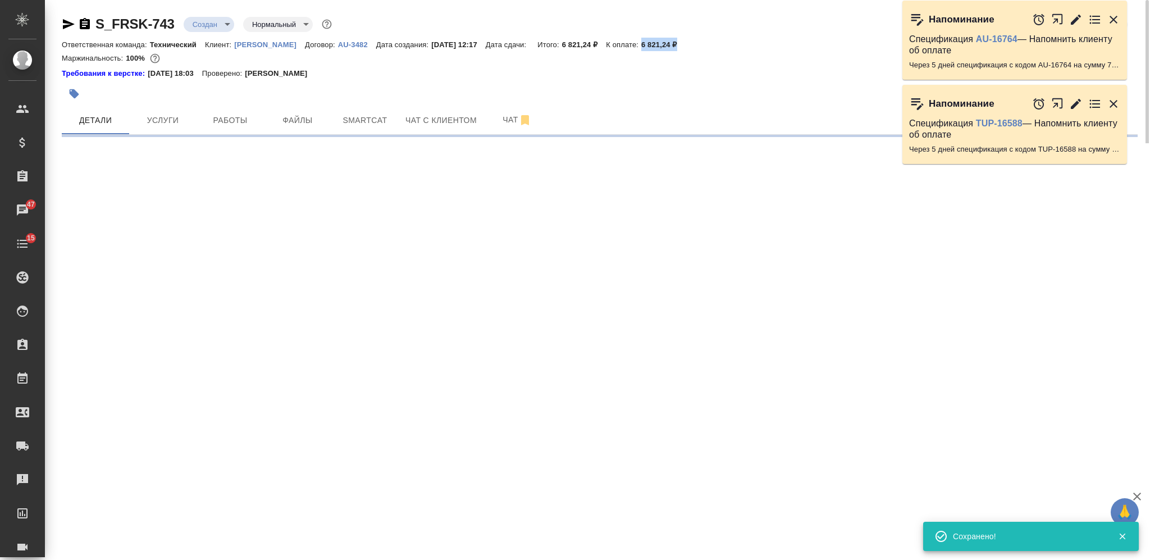
select select "RU"
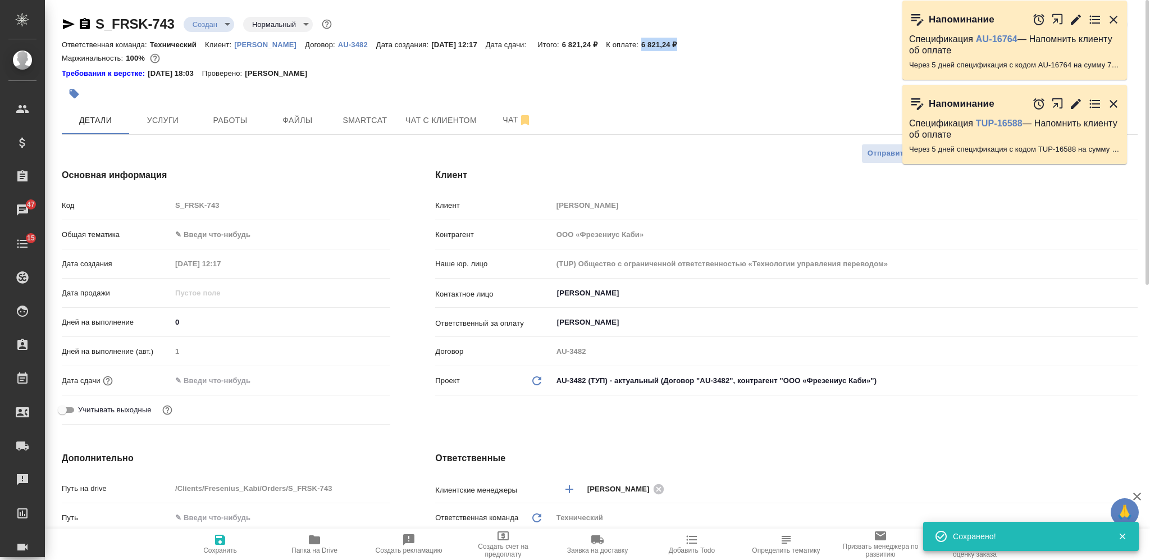
type textarea "x"
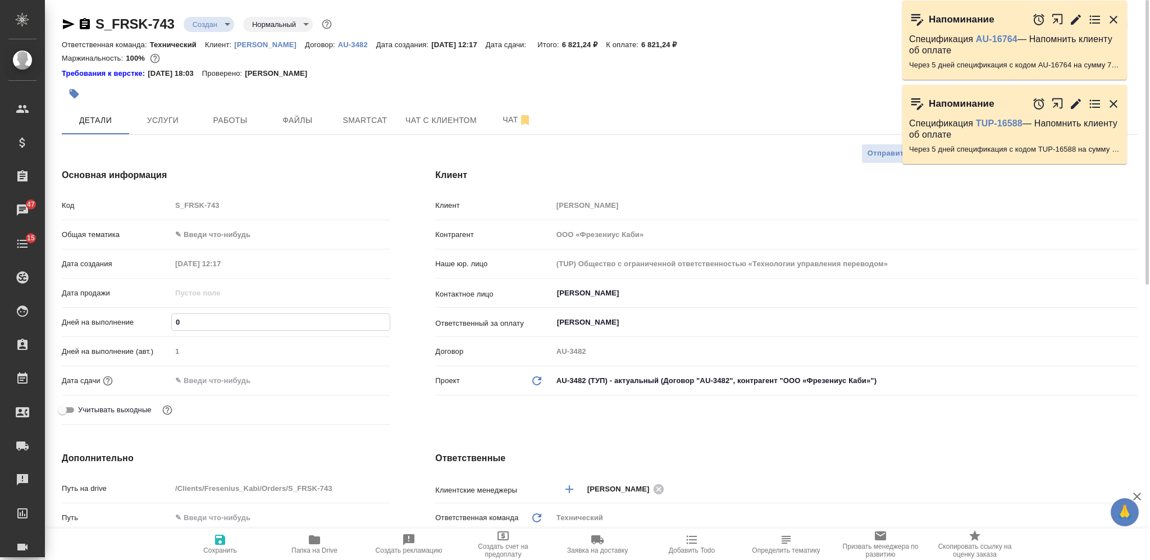
drag, startPoint x: 180, startPoint y: 315, endPoint x: 166, endPoint y: 317, distance: 14.1
click at [166, 317] on div "Дней на выполнение 0" at bounding box center [226, 322] width 329 height 20
type input "2"
type textarea "x"
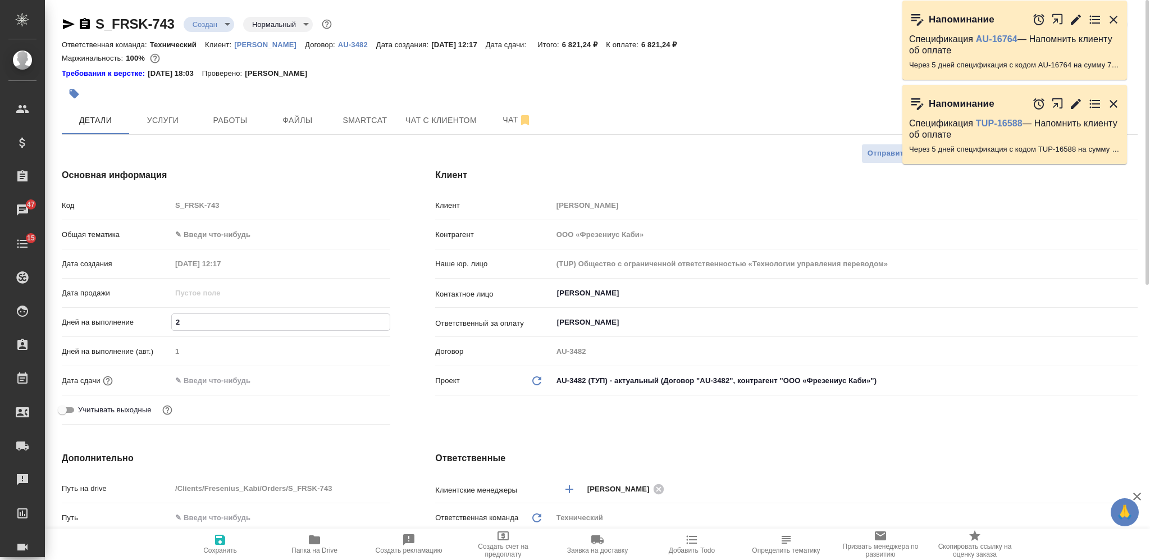
type textarea "x"
type input "2"
click at [220, 542] on icon "button" at bounding box center [219, 539] width 13 height 13
type textarea "x"
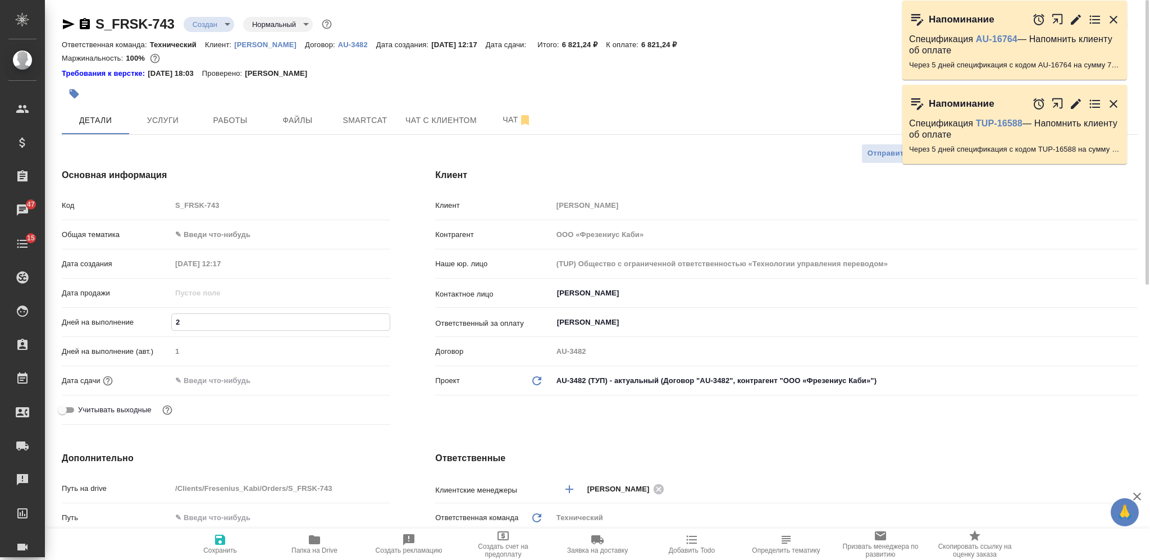
type textarea "x"
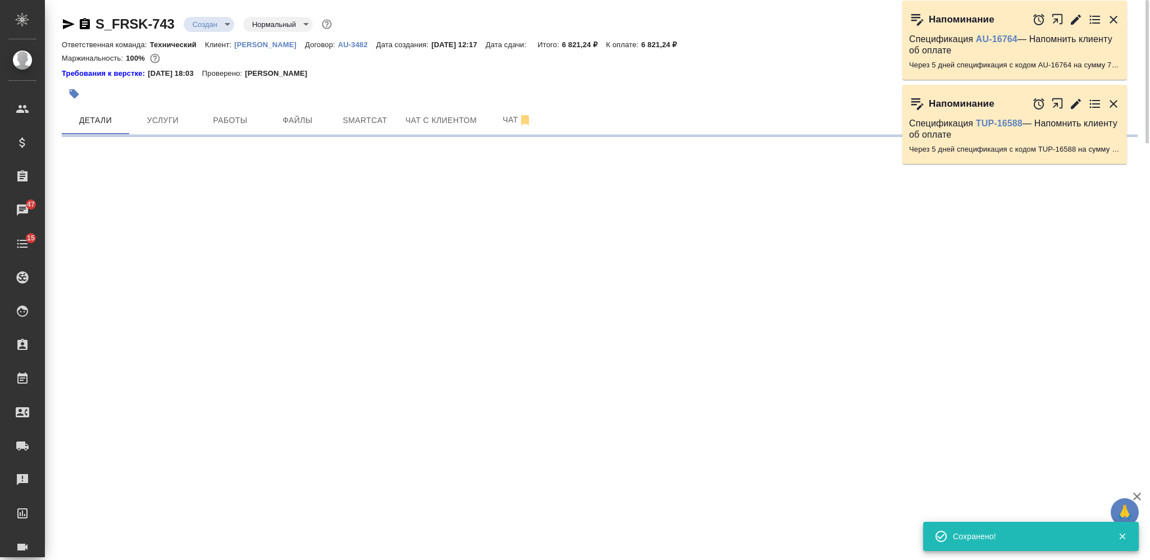
select select "RU"
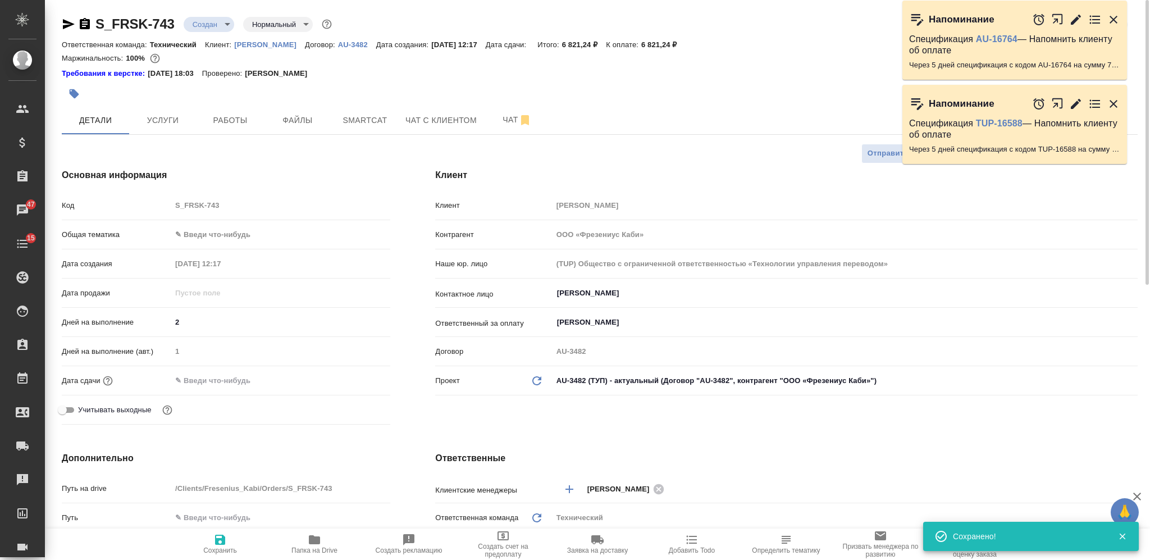
type textarea "x"
click at [223, 545] on icon "button" at bounding box center [219, 539] width 13 height 13
type textarea "x"
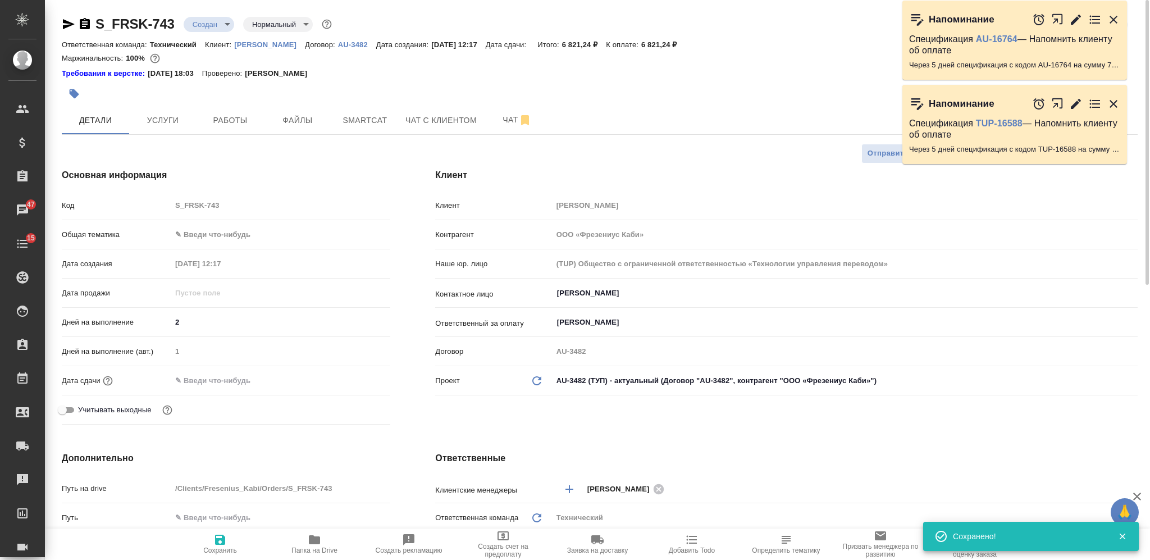
type textarea "x"
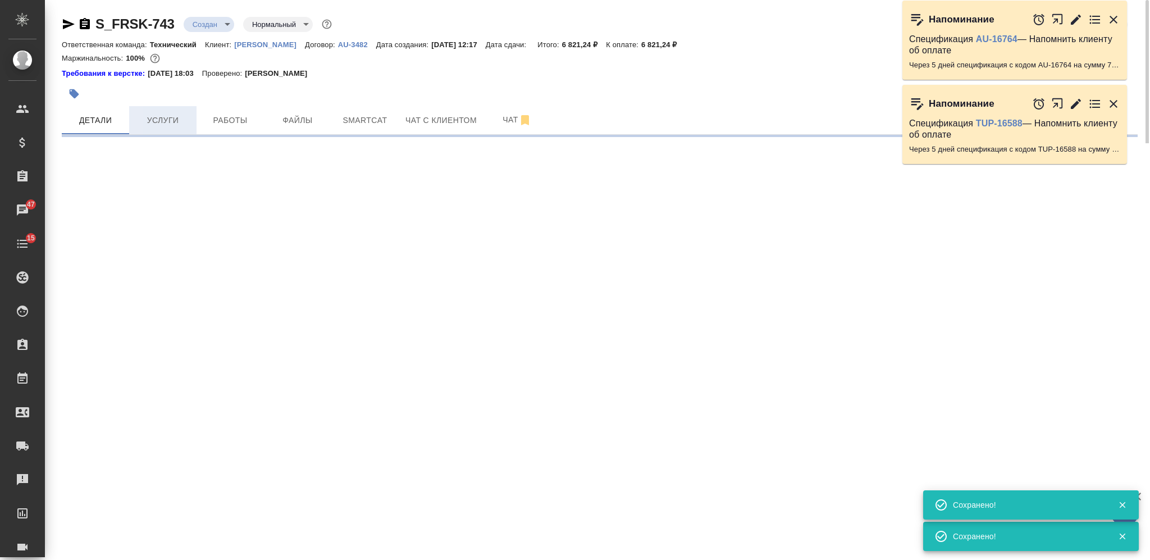
select select "RU"
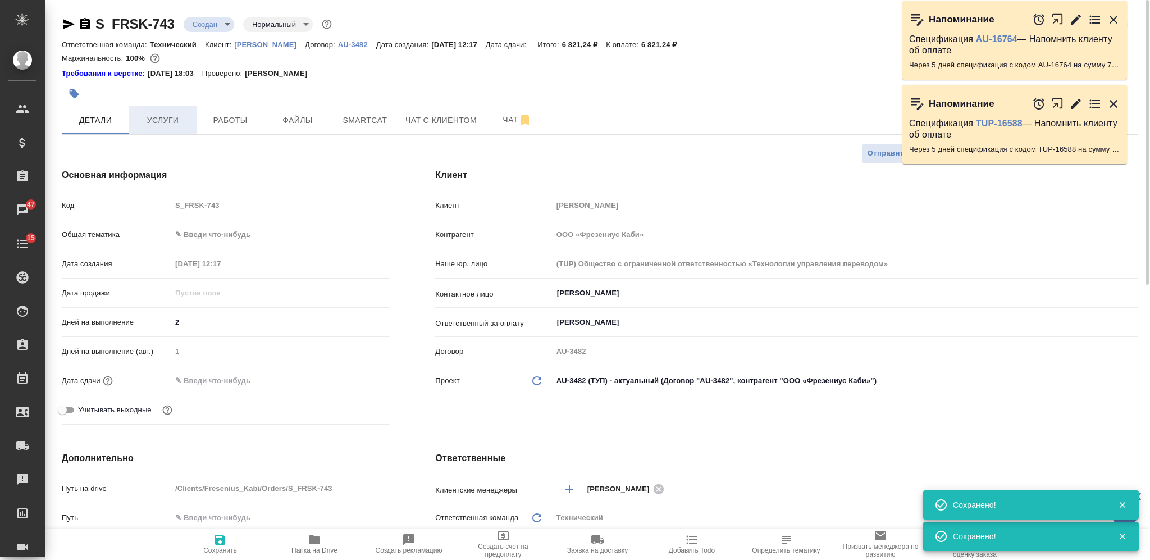
type textarea "x"
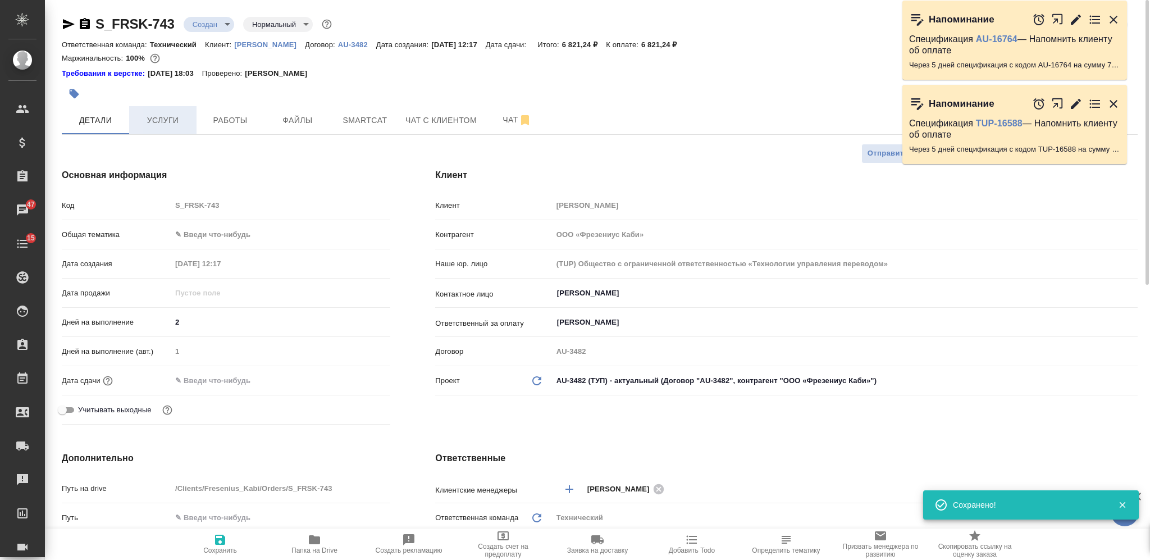
click at [166, 118] on span "Услуги" at bounding box center [163, 120] width 54 height 14
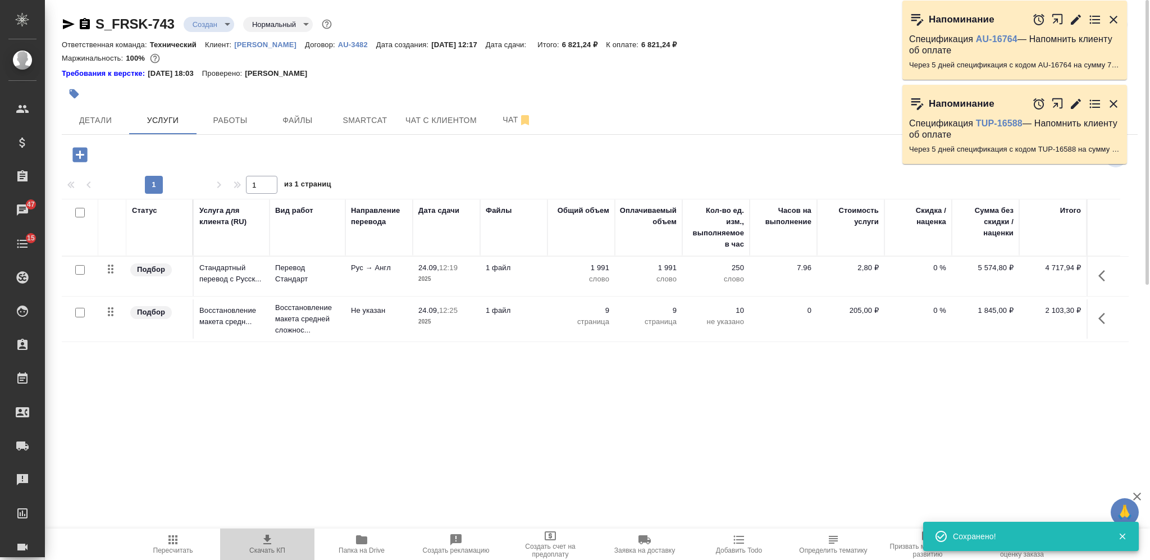
click at [259, 543] on span "Скачать КП" at bounding box center [267, 543] width 81 height 21
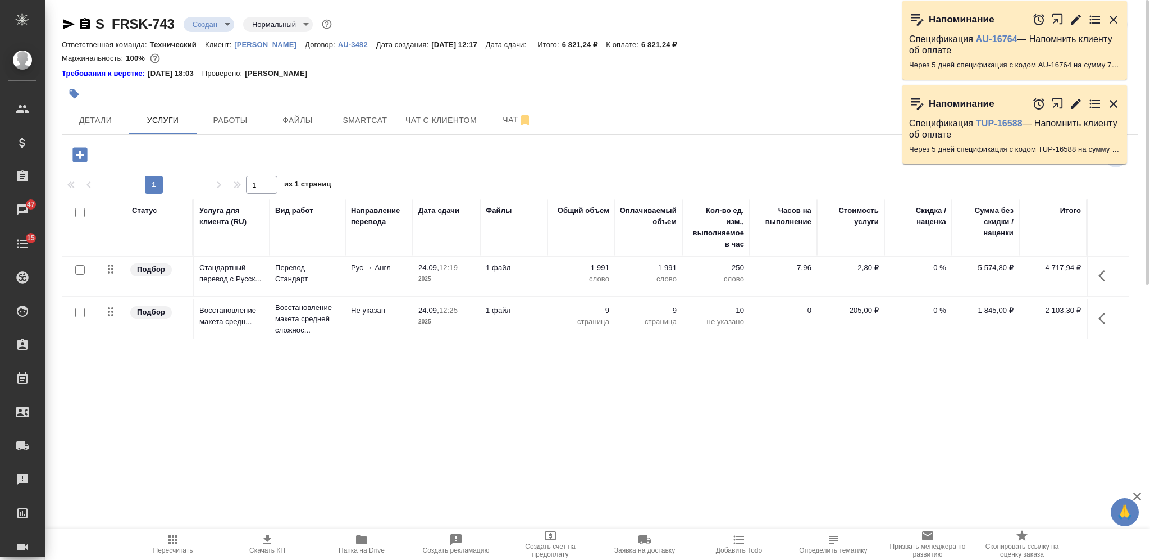
click at [208, 22] on body "🙏 .cls-1 fill:#fff; AWATERA Nikiforova Valeria Клиенты Спецификации Заказы 47 Ч…" at bounding box center [575, 280] width 1150 height 560
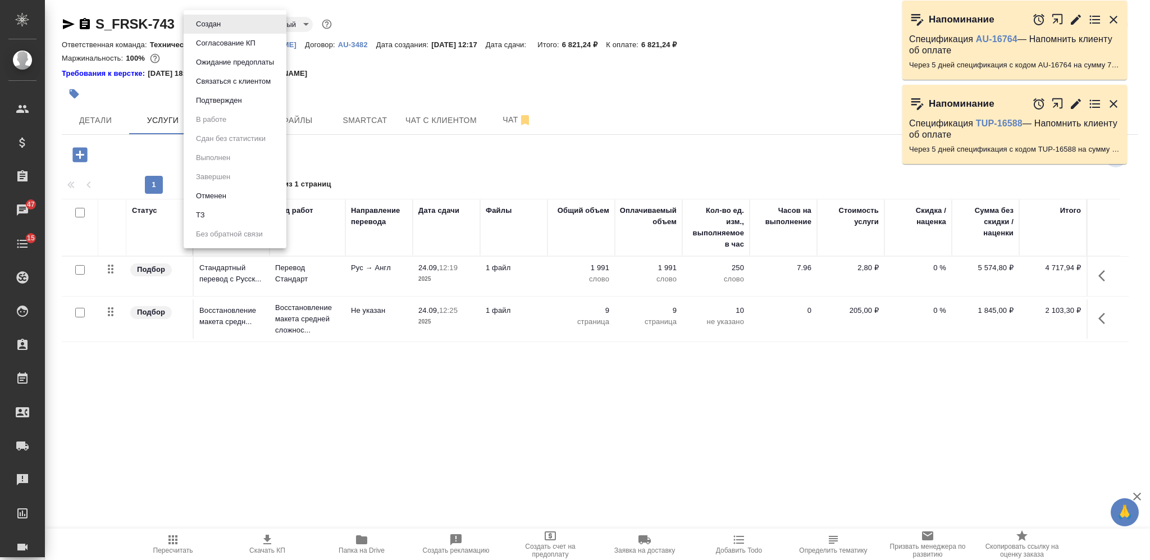
click at [223, 44] on button "Согласование КП" at bounding box center [226, 43] width 66 height 12
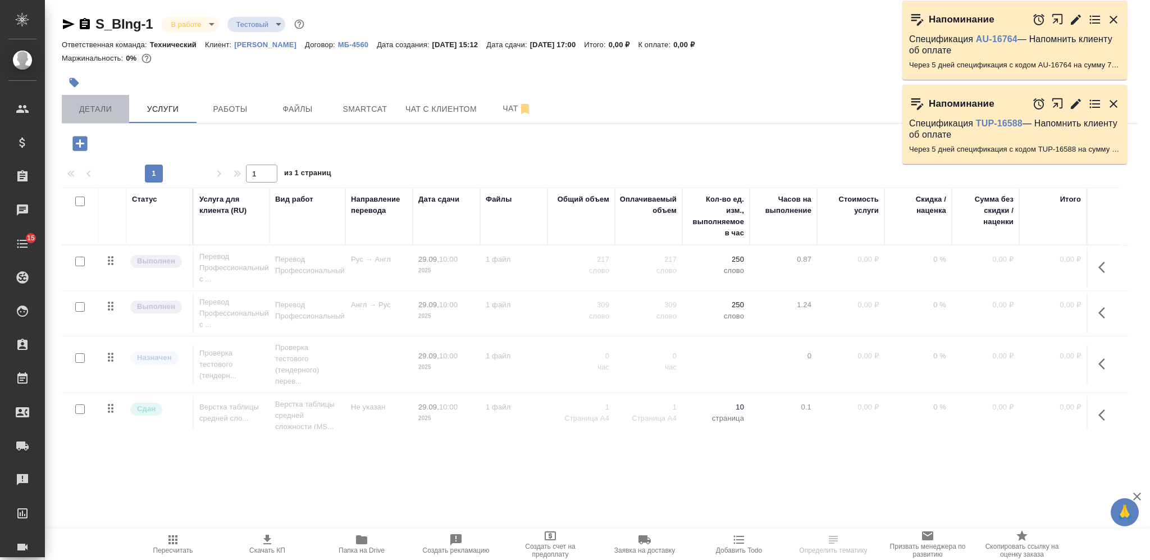
click at [90, 108] on span "Детали" at bounding box center [96, 109] width 54 height 14
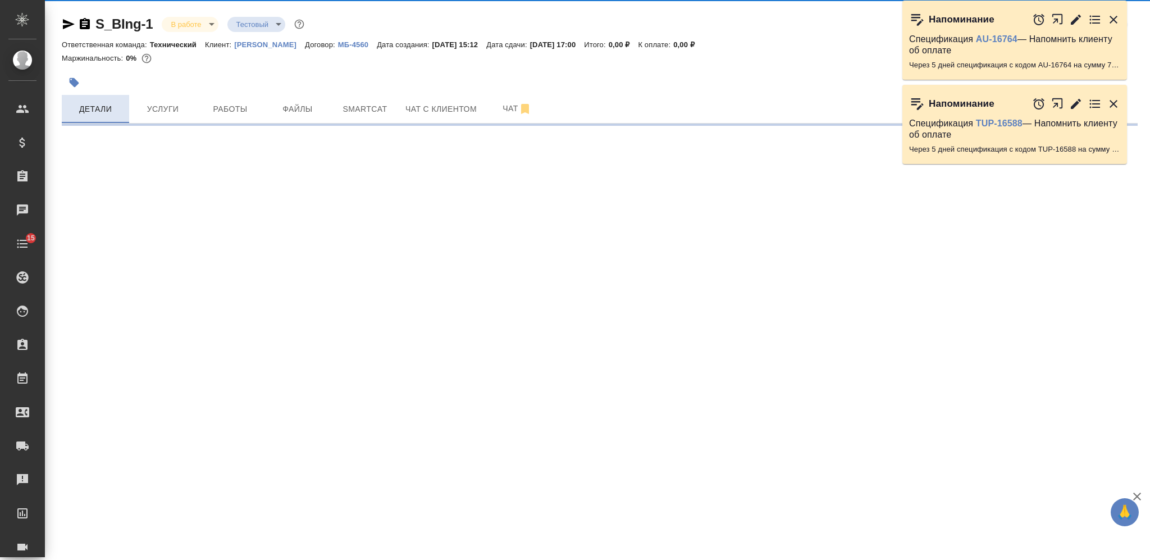
select select "RU"
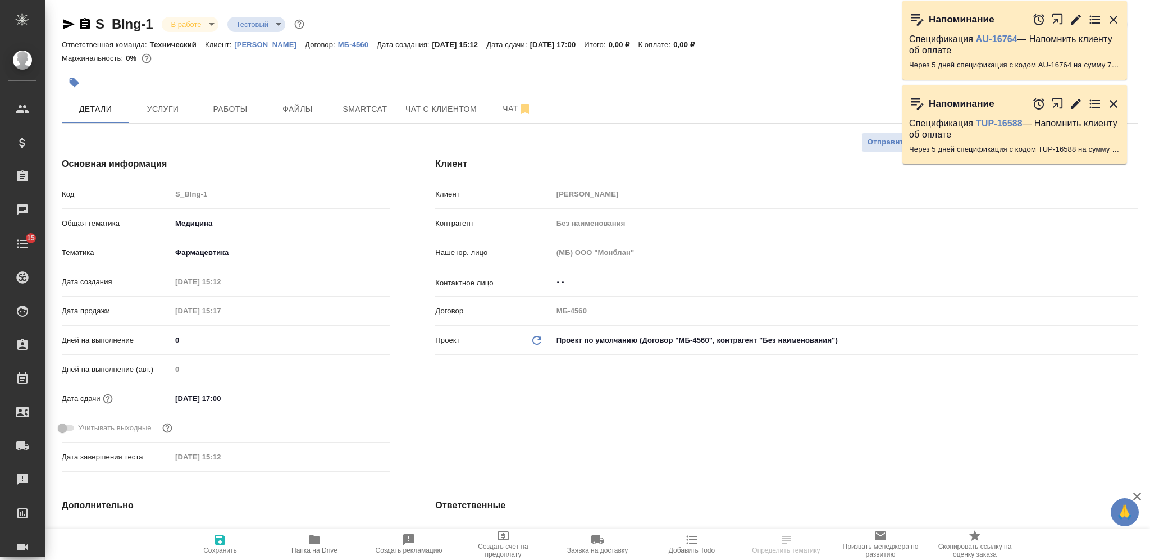
type textarea "x"
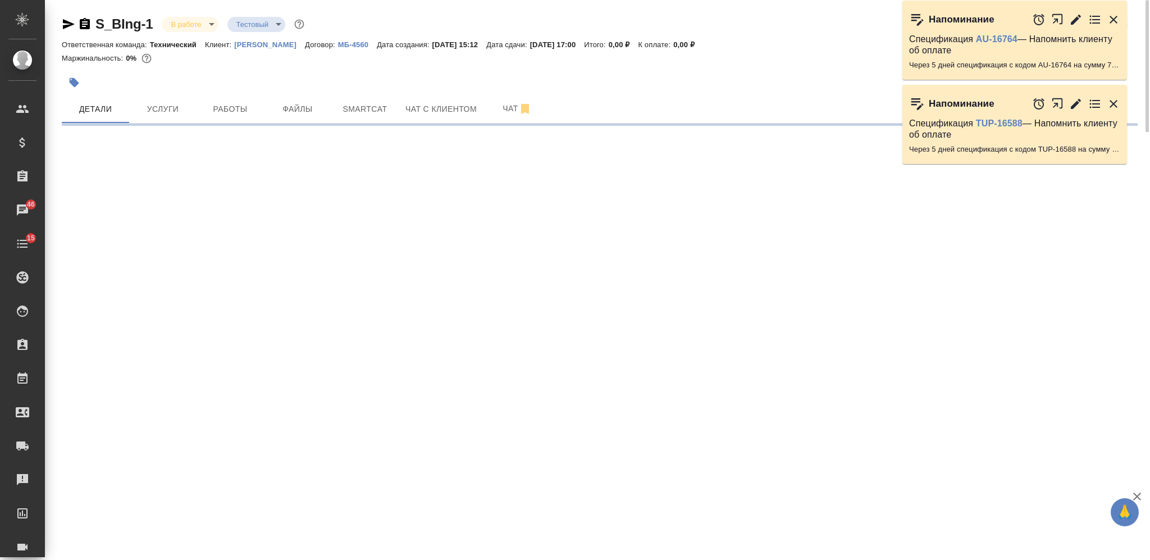
select select "RU"
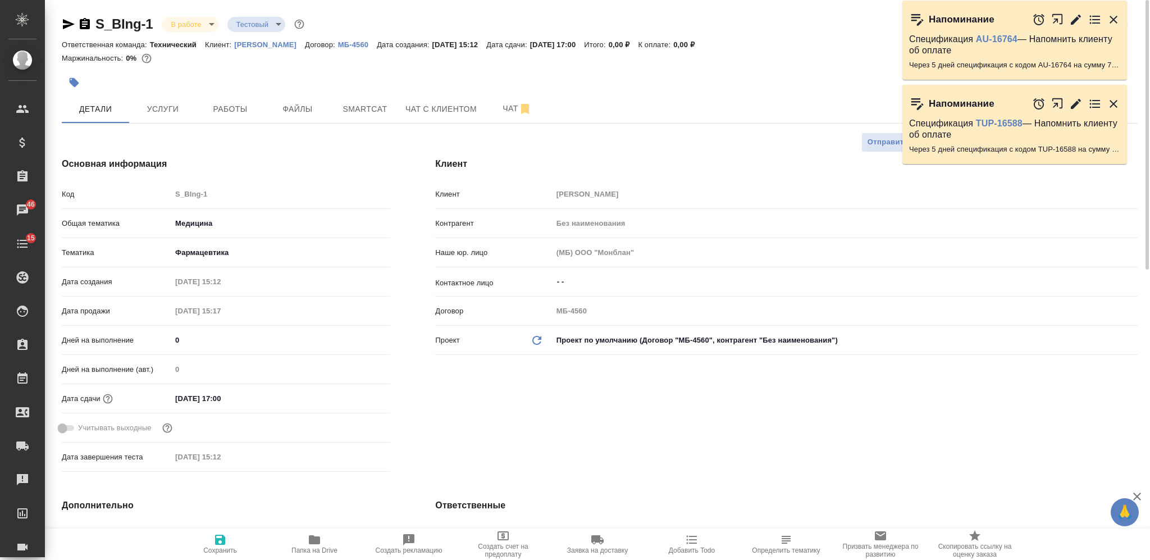
type textarea "x"
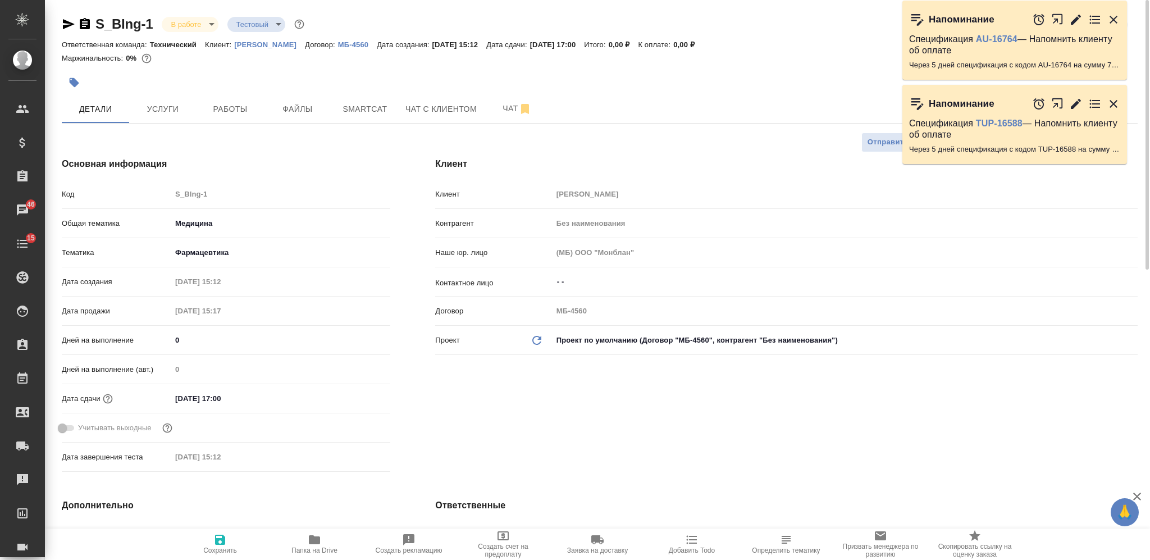
type textarea "x"
